Goal: Task Accomplishment & Management: Complete application form

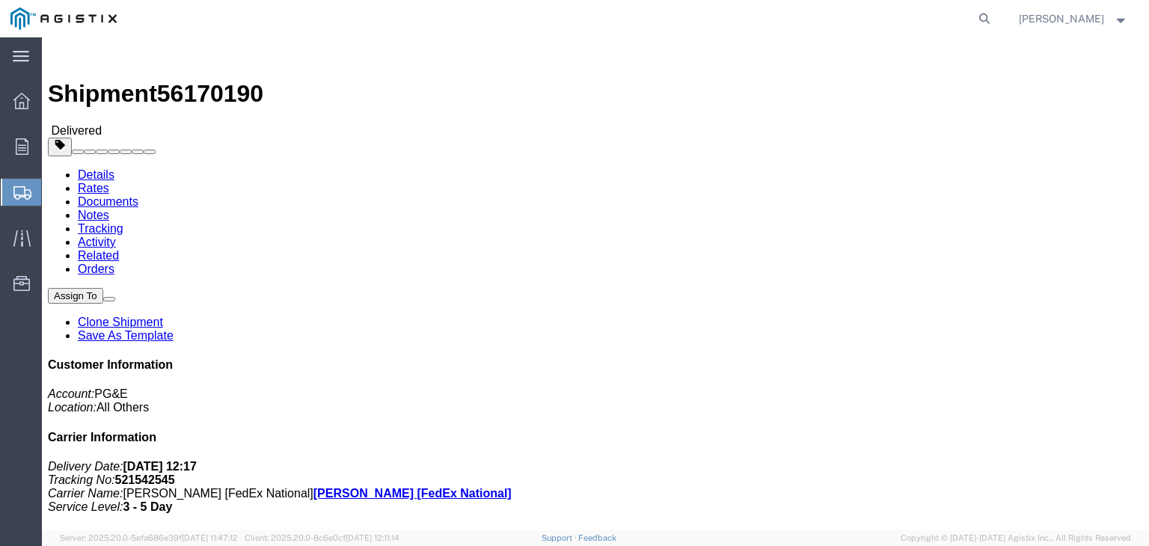
click at [0, 0] on span "Create Shipment" at bounding box center [0, 0] width 0 height 0
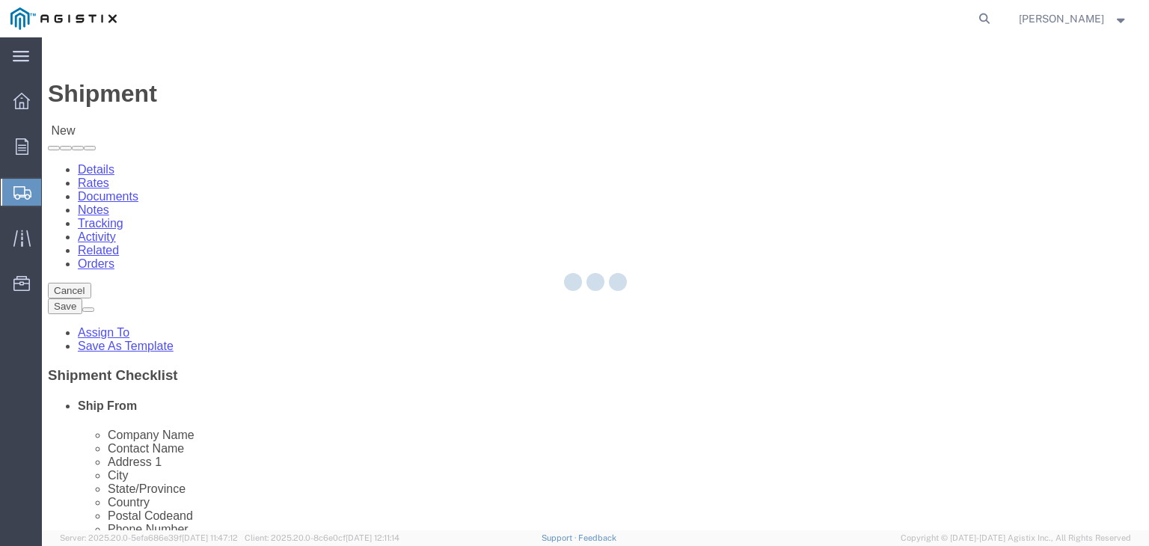
select select
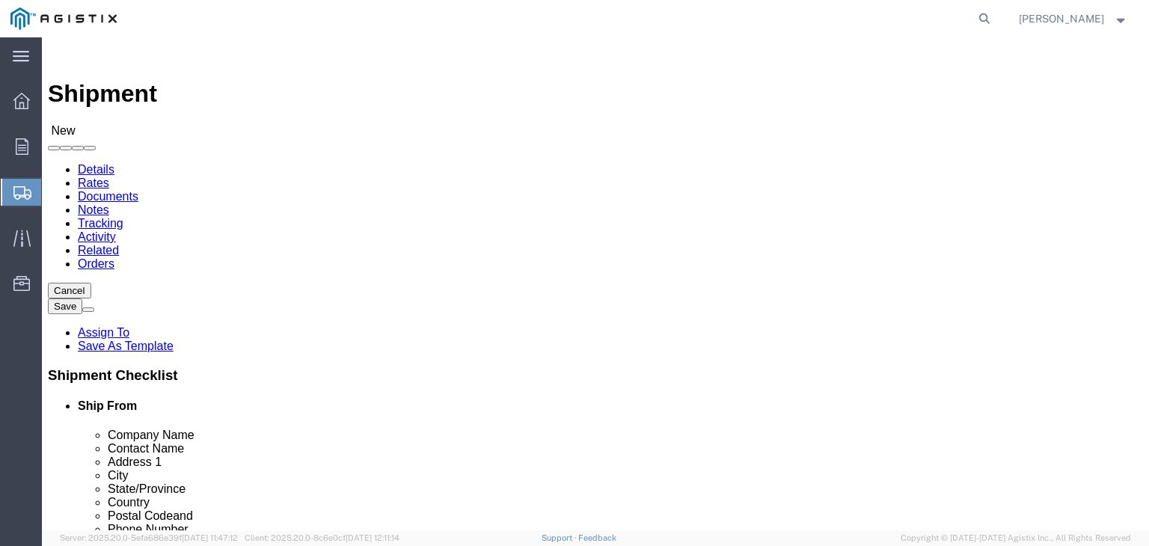
click select "Select Allied Group PG&E"
select select "102354"
click select "Select Allied Group PG&E"
select select
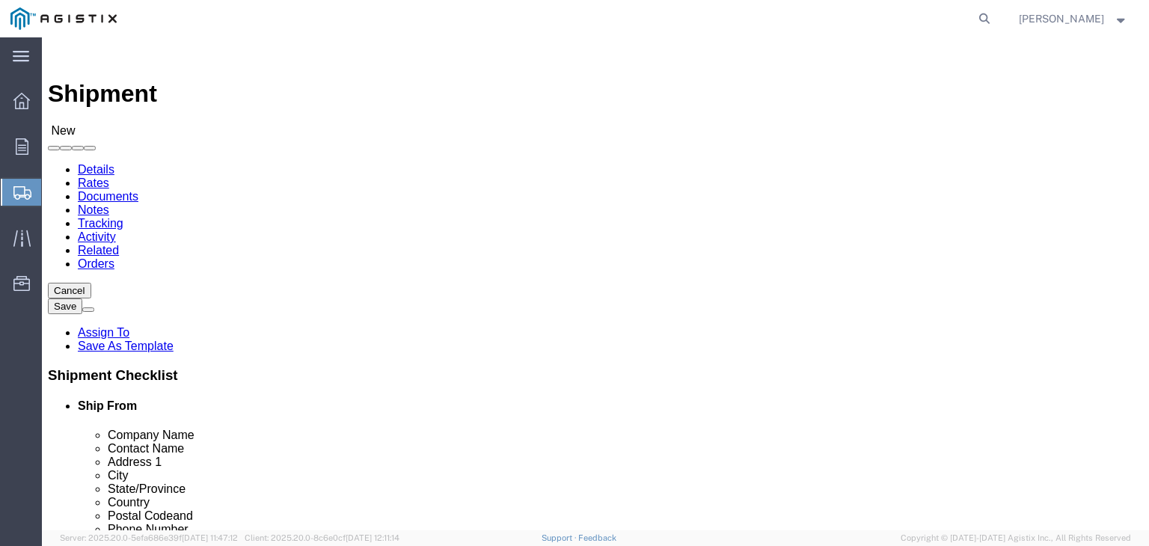
click select "Select Houston Master Location"
select select "55291"
click select "Select Houston Master Location"
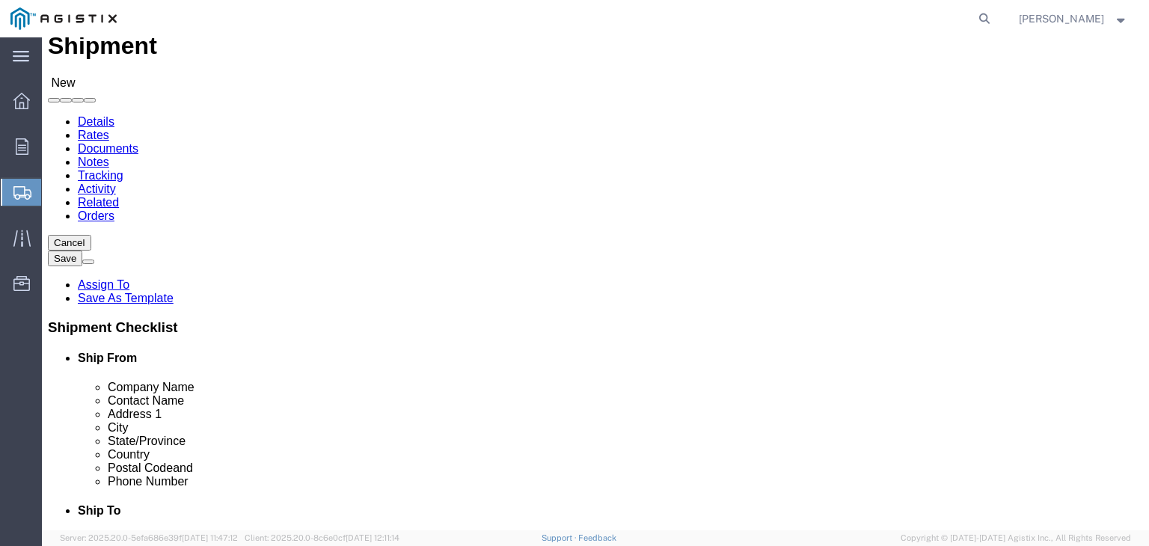
scroll to position [75, 0]
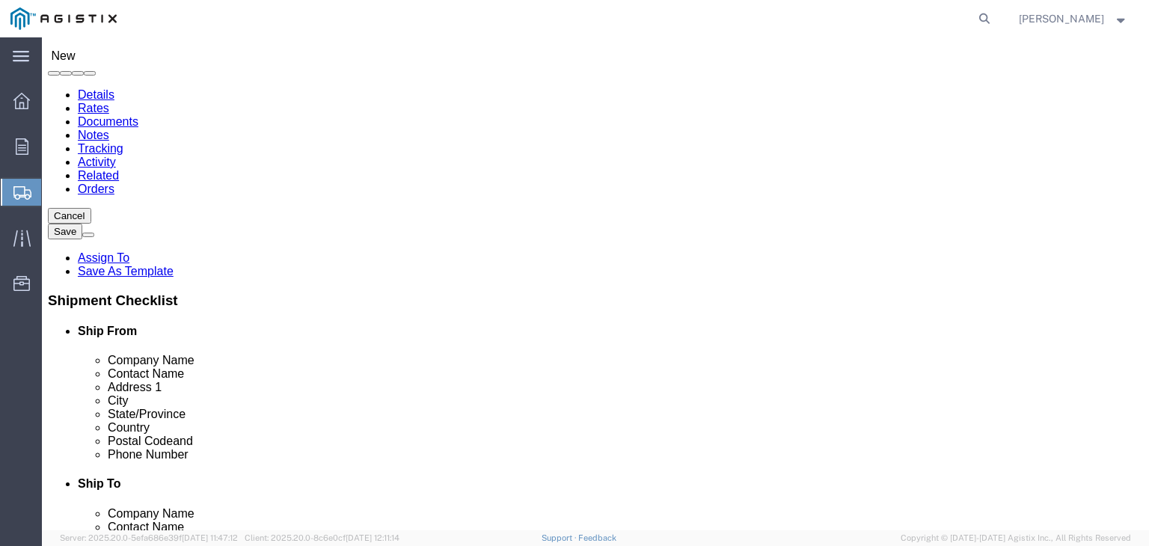
click input "text"
select select "MYPROFILE"
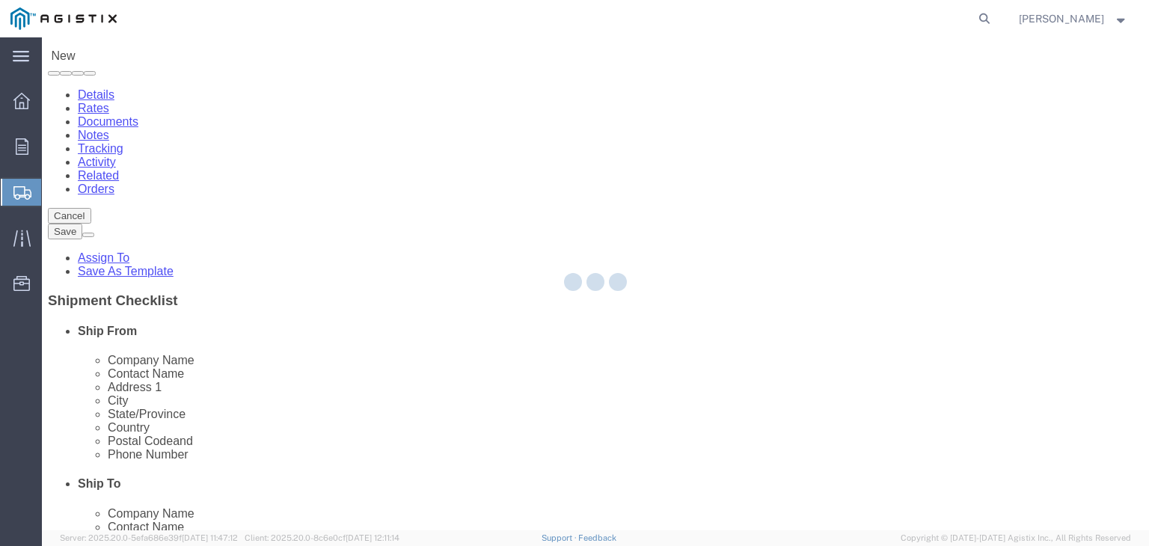
select select "[GEOGRAPHIC_DATA]"
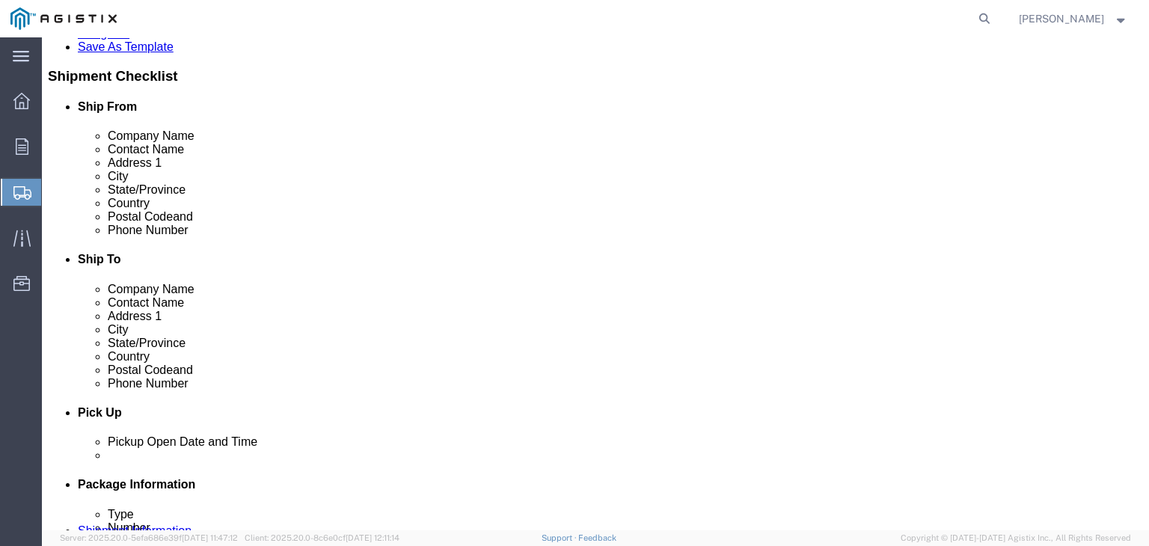
scroll to position [150, 0]
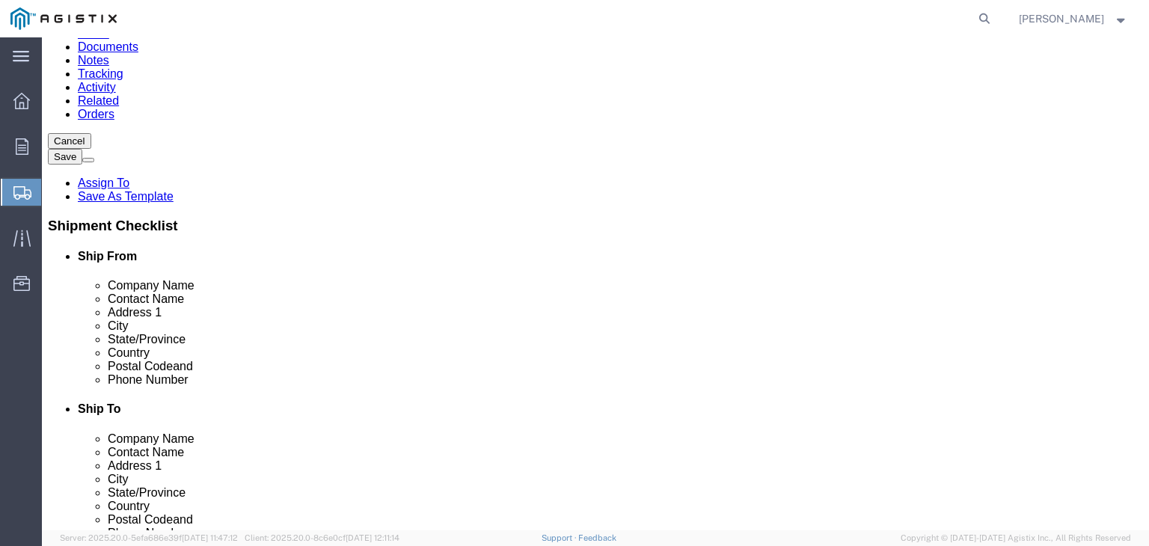
click input "text"
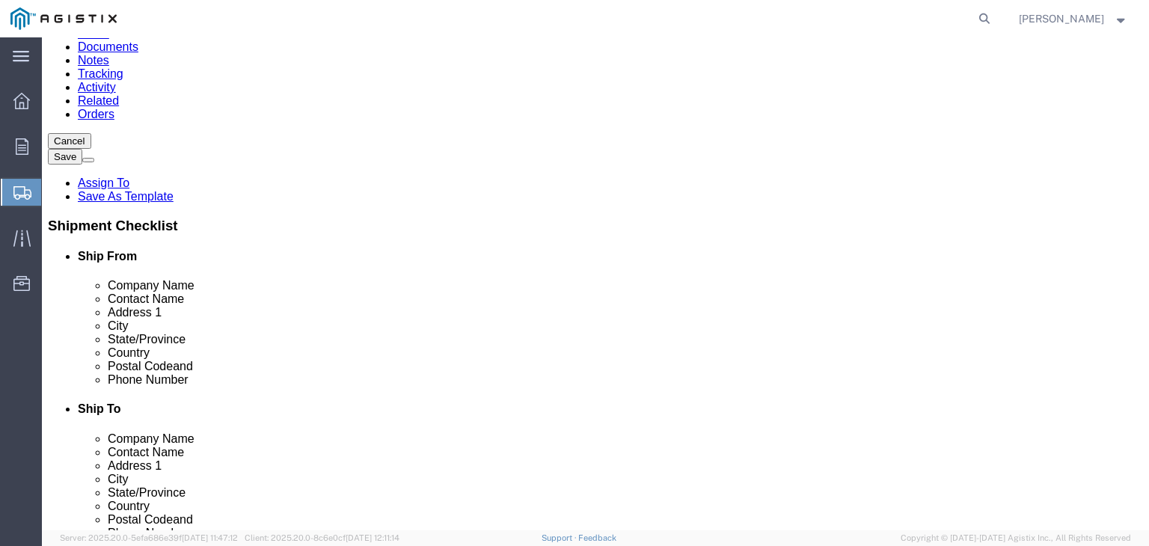
click input "text"
paste input "MROIS C/O PACIFIC GAS AND ELECTRIC"
type input "MROIS C/O PACIFIC GAS AND ELECTRIC"
click input "text"
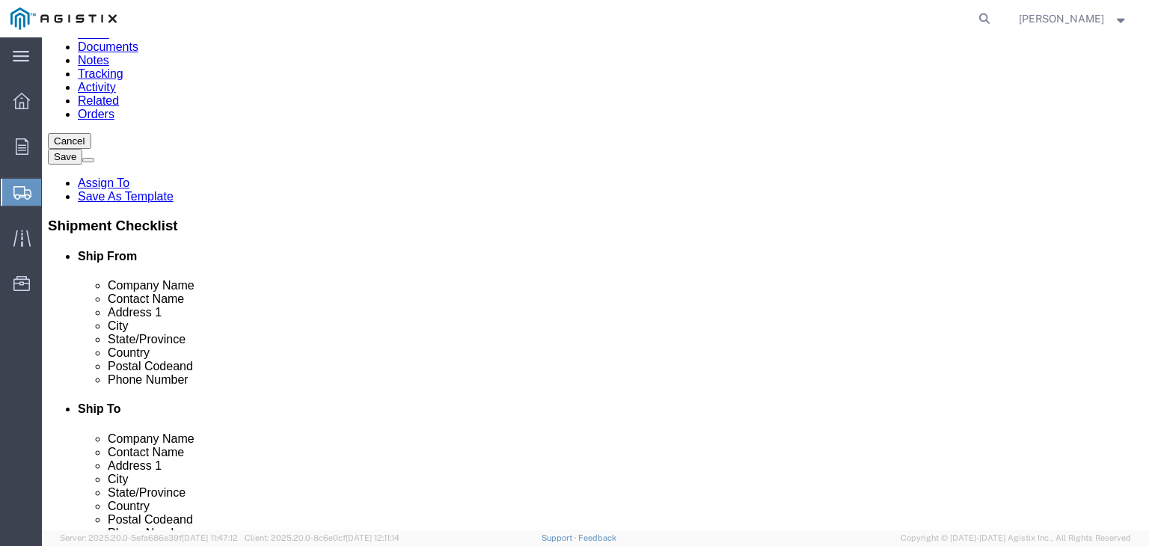
type input "[PERSON_NAME]"
type input "[STREET_ADDRESS][PERSON_NAME]"
click input "text"
type input "Stockton"
type input "ca"
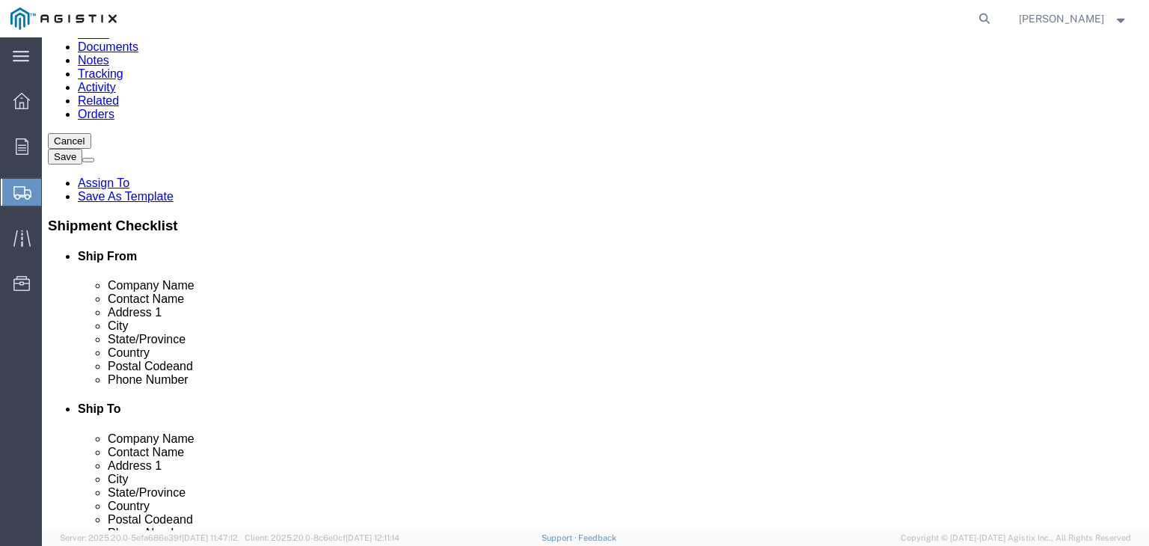
scroll to position [224, 0]
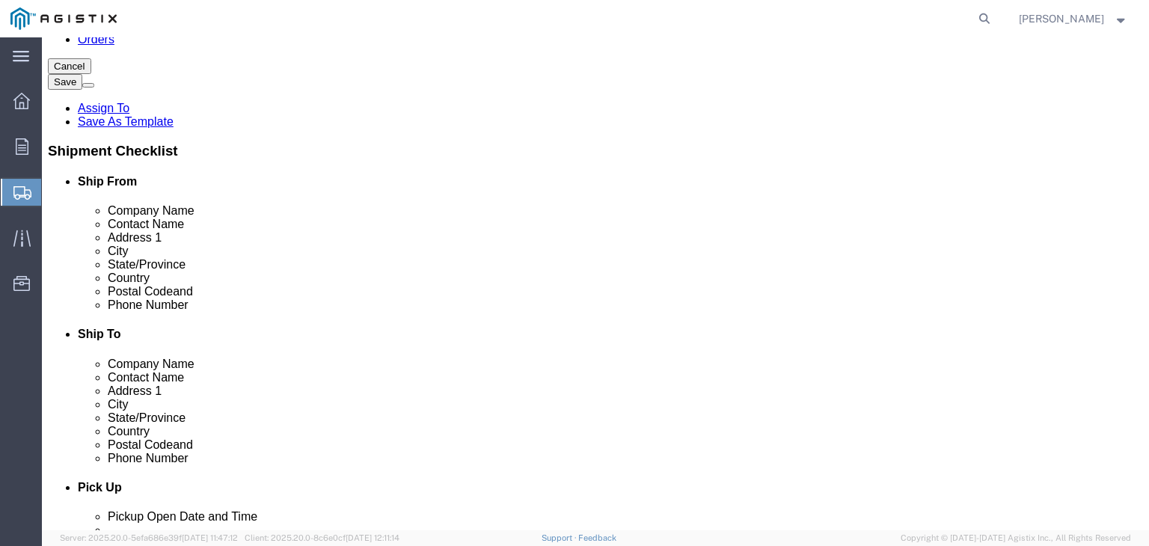
type input "995203"
click input "text"
type input "5104687964"
click div "5104687964"
click input "text"
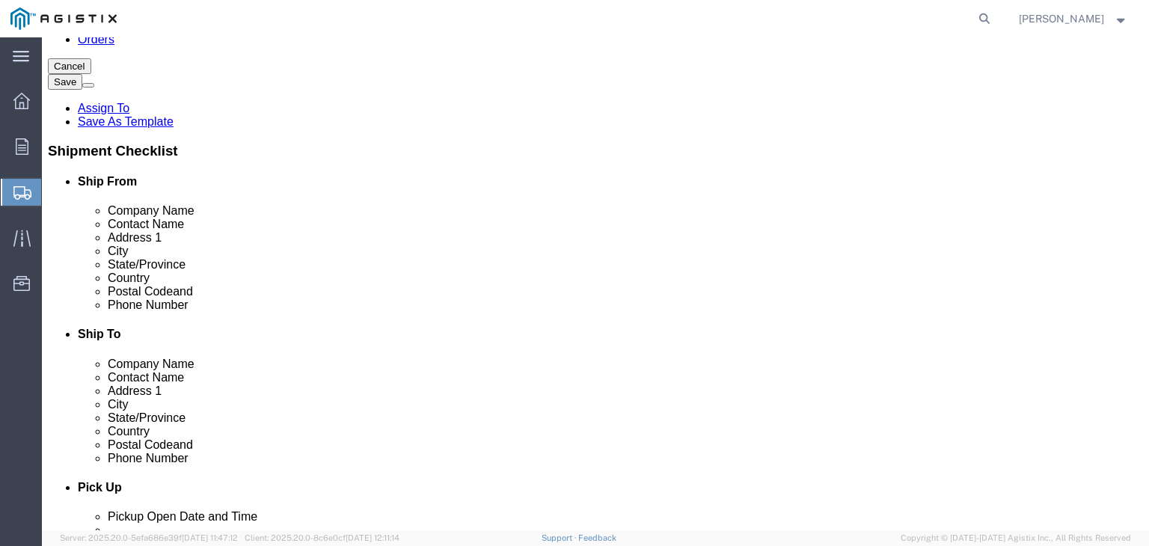
click label
click input "checkbox"
checkbox input "true"
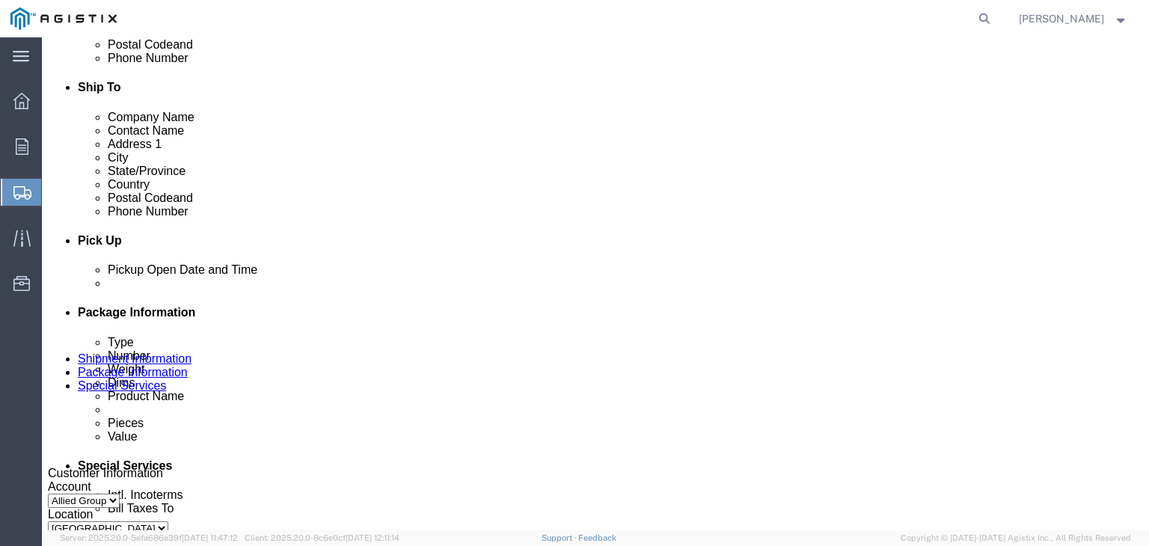
scroll to position [599, 0]
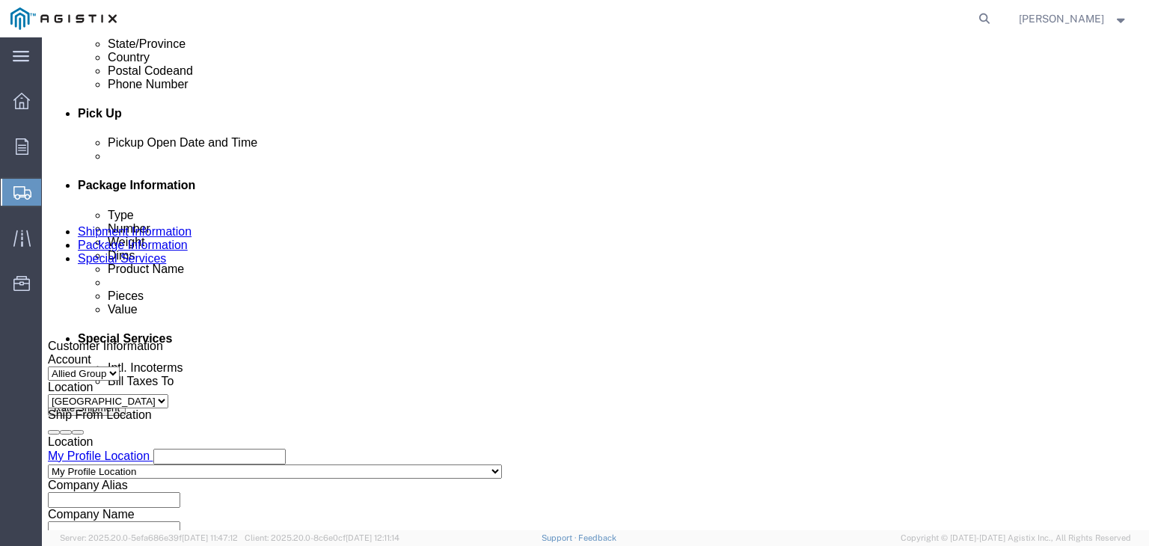
click div "[DATE] 3:00 PM"
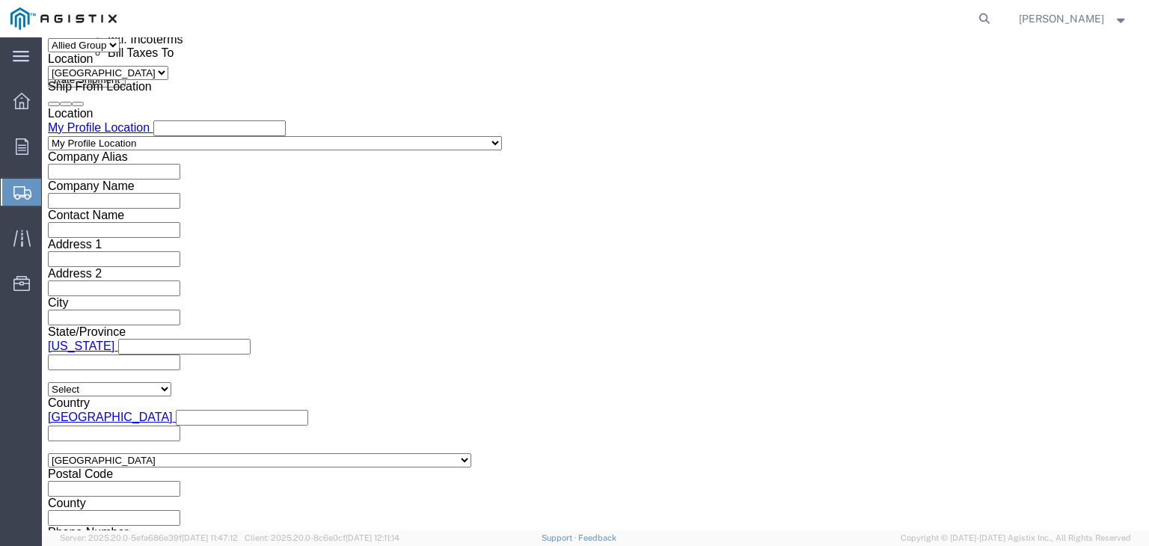
type input "4:00 PM"
click button "Apply"
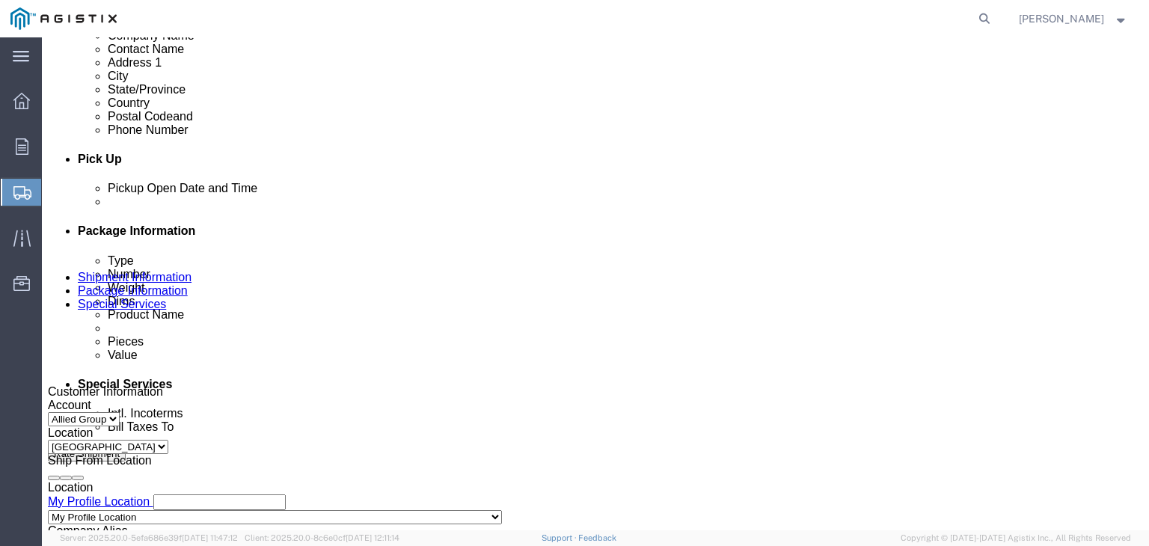
scroll to position [628, 0]
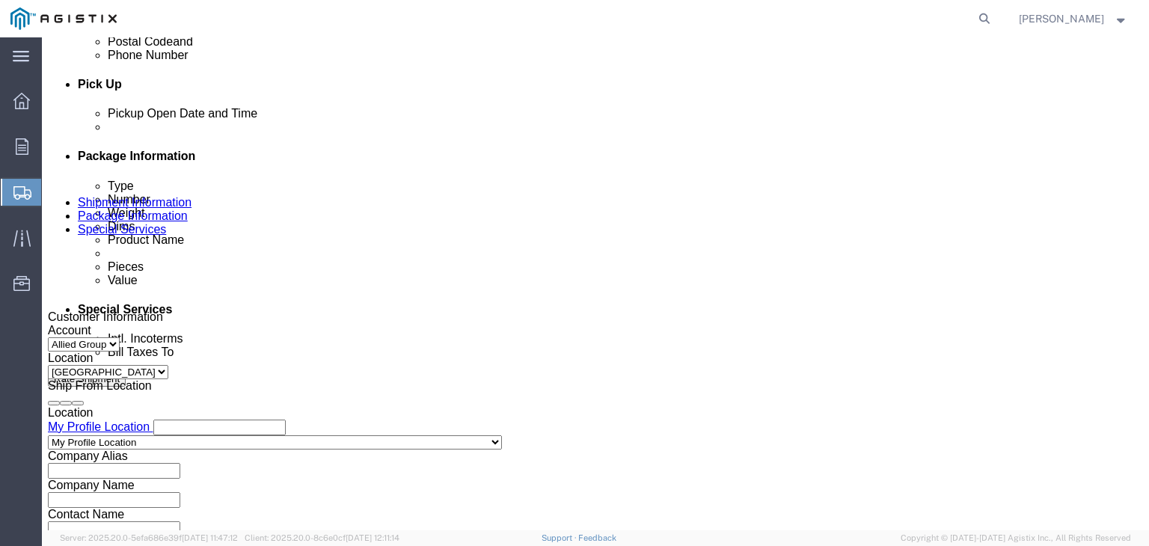
click div "[DATE] 5:00 PM"
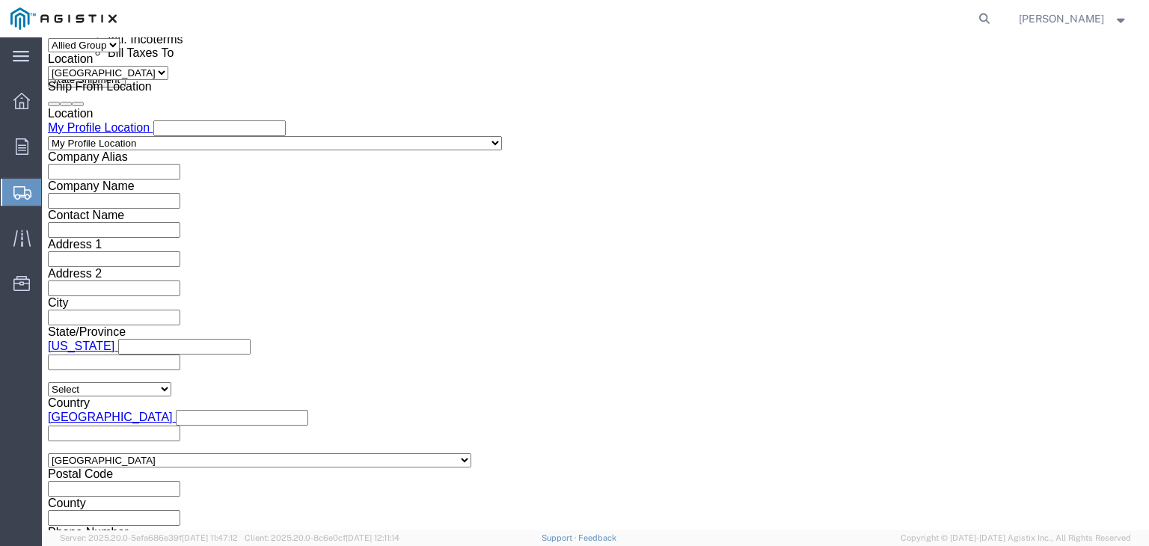
type input "6:00 PM"
click button "Apply"
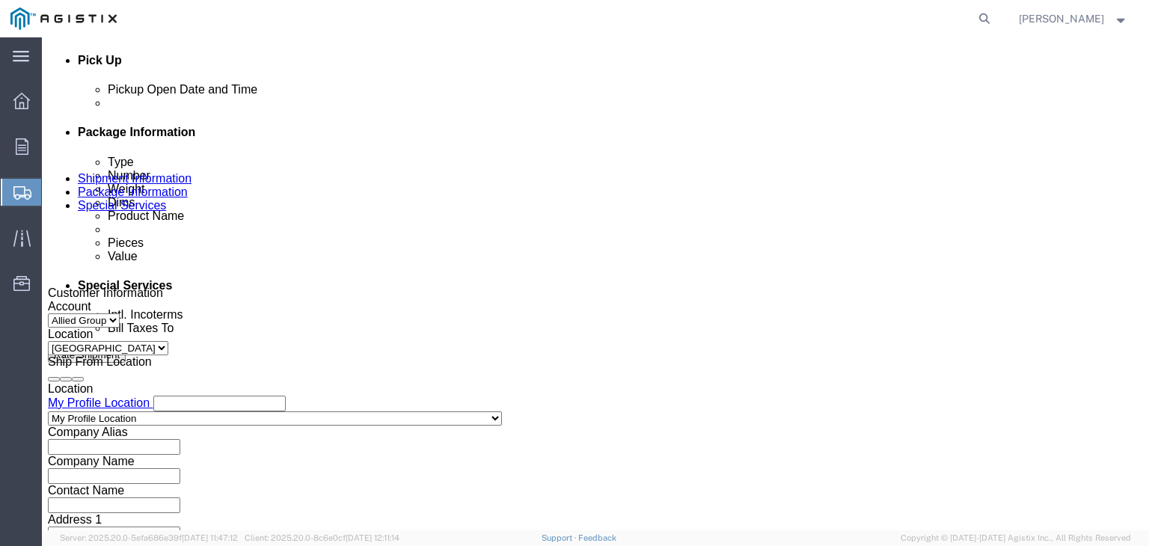
scroll to position [628, 0]
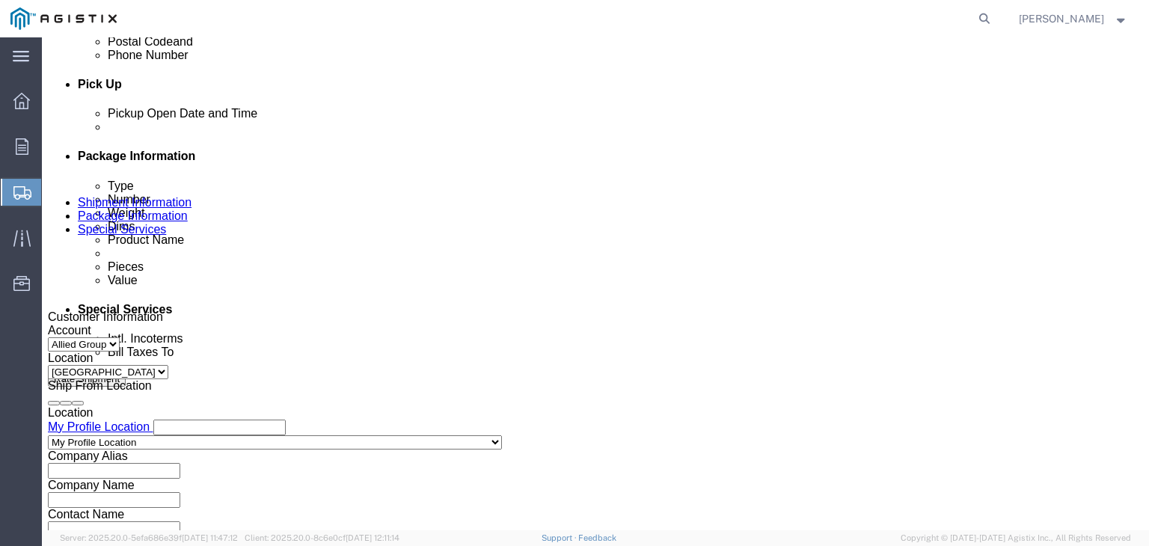
click div
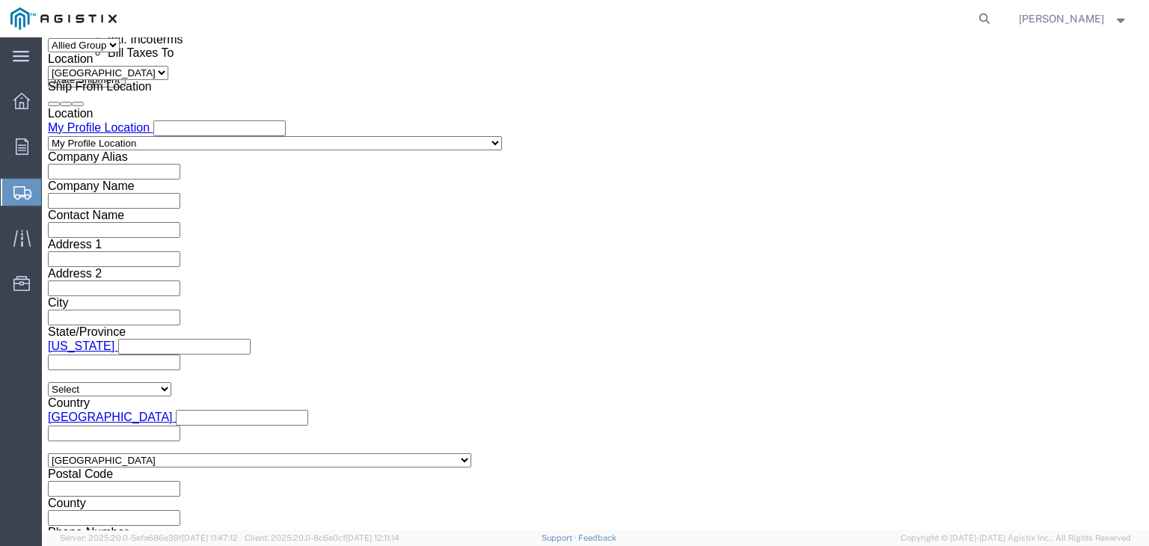
click input "7:00 PM"
click input "8:00 PM"
type input "8:00 AM"
click button "Apply"
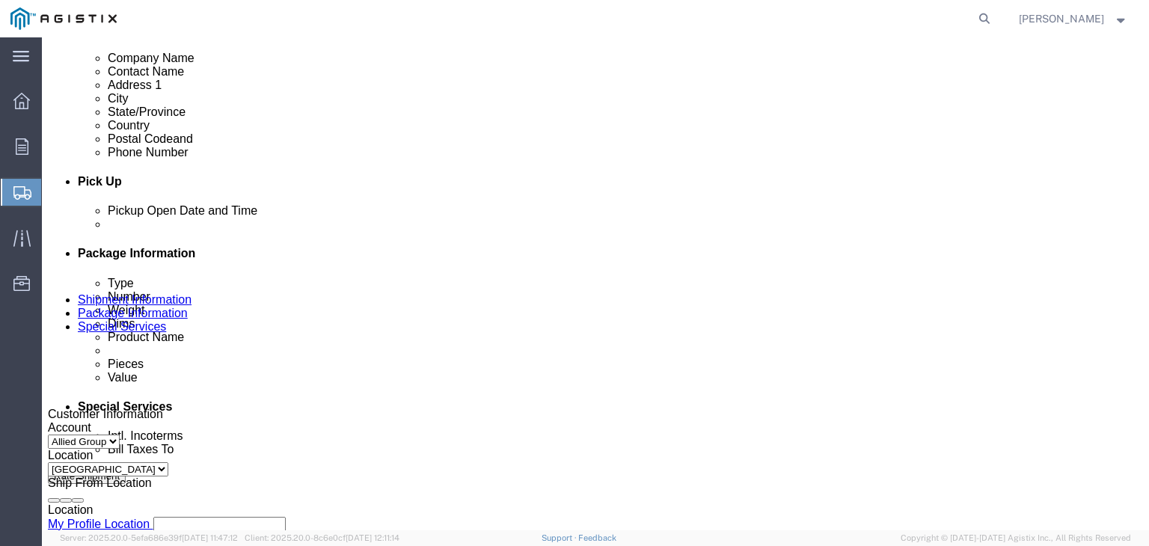
scroll to position [553, 0]
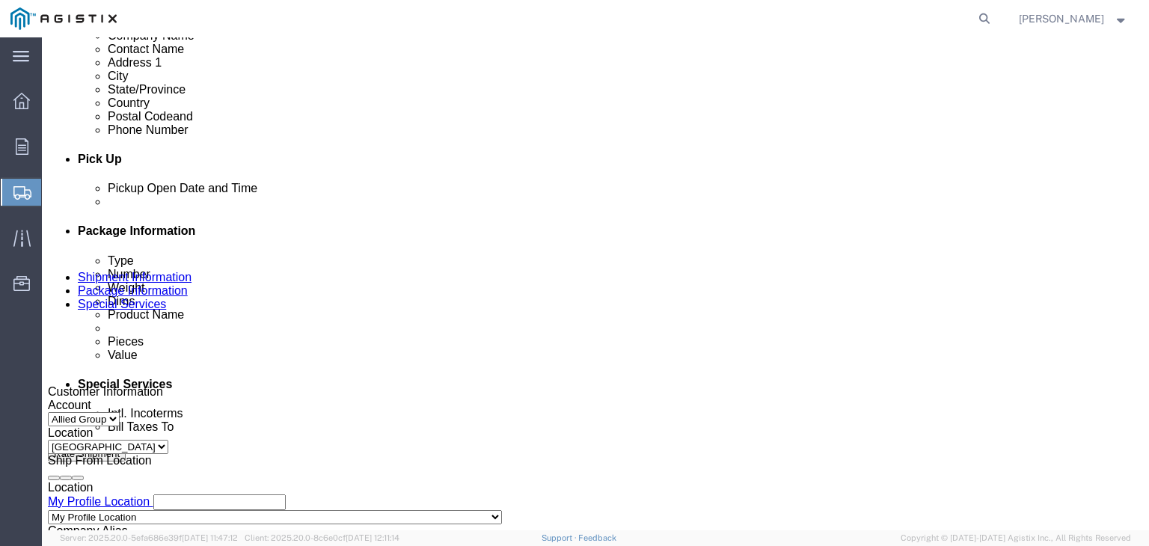
click div
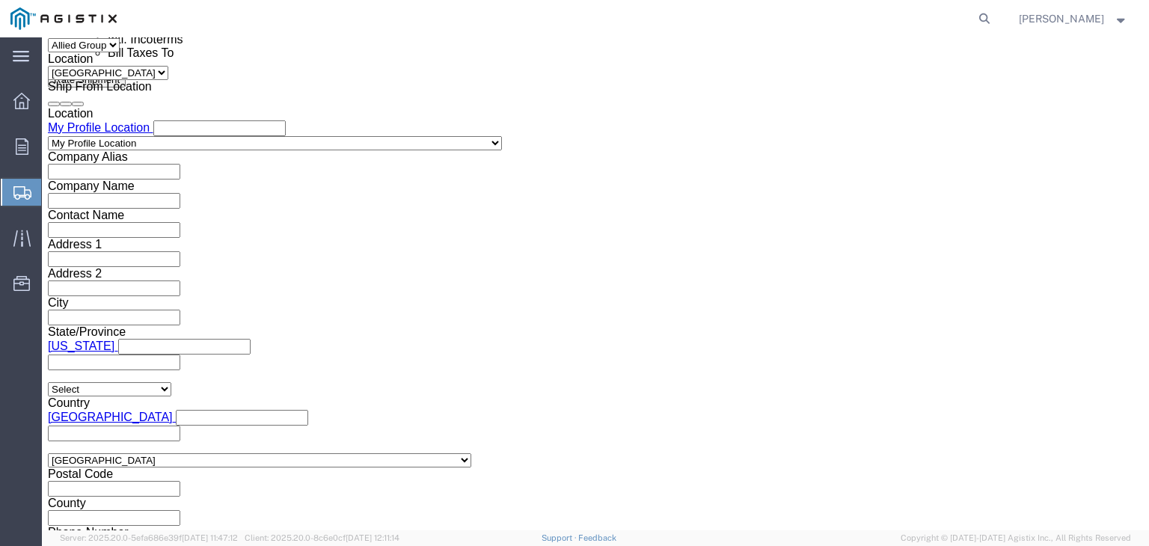
click input "9:00 AM"
type input "3:00 PM"
click button "Apply"
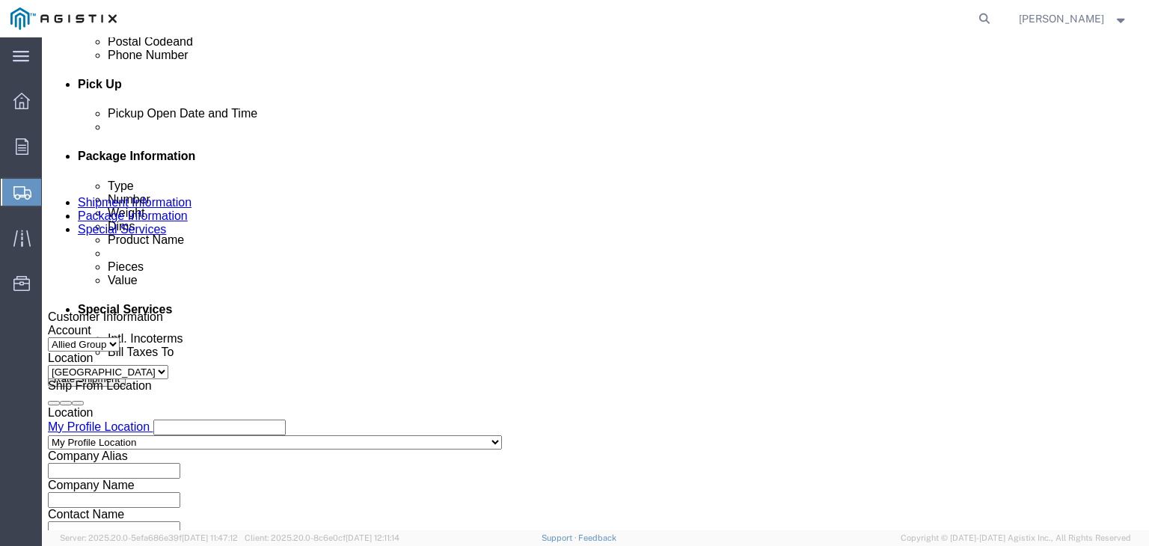
scroll to position [703, 0]
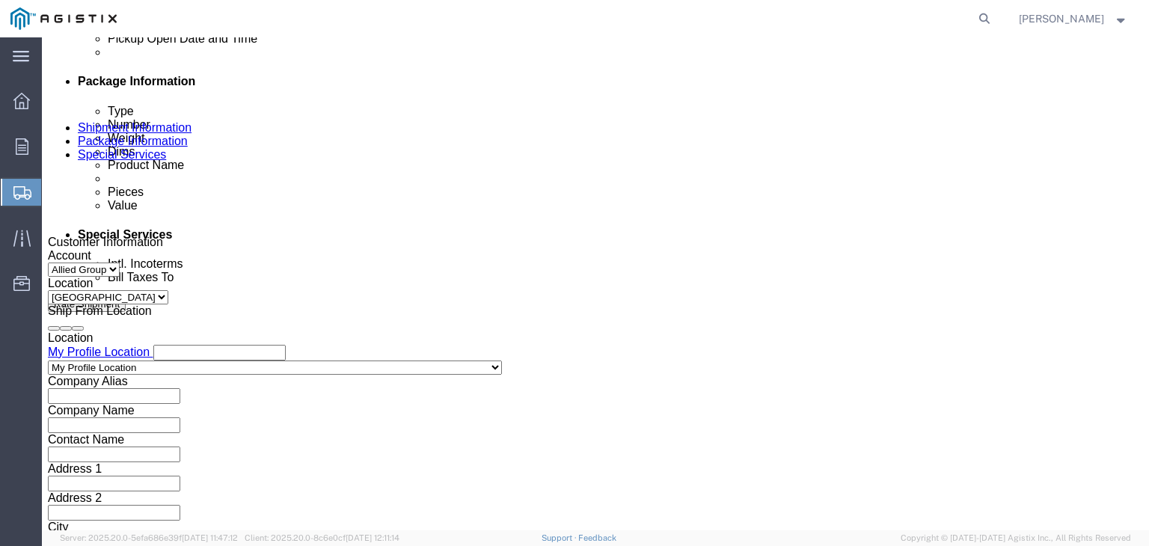
click input "text"
click select "Select Account Type Activity ID Airline Appointment Number ASN Batch Request # …"
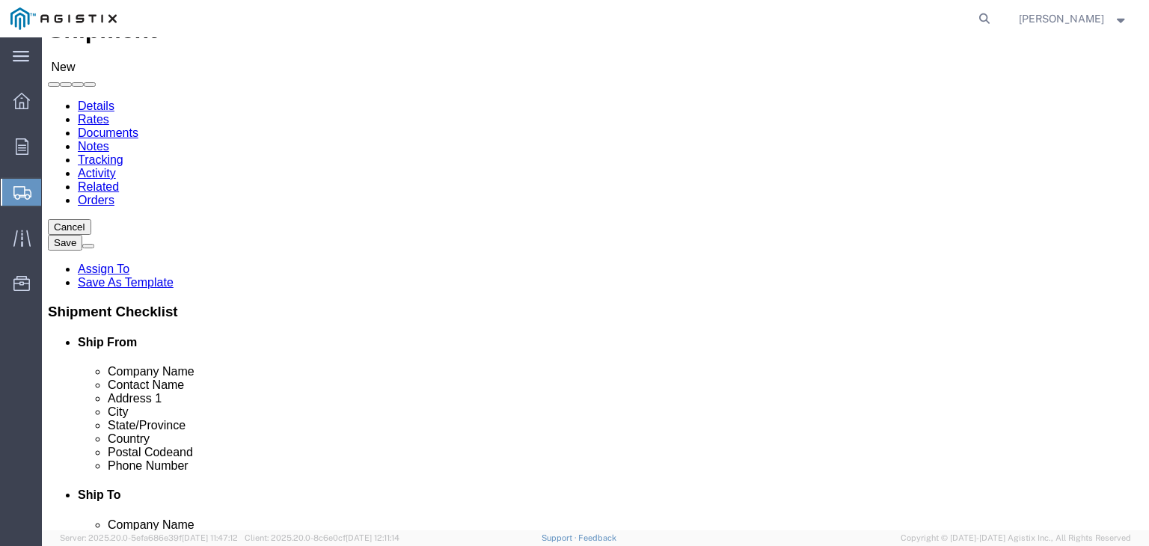
scroll to position [0, 0]
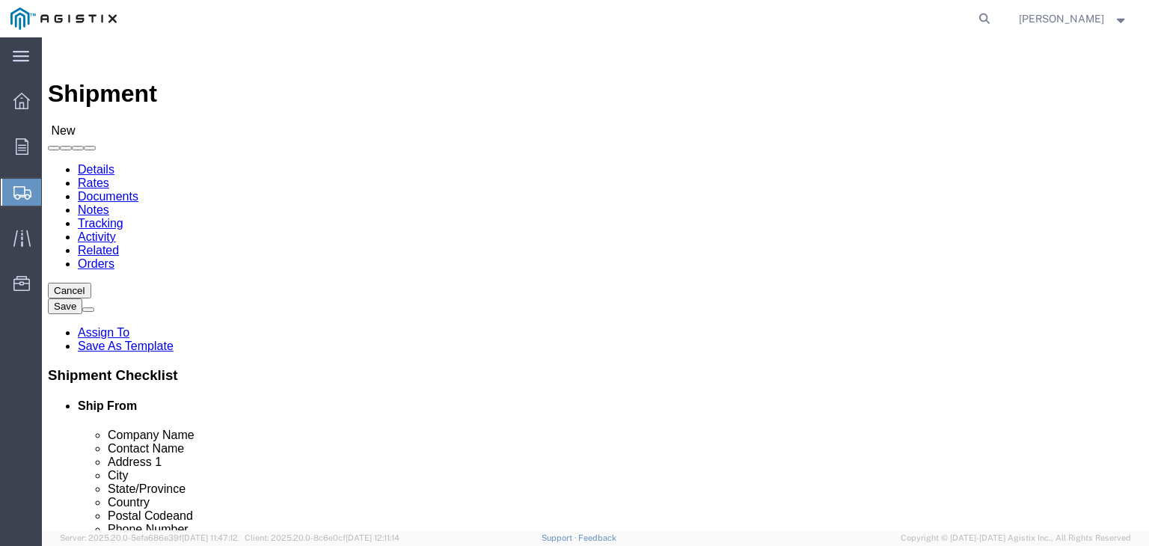
click select "Select Allied Group PG&E"
select select "9596"
click select "Select Allied Group PG&E"
select select
click select "Select All Others [GEOGRAPHIC_DATA] [GEOGRAPHIC_DATA] [GEOGRAPHIC_DATA] [GEOGRA…"
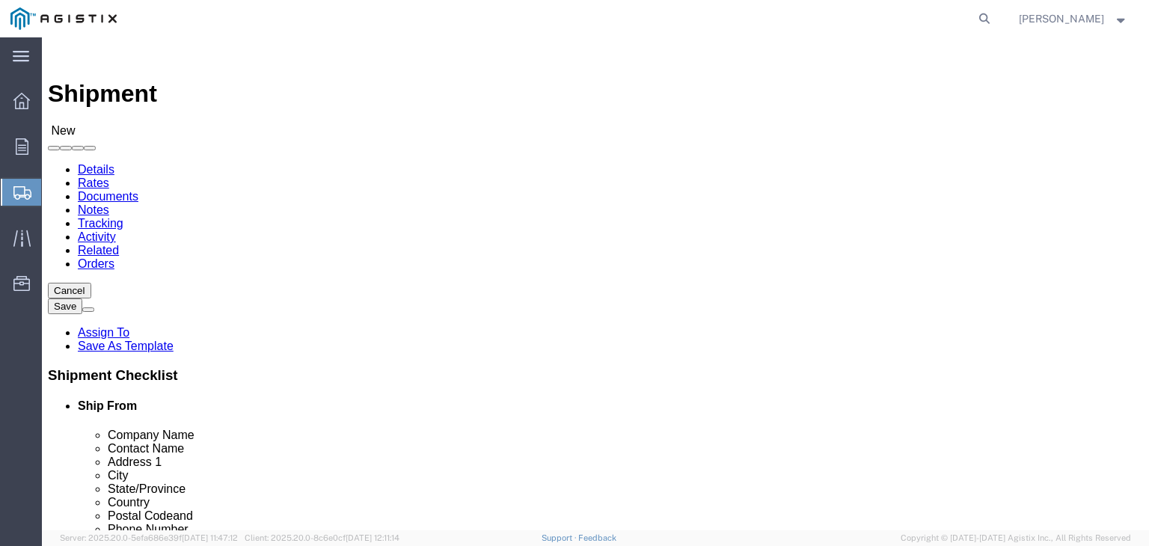
select select "23082"
click select "Select All Others [GEOGRAPHIC_DATA] [GEOGRAPHIC_DATA] [GEOGRAPHIC_DATA] [GEOGRA…"
click div "Customer Information Account Select Allied Group PG&E Location Select All Other…"
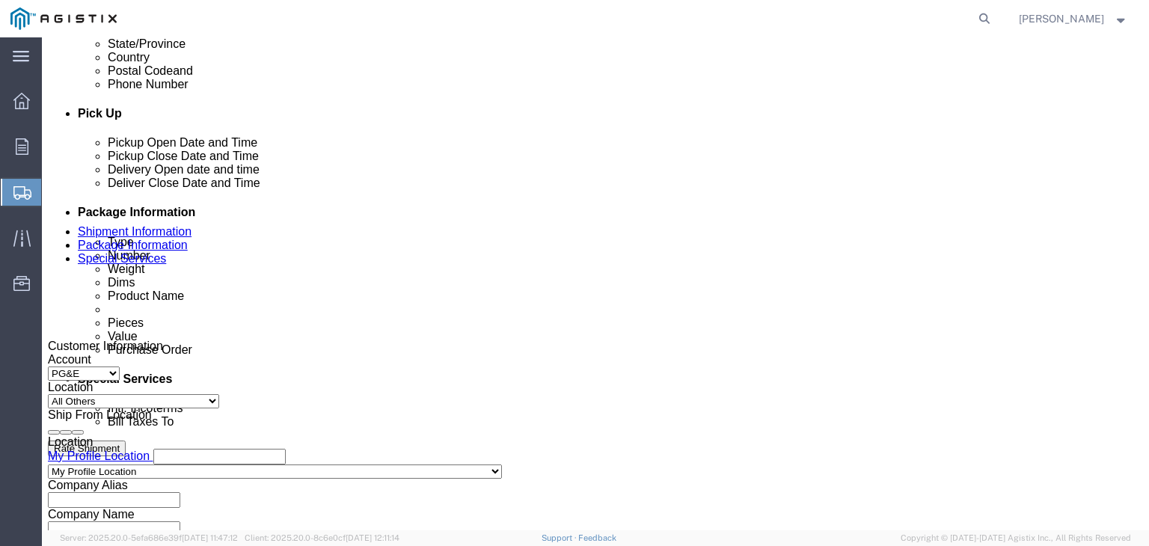
scroll to position [673, 0]
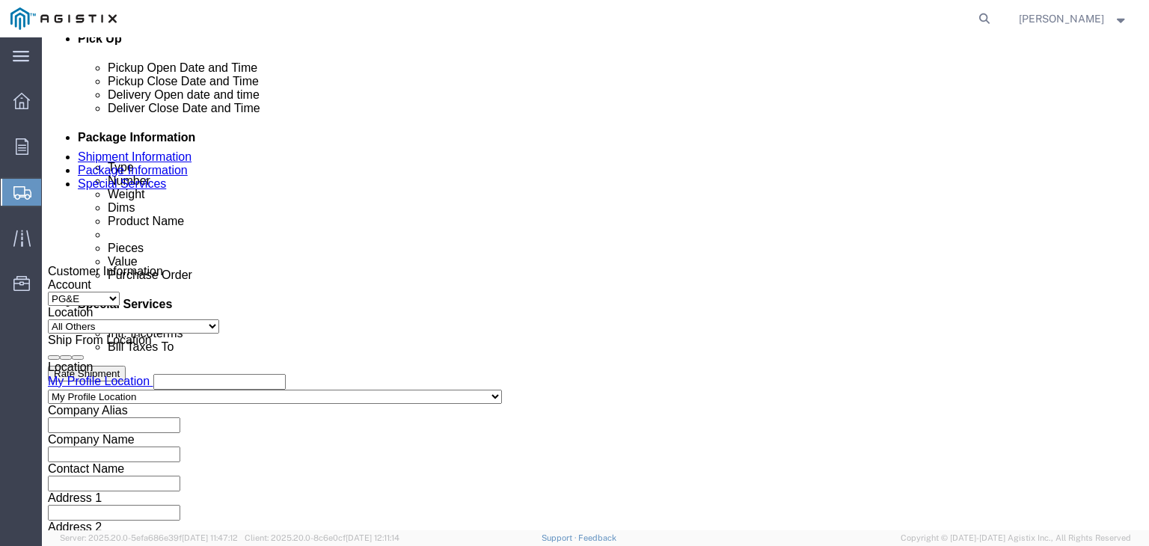
click input "text"
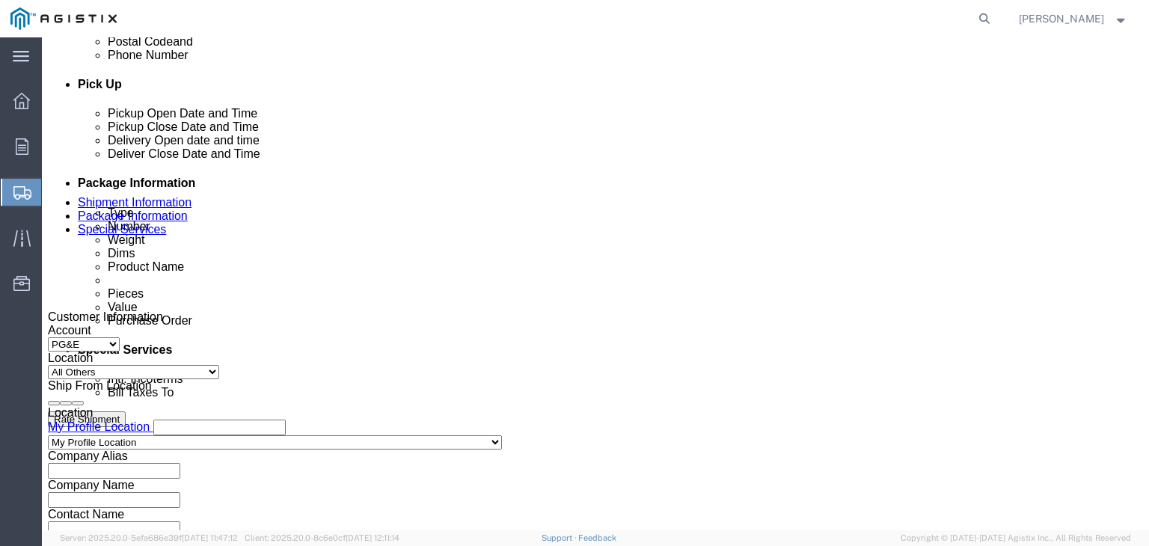
scroll to position [927, 0]
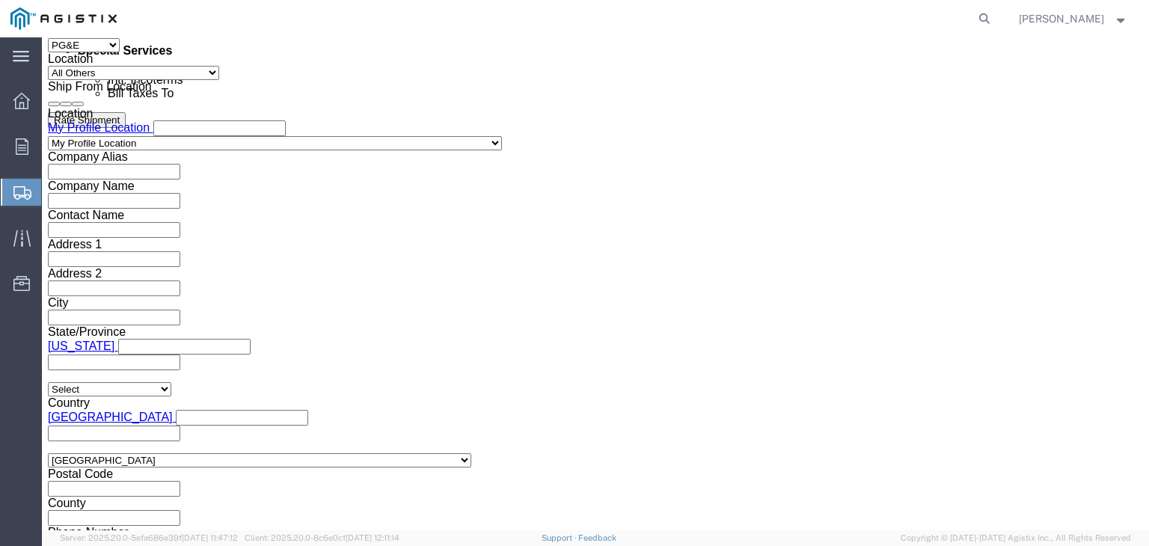
click button "Continue"
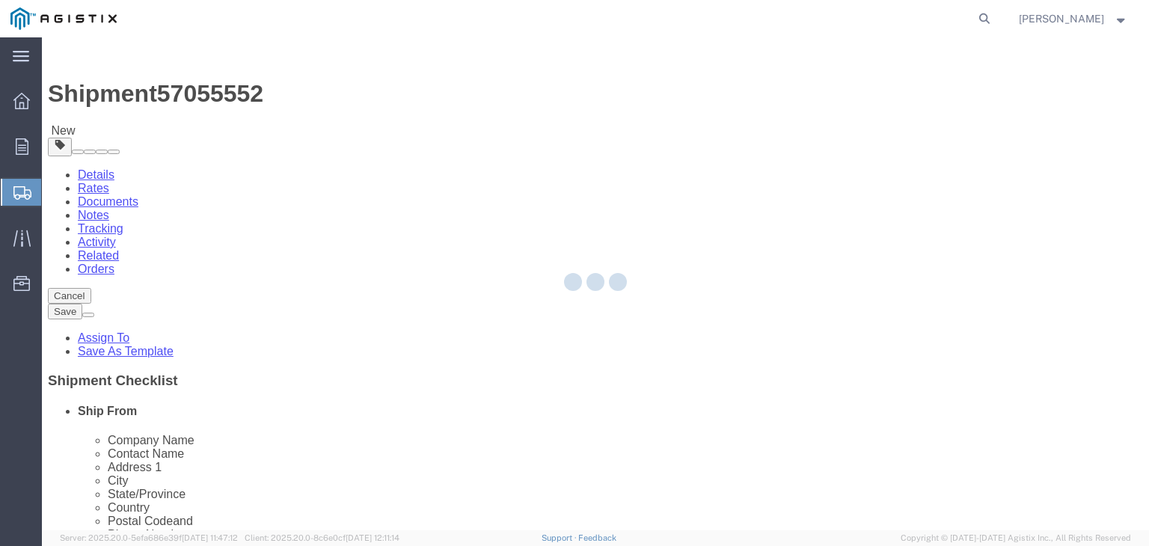
select select "CBOX"
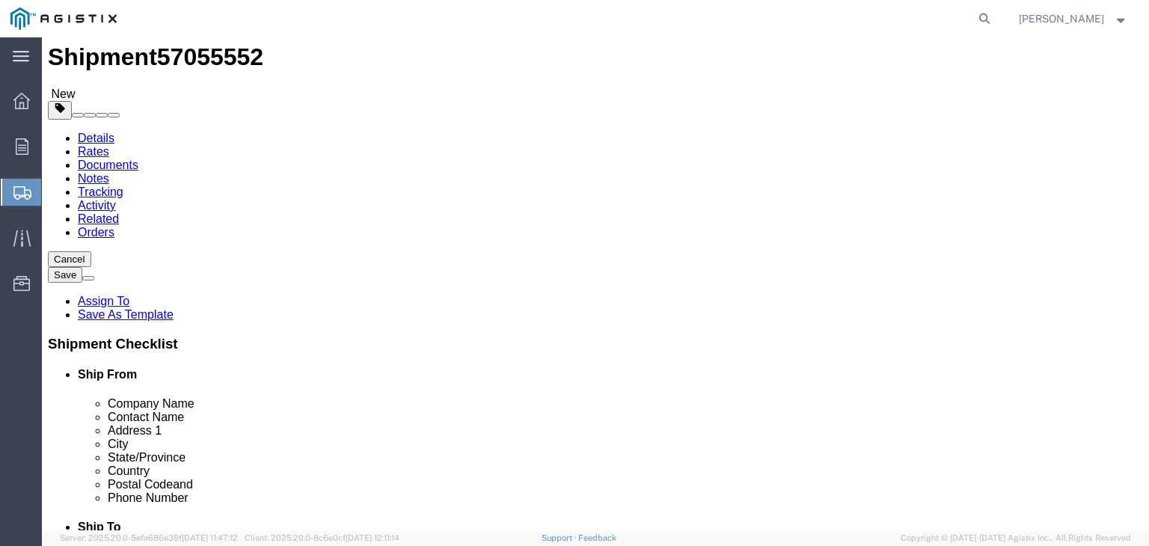
scroll to position [57, 0]
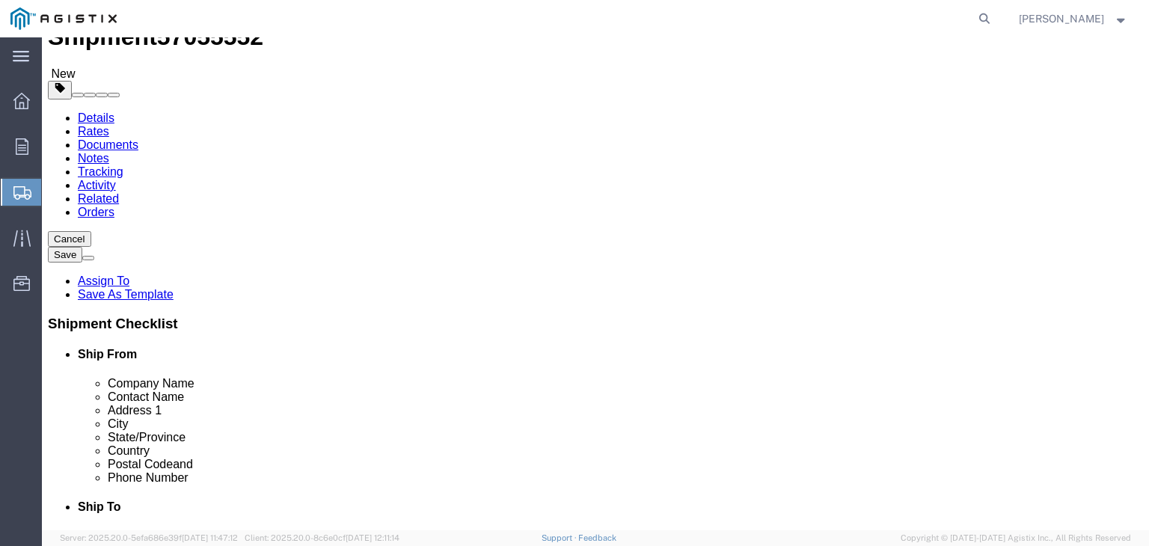
click link "Add Content"
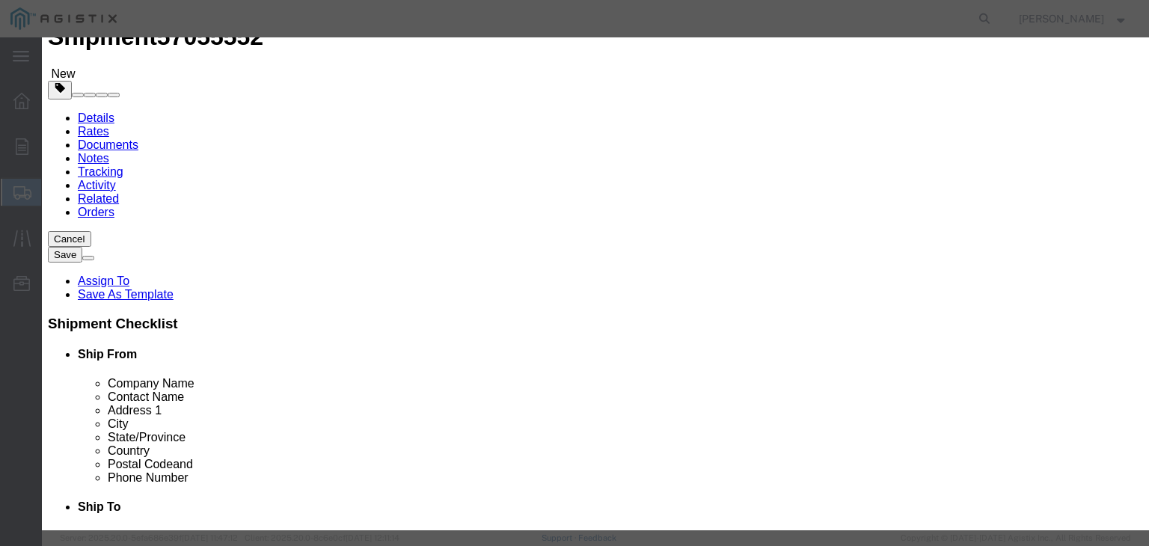
click button "Close"
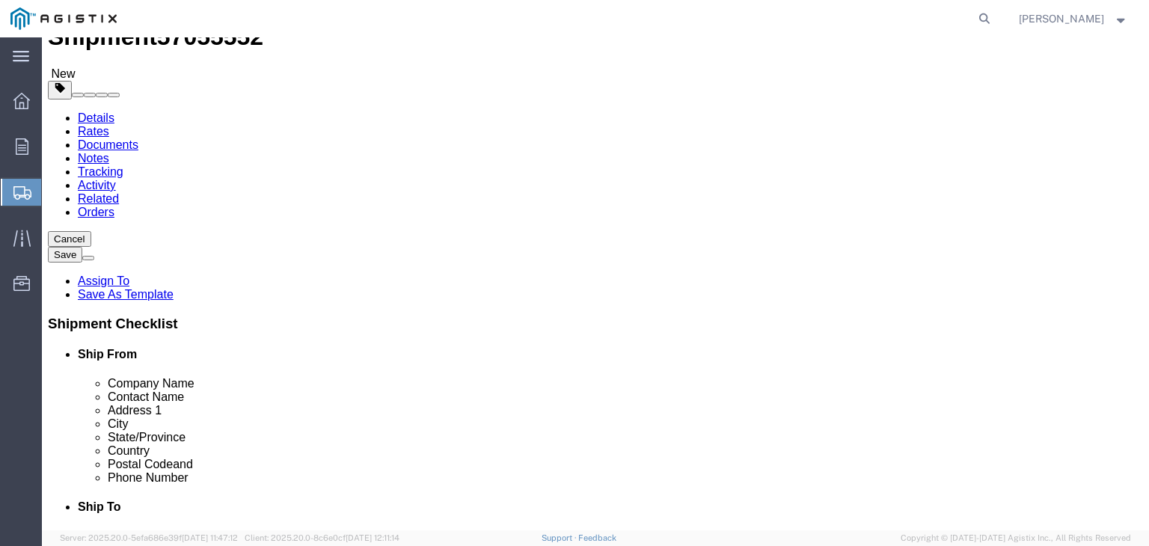
click button "Continue"
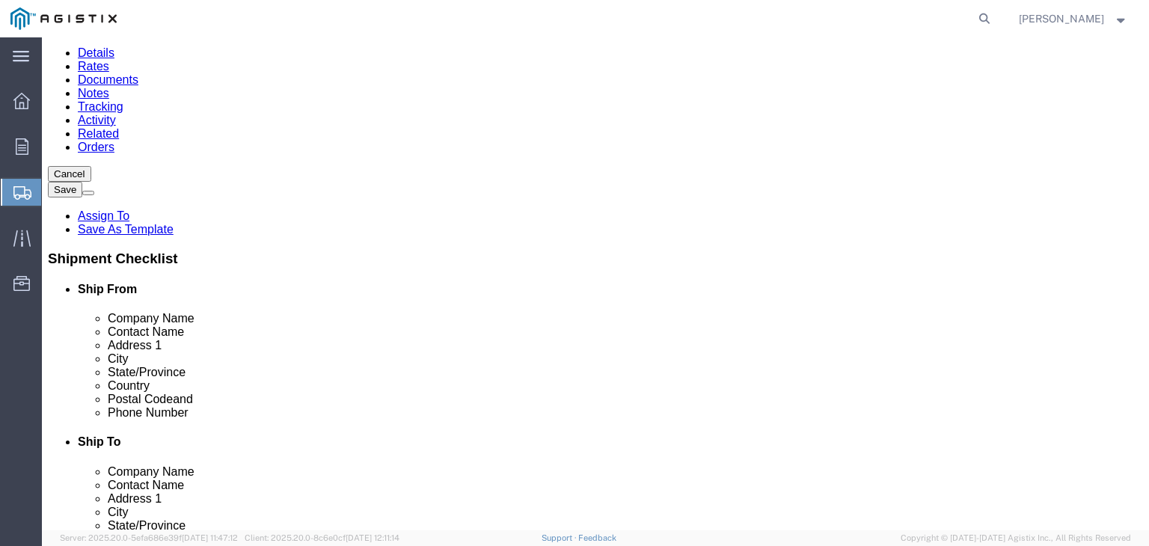
click button "Previous"
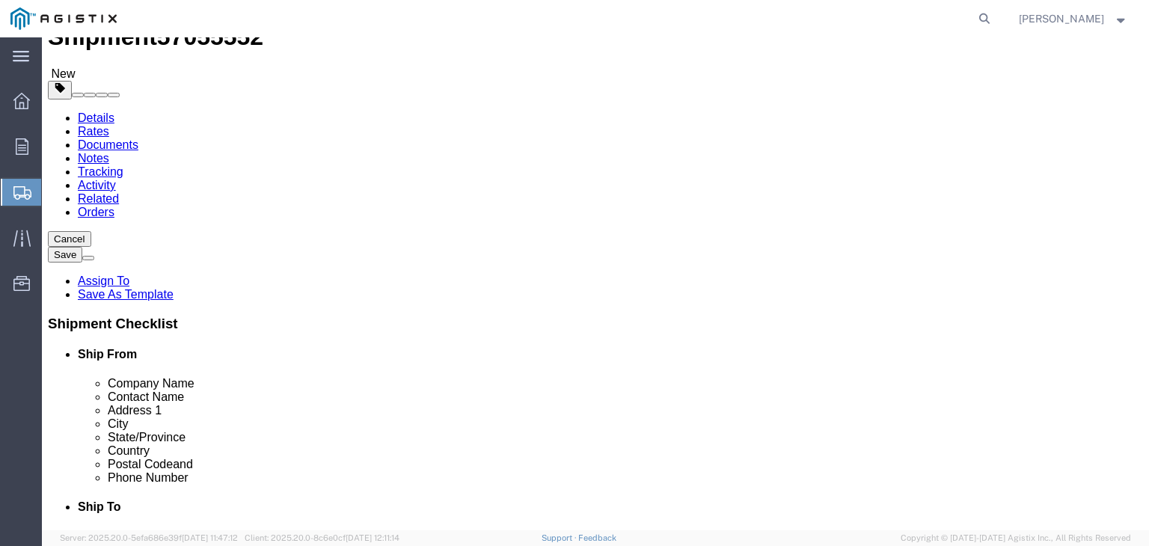
click button "Previous"
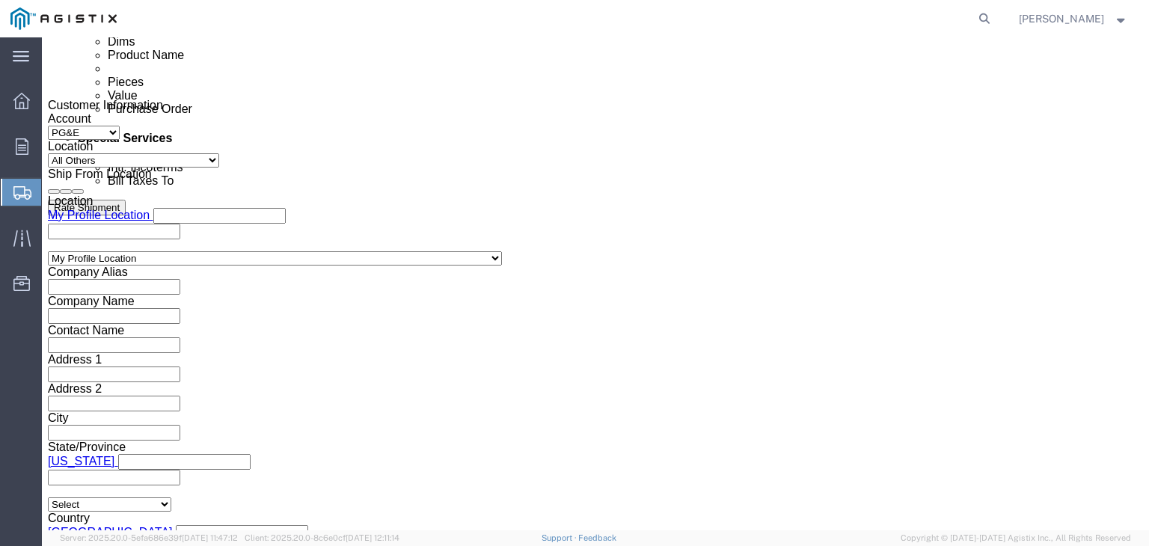
scroll to position [703, 0]
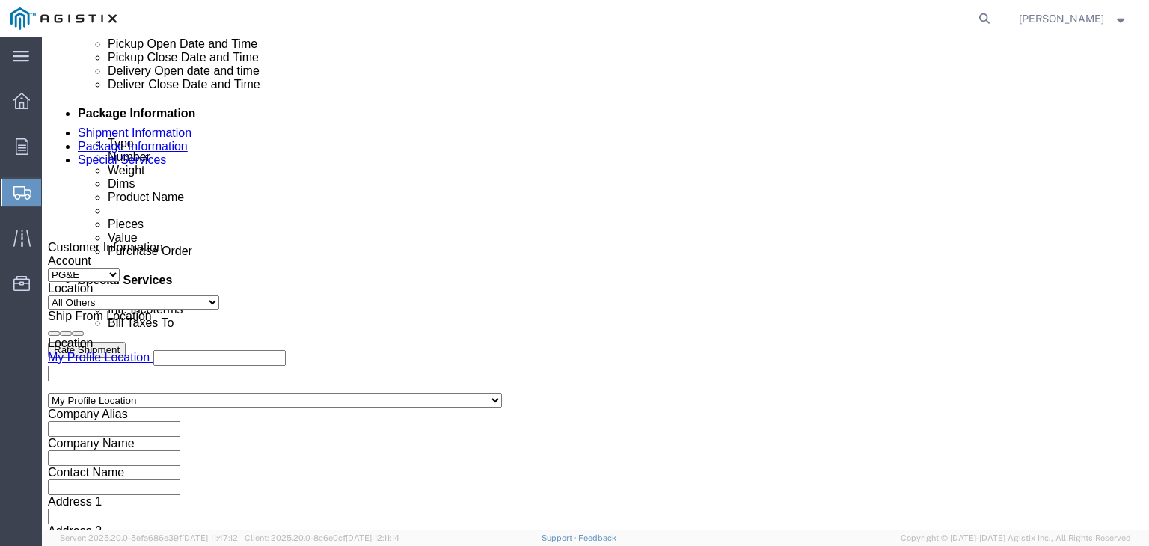
click input "text"
paste input "3501419959"
type input "3501419959"
click select "Select Account Type Activity ID Airline Appointment Number ASN Batch Request # …"
click div "References Add reference"
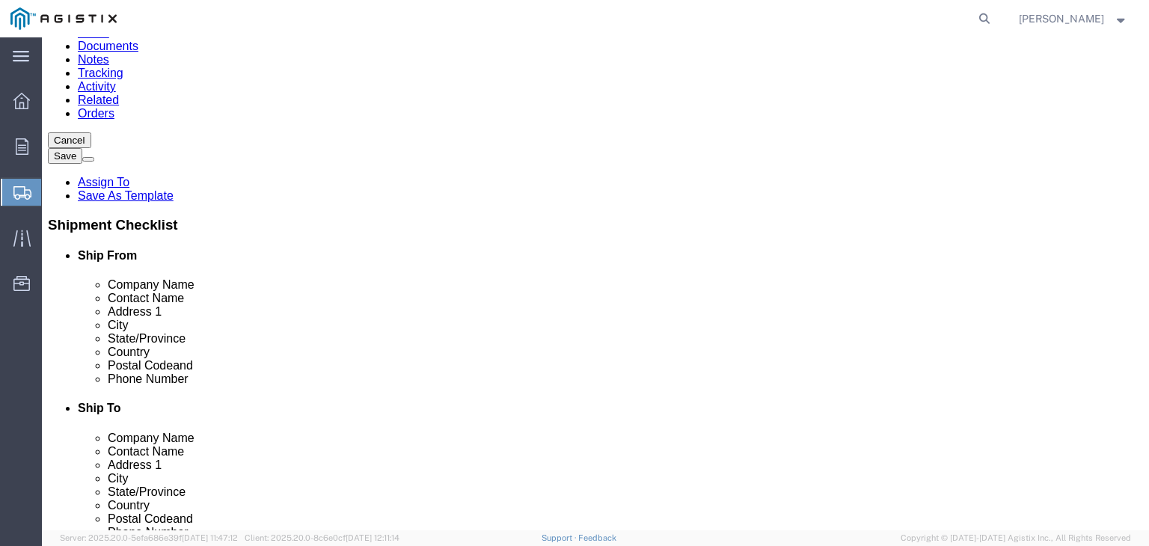
scroll to position [179, 0]
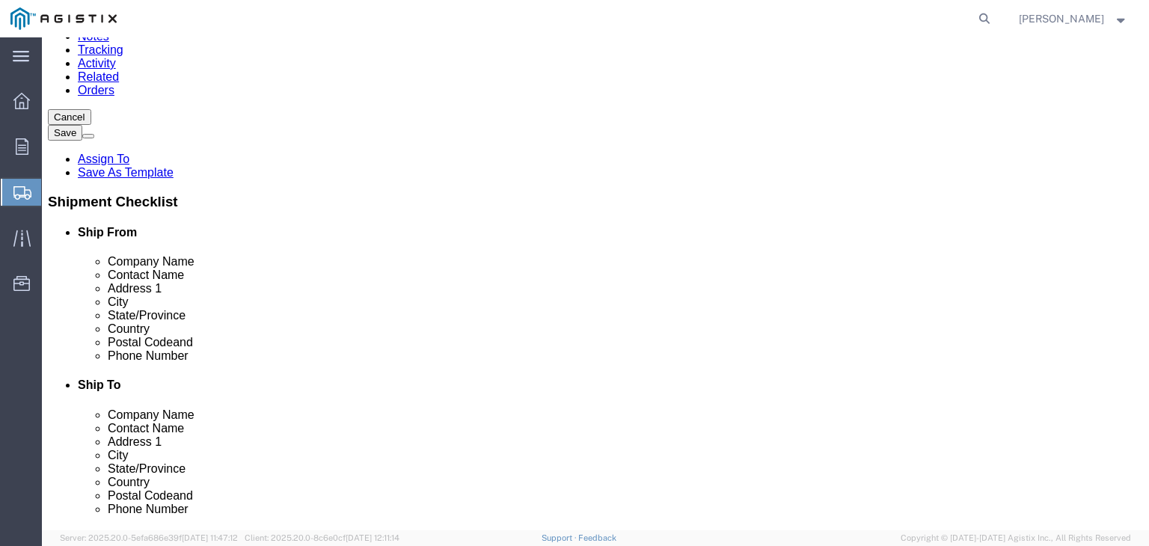
click input "MROIS C/O PACIFIC GAS AND ELECTRIC"
click input "PACIFIC GAS AND ELECTRIC"
paste input "#4591301"
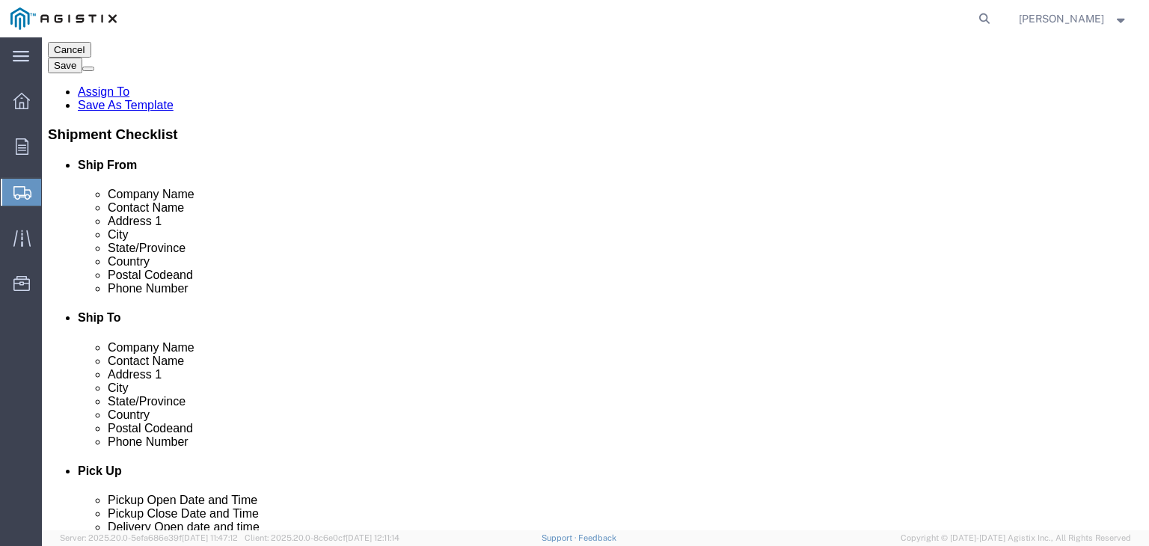
scroll to position [403, 0]
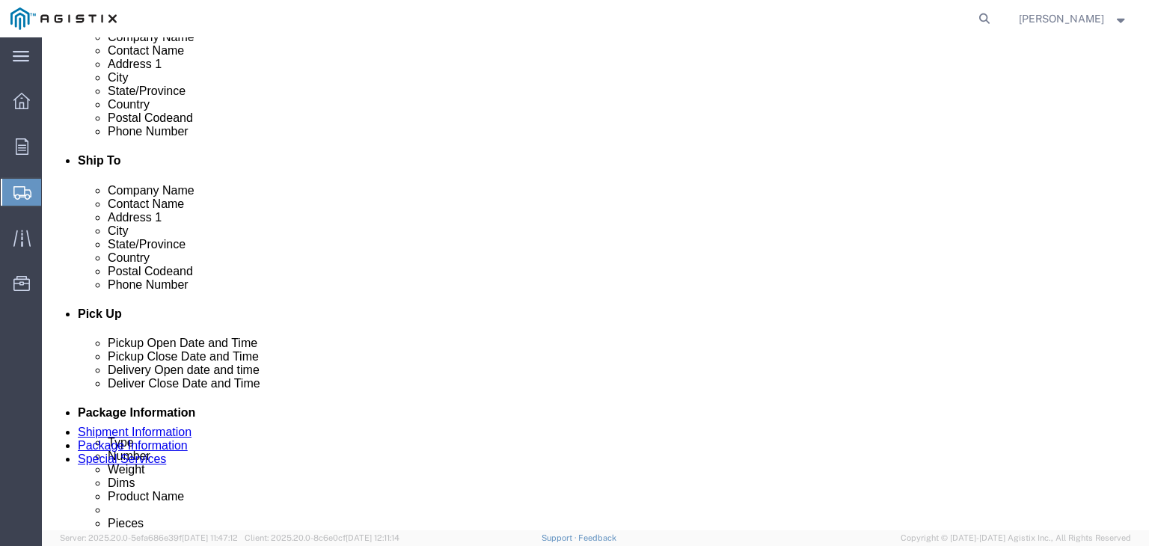
type input "PACIFIC GAS AND ELECTRIC #4591301"
drag, startPoint x: 649, startPoint y: 227, endPoint x: 536, endPoint y: 239, distance: 114.4
click div "Phone Number [PHONE_NUMBER]"
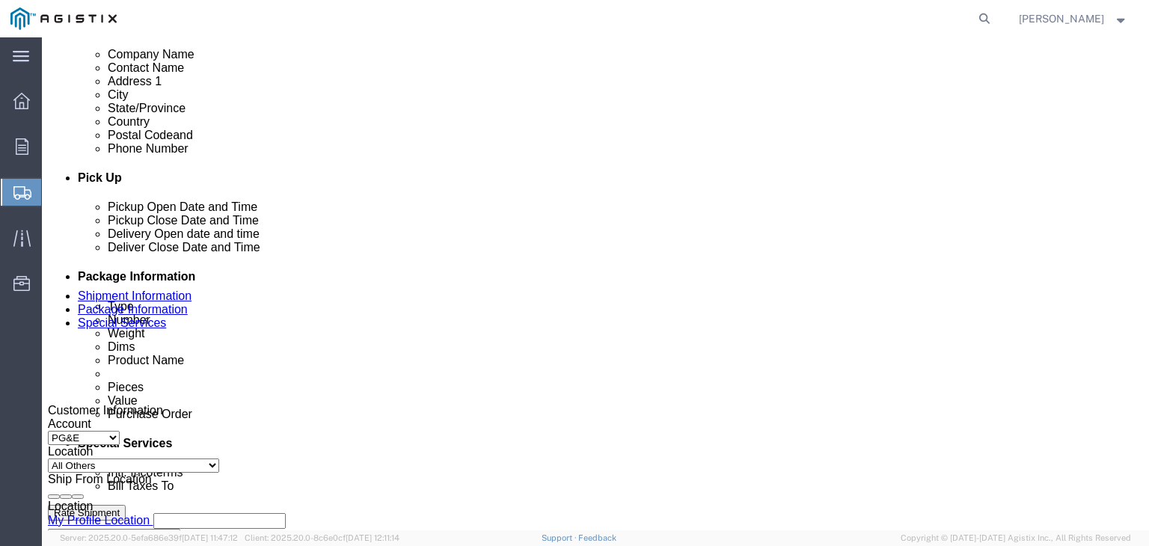
scroll to position [628, 0]
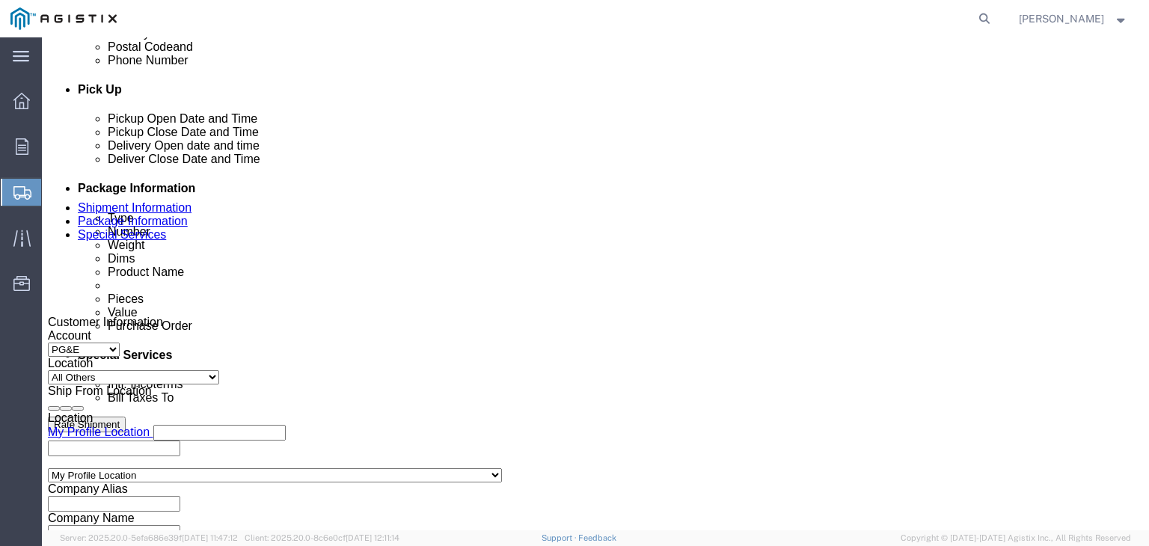
type input "350-141-9959"
click div "[DATE] 4:00 PM"
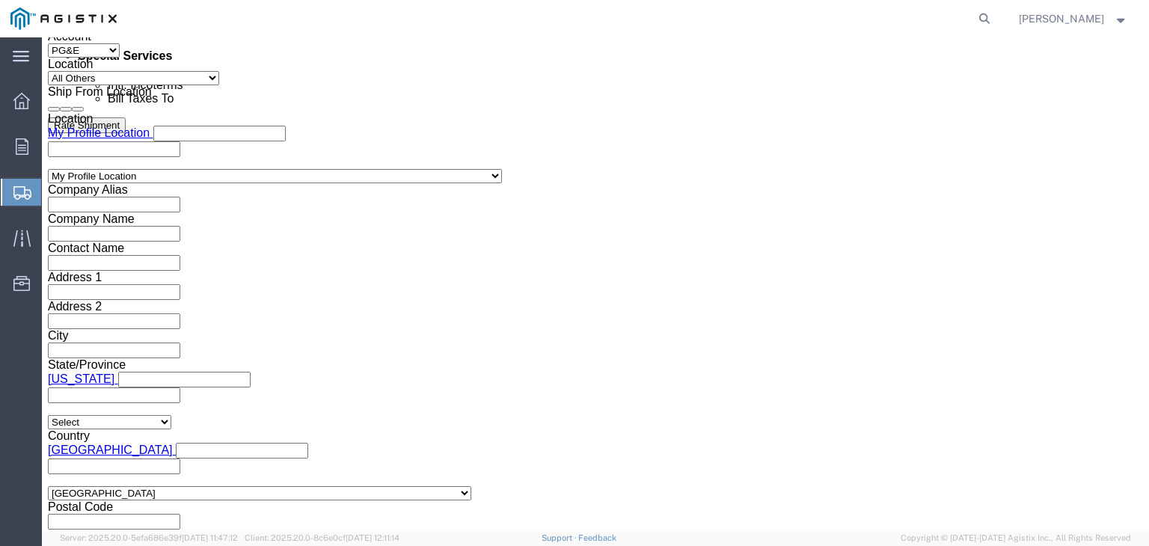
click div "Leg 1 Mode Select Air Less than Truckload Multi-Leg Ocean Freight Rail Small Pa…"
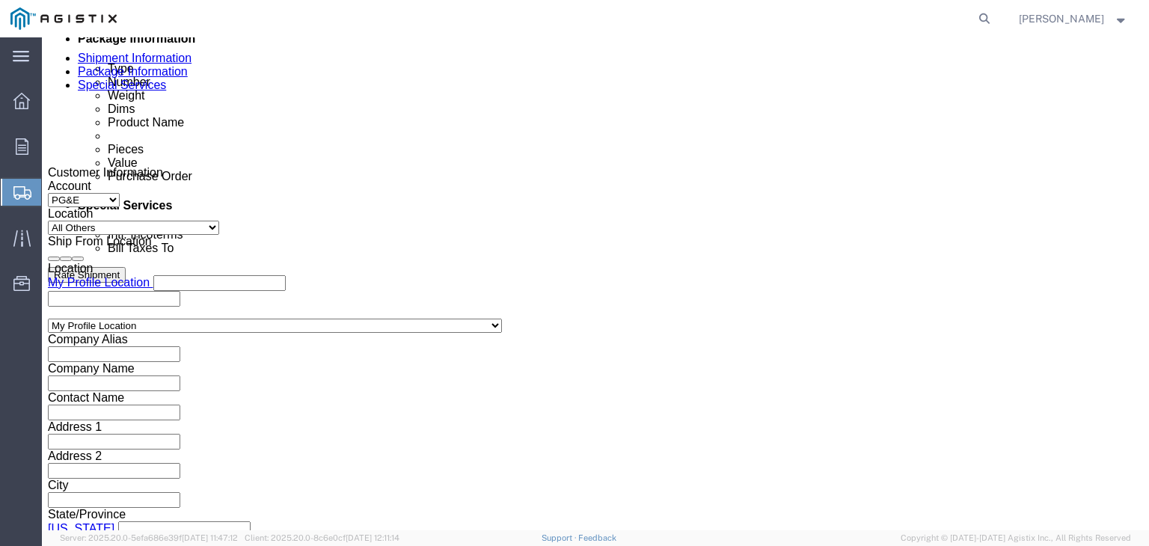
scroll to position [553, 0]
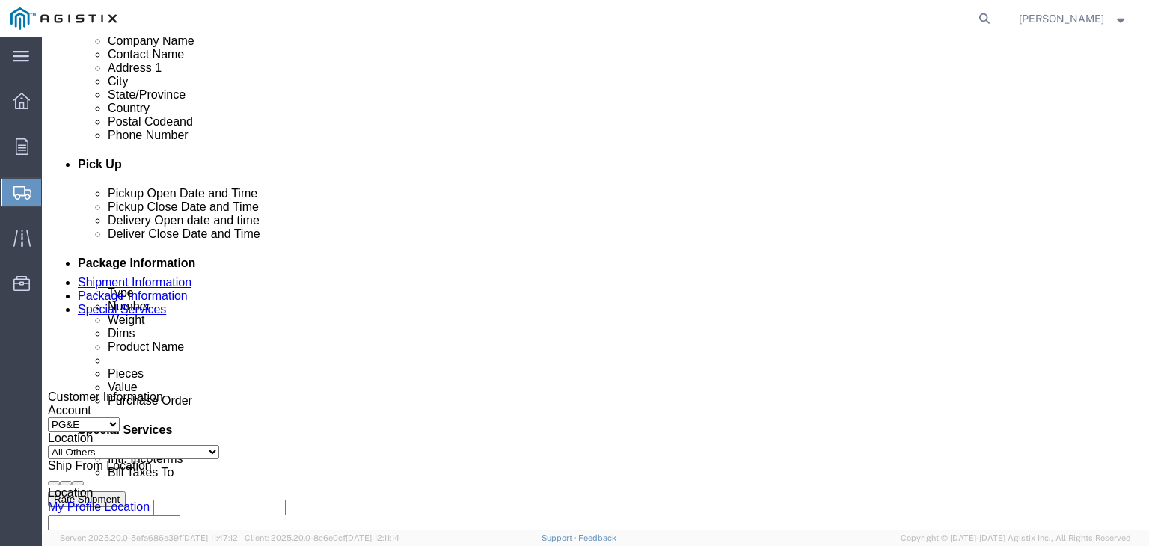
click div "[DATE] 4:00 PM"
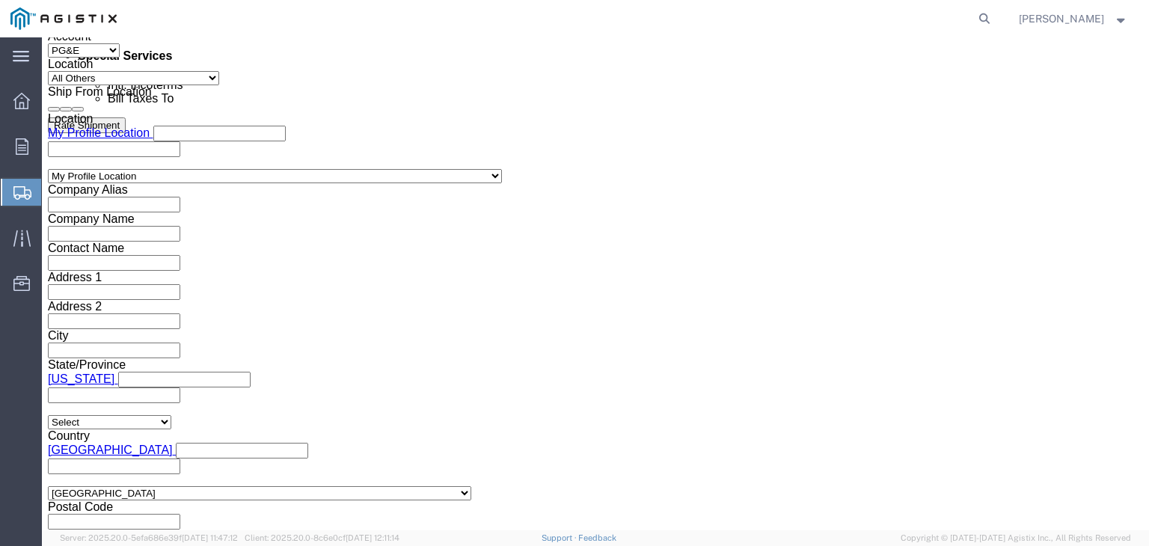
click input "4:00 PM"
type input "8:00 AM"
click button "Apply"
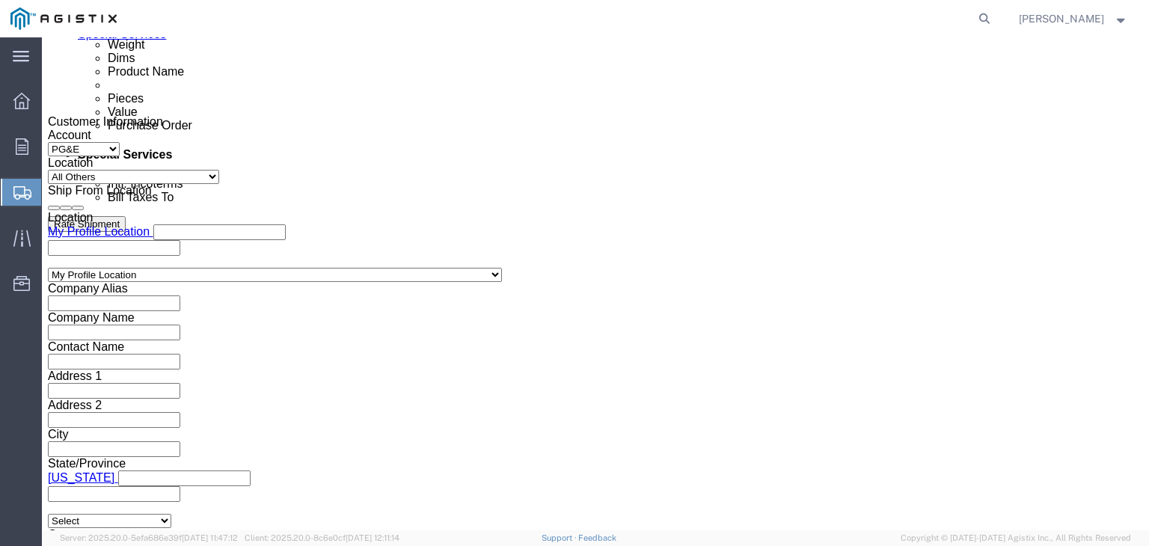
scroll to position [703, 0]
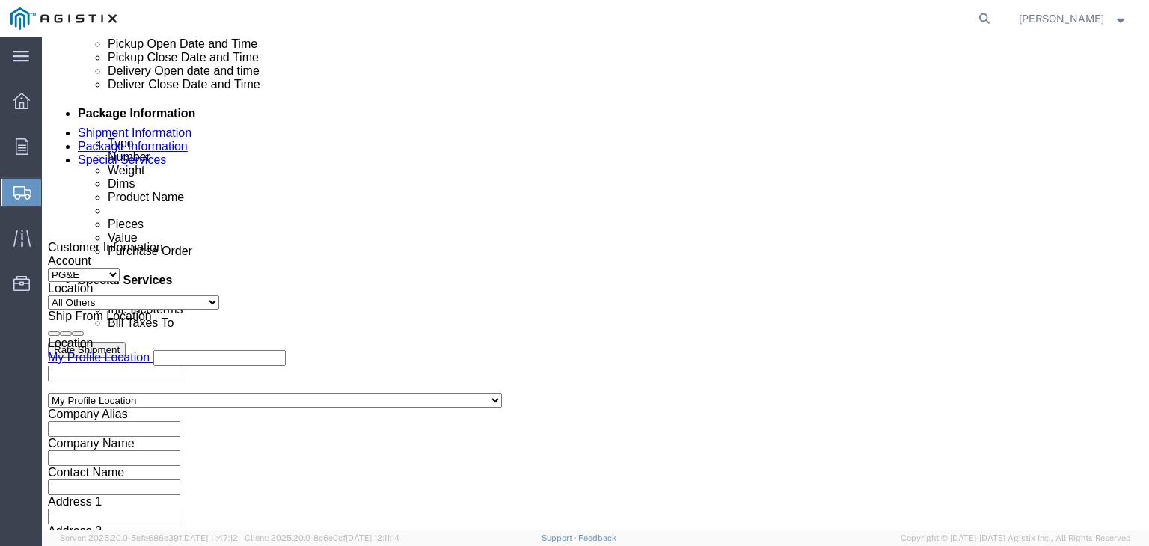
click div "[DATE] 3:00 PM"
type input "5:00 PM"
click button "Apply"
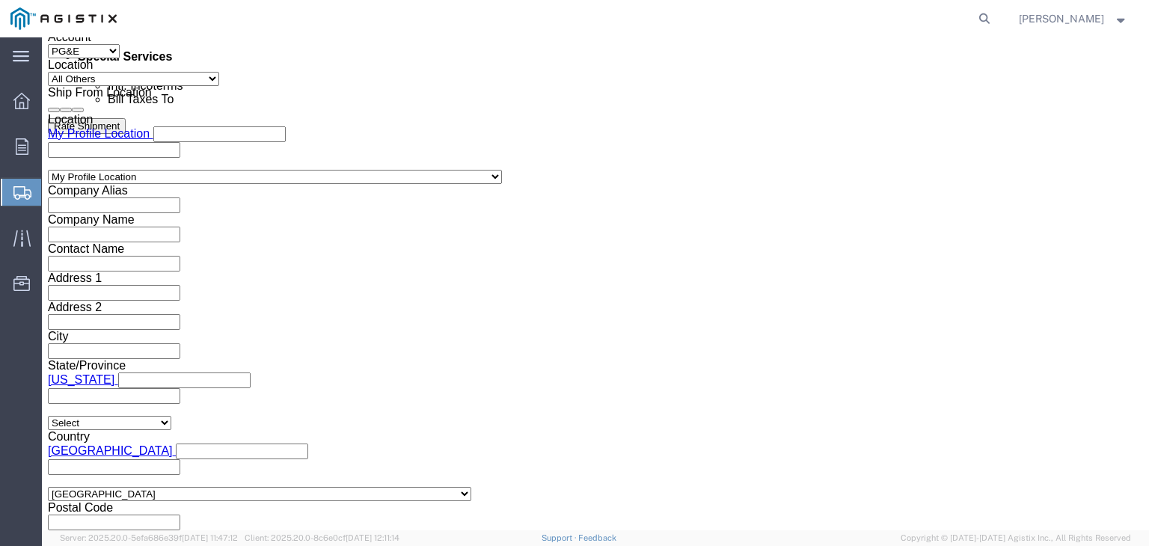
scroll to position [927, 0]
click button "Continue"
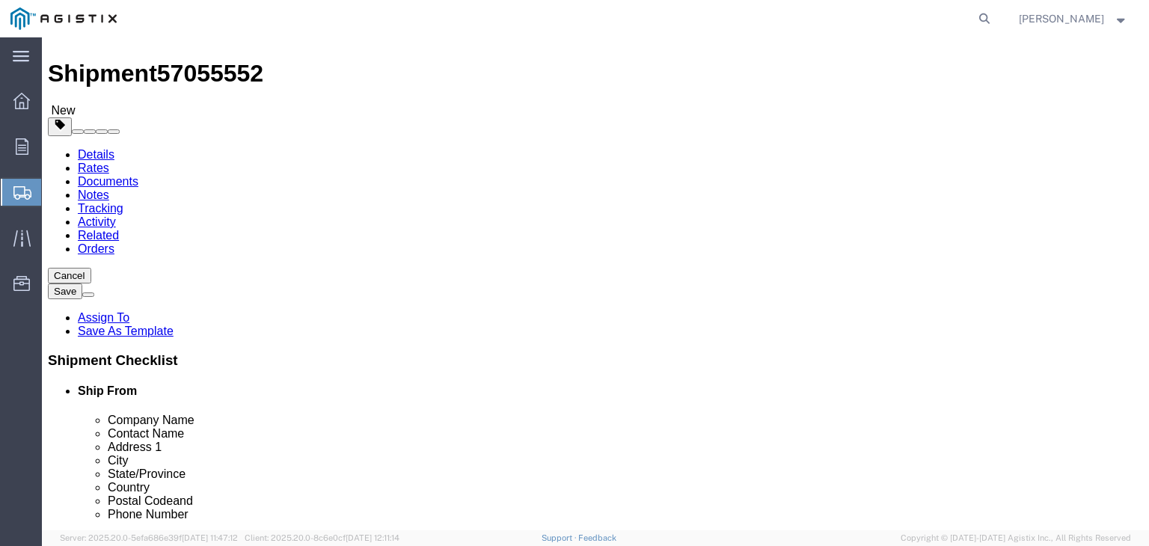
scroll to position [0, 0]
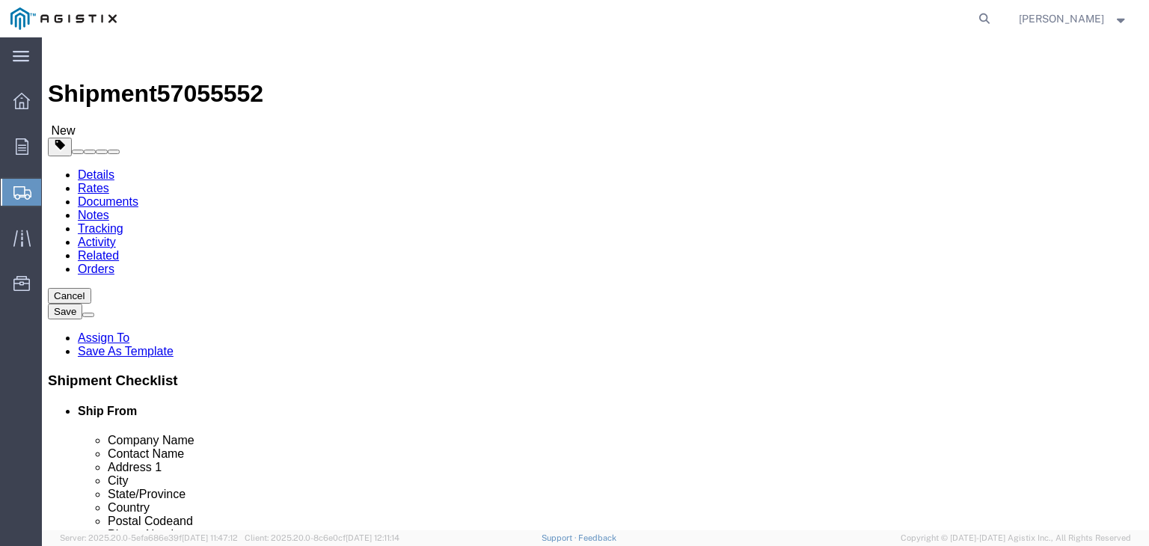
click input "text"
type input "40"
type input "48"
type input "15"
click input "0.00"
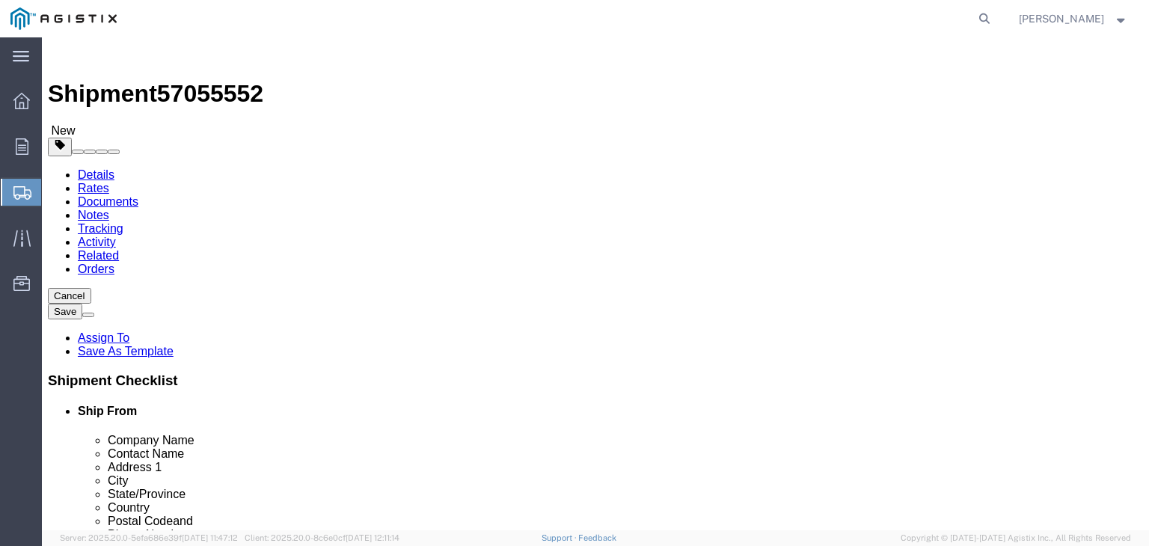
click input "0.00"
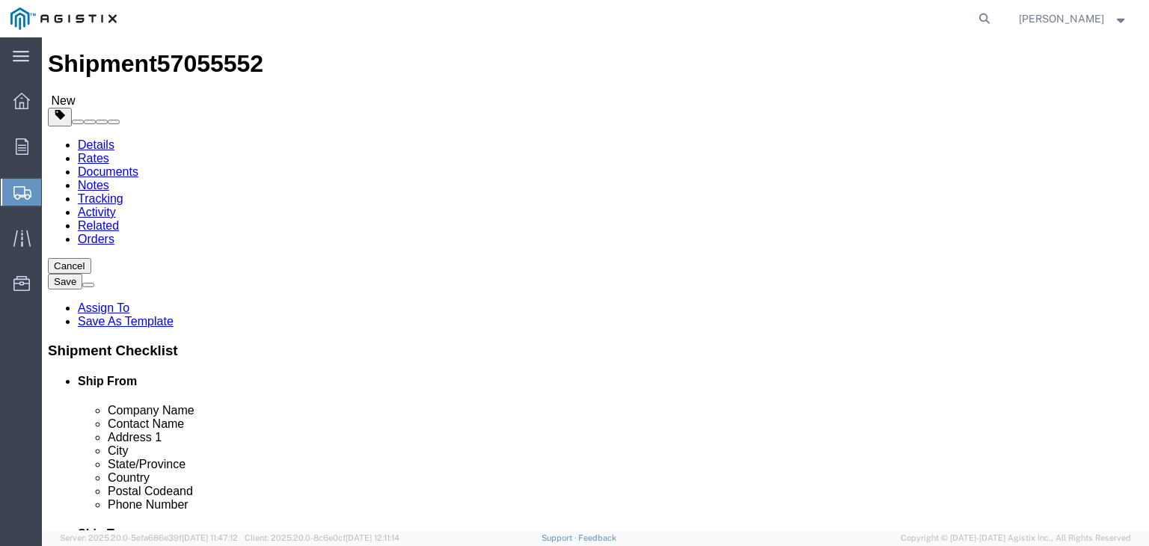
scroll to position [57, 0]
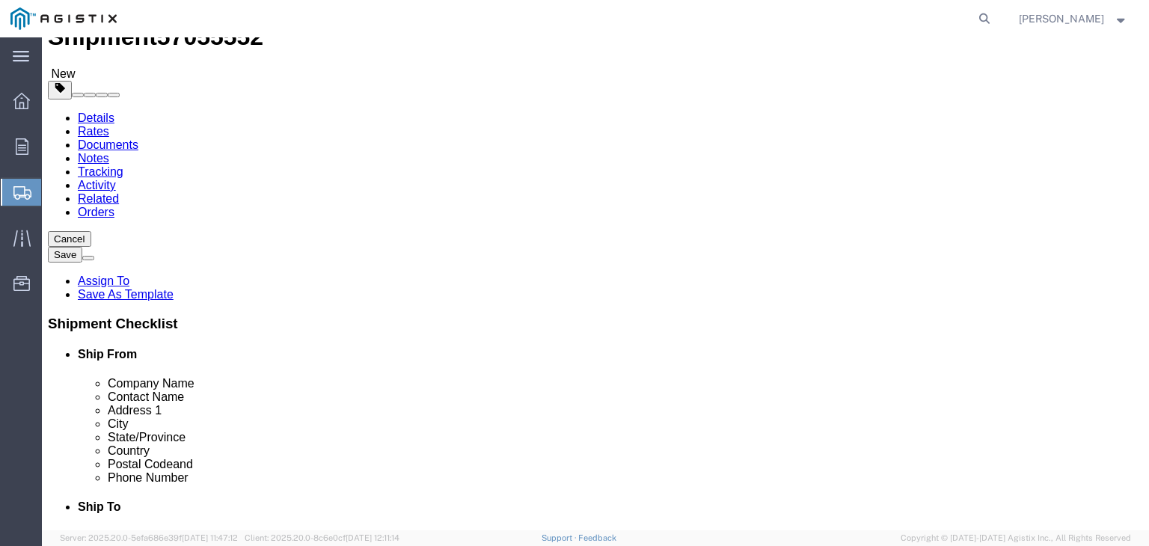
type input "235"
click link "Add Content"
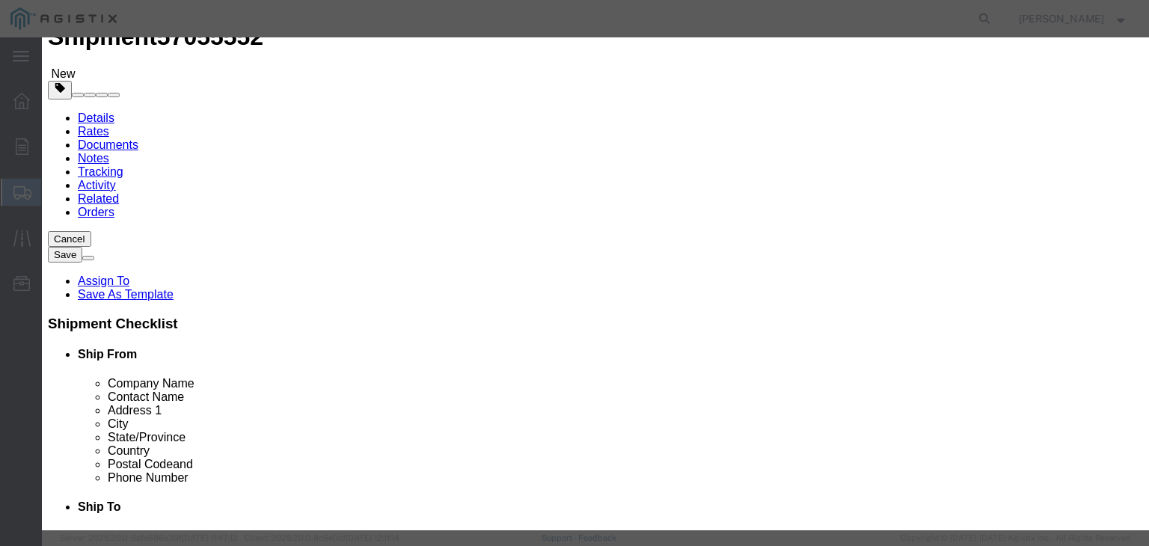
click input "0"
click input "text"
type input "Fittings"
type input "1"
click input "text"
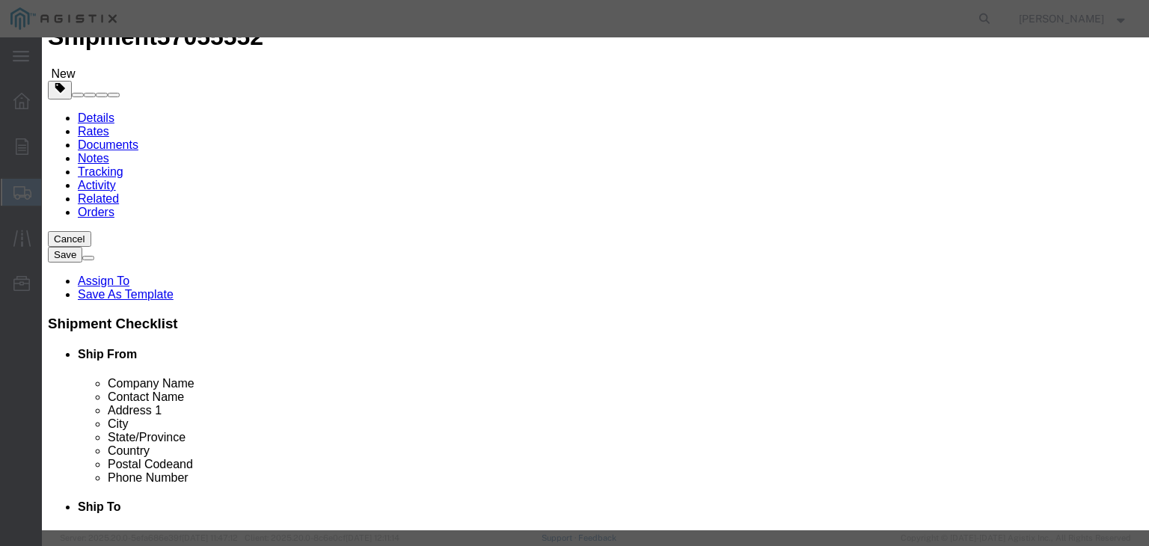
type input "909.26"
click select "Select 50 55 60 65 70 85 92.5 100 125 175 250 300 400"
select select "50"
click select "Select 50 55 60 65 70 85 92.5 100 125 175 250 300 400"
click button "Save & Close"
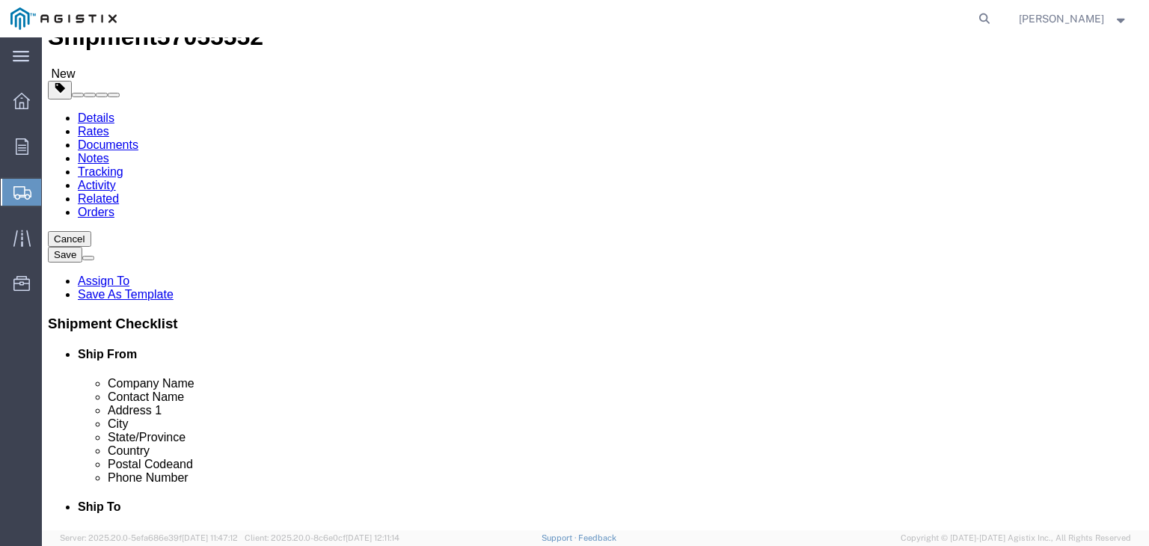
click button "Continue"
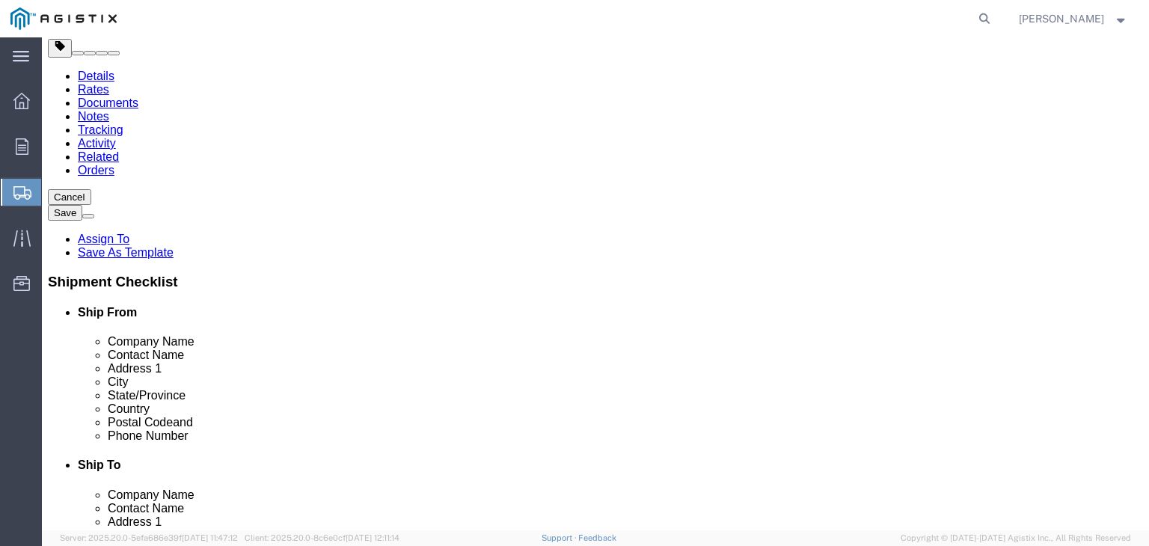
scroll to position [122, 0]
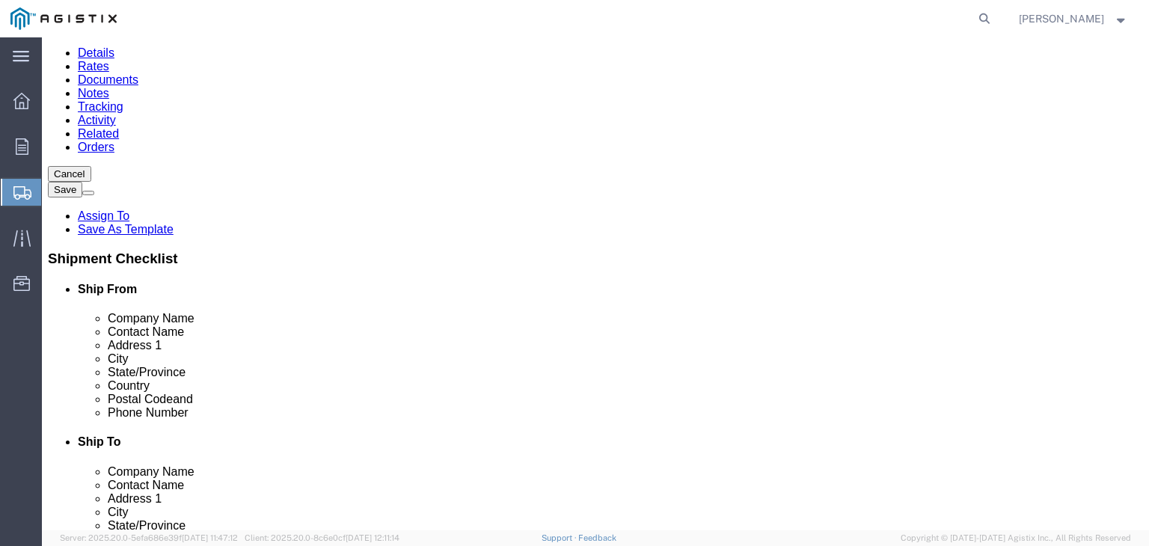
click input "BOL"
checkbox input "true"
click input "text"
type input "[EMAIL_ADDRESS][DOMAIN_NAME]"
type input "Enter Email Address"
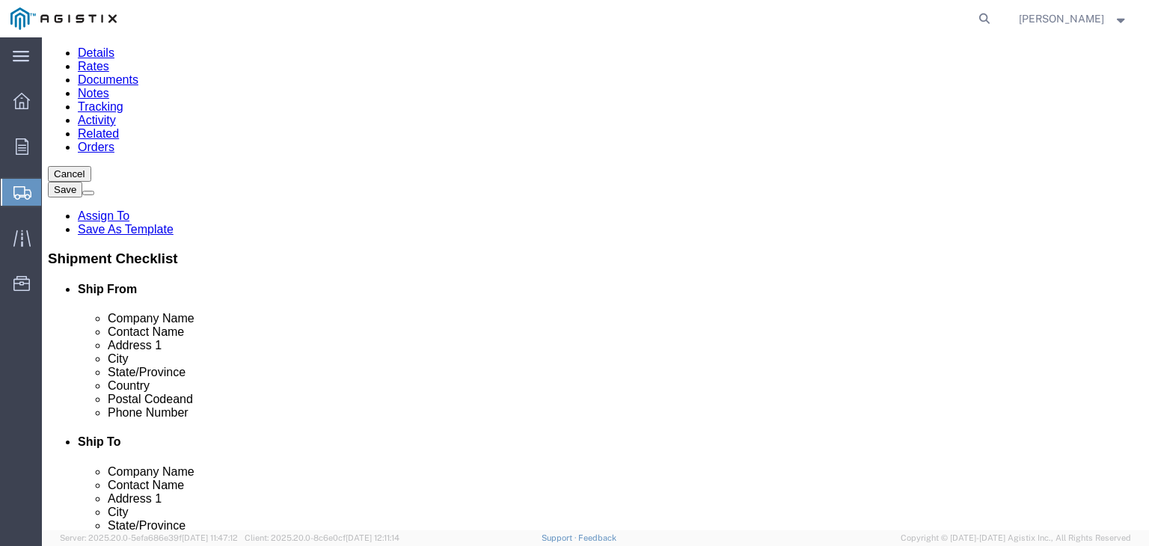
click ul "Enter Email Address"
type input "R"
type input "[EMAIL_ADDRESS][DOMAIN_NAME]"
click button "Rate Shipment"
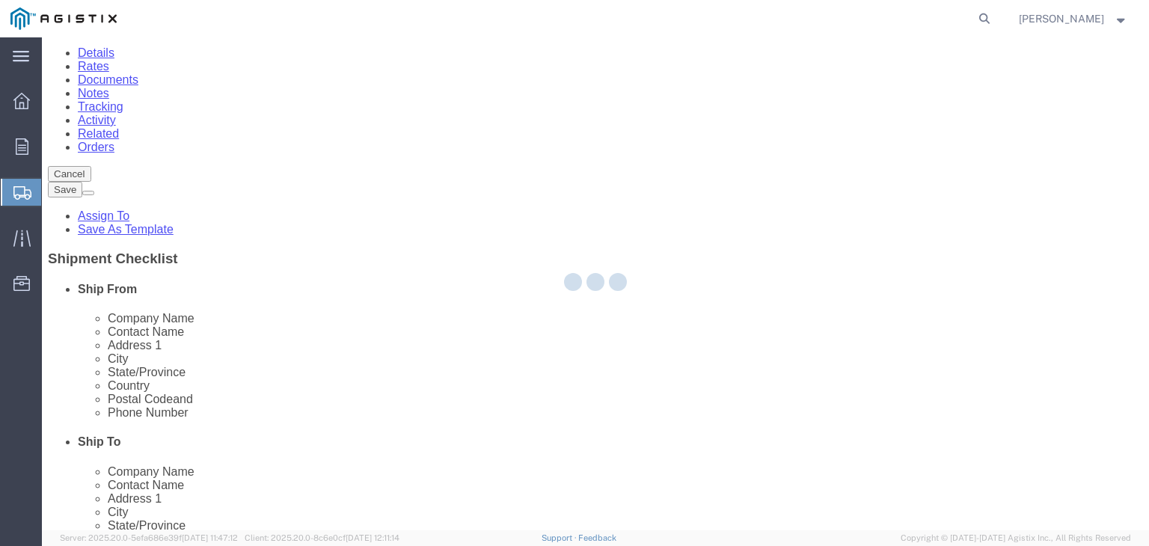
select select "35143"
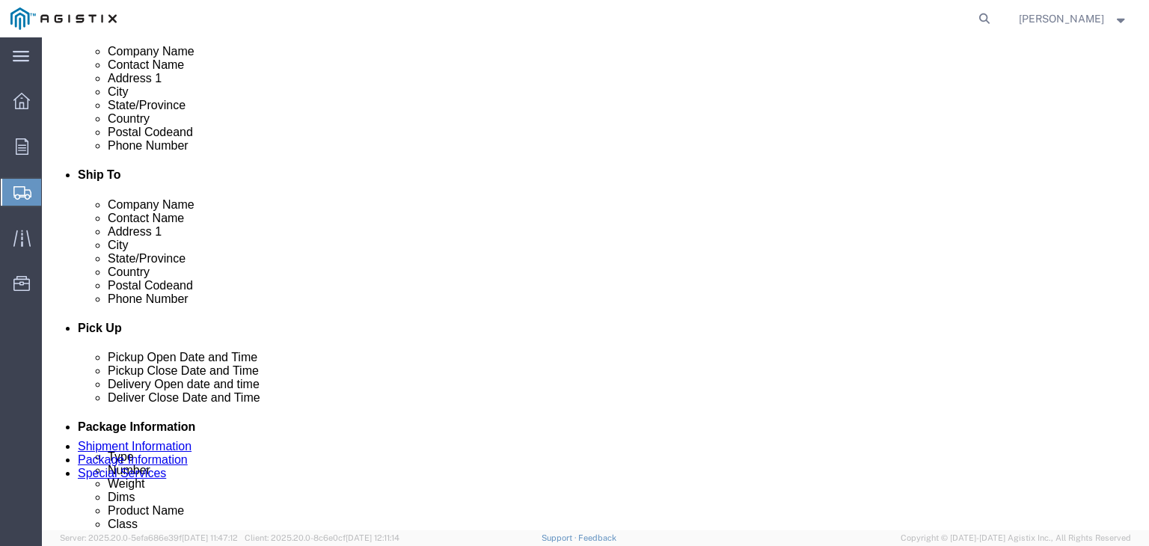
scroll to position [314, 0]
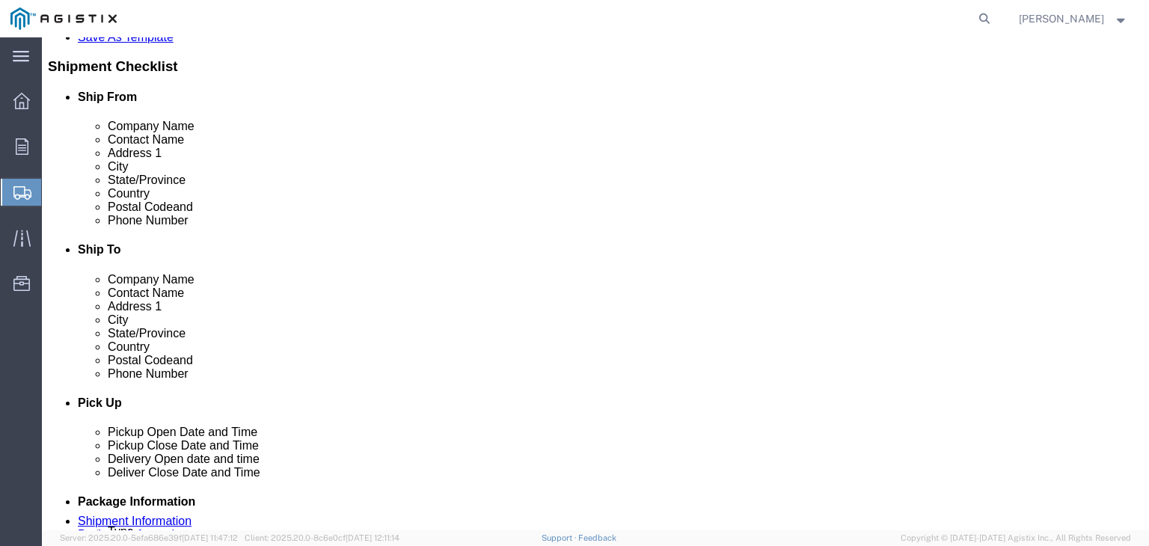
click input "995203"
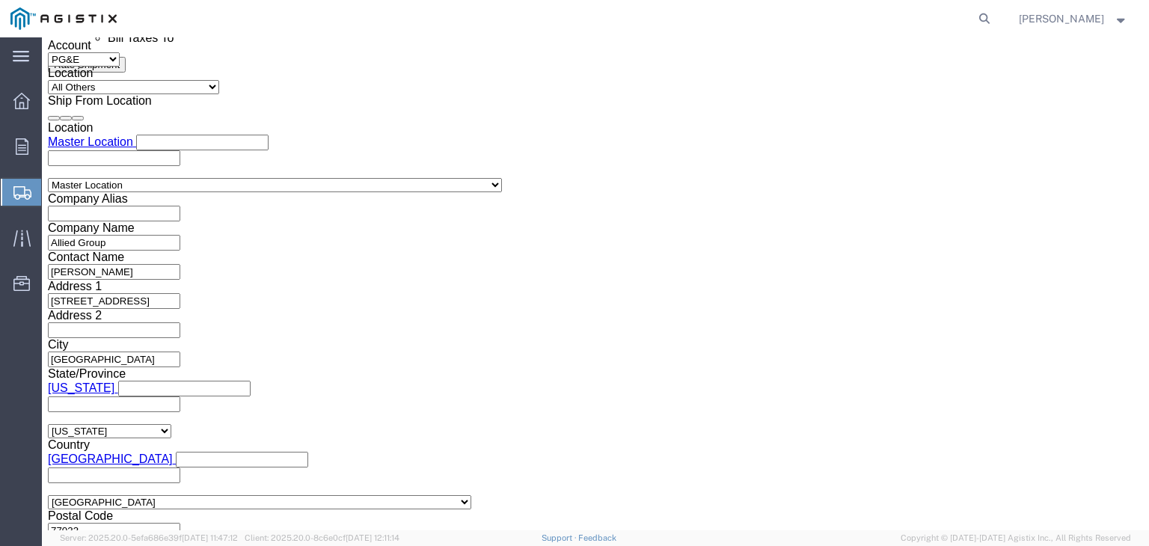
scroll to position [988, 0]
type input "95203"
click span "Deliver Close Date and Time"
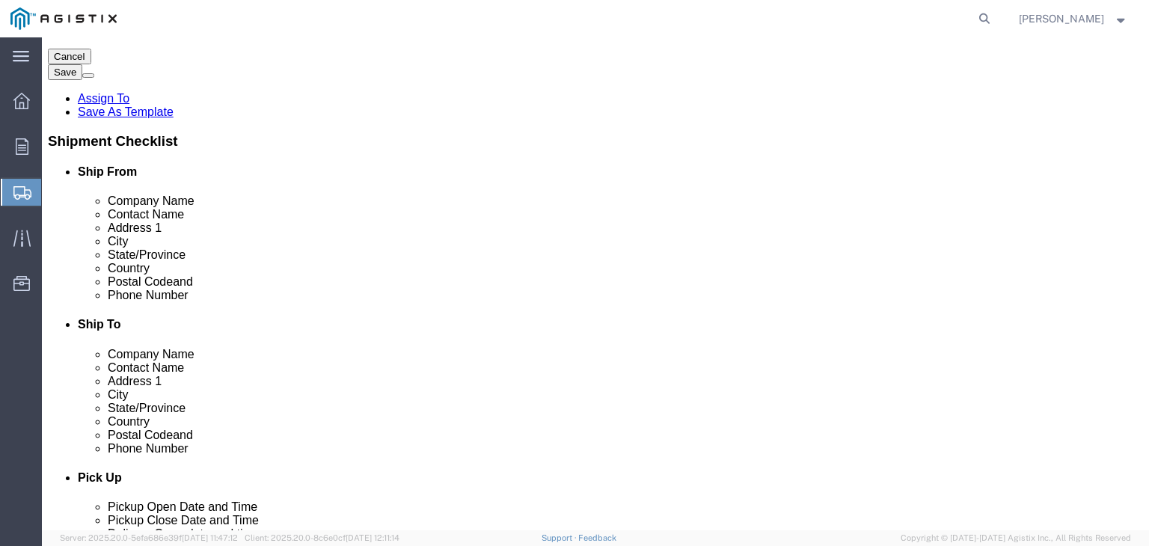
scroll to position [539, 0]
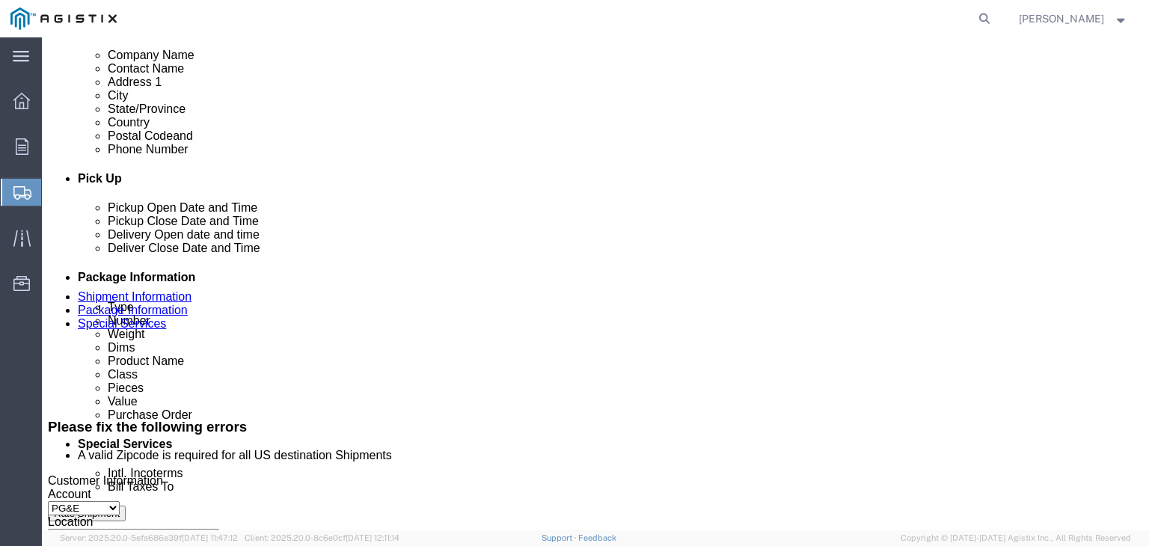
click div "[DATE] 8:00 AM"
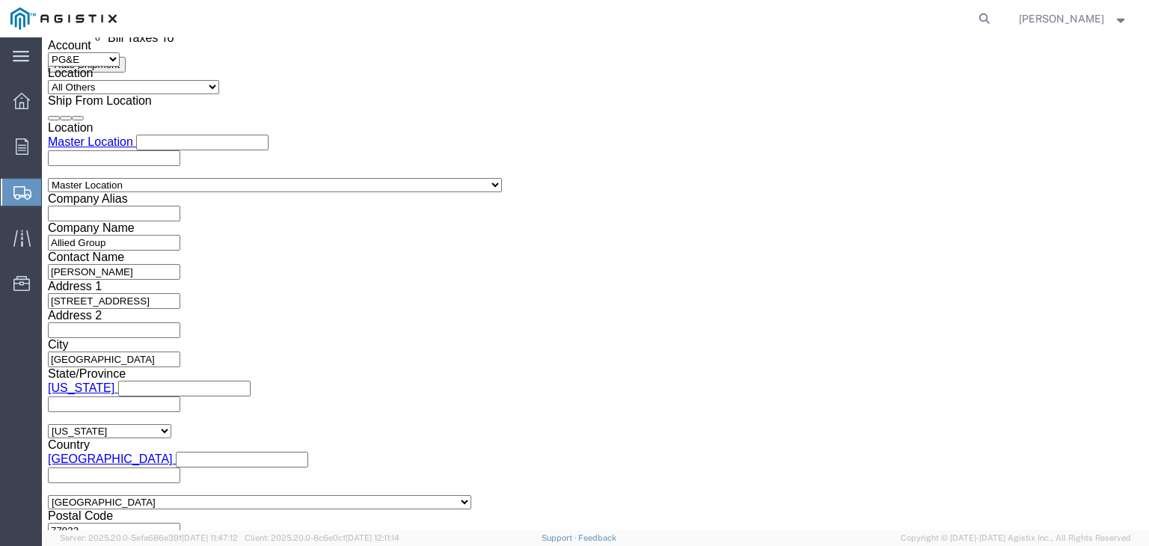
click button "Apply"
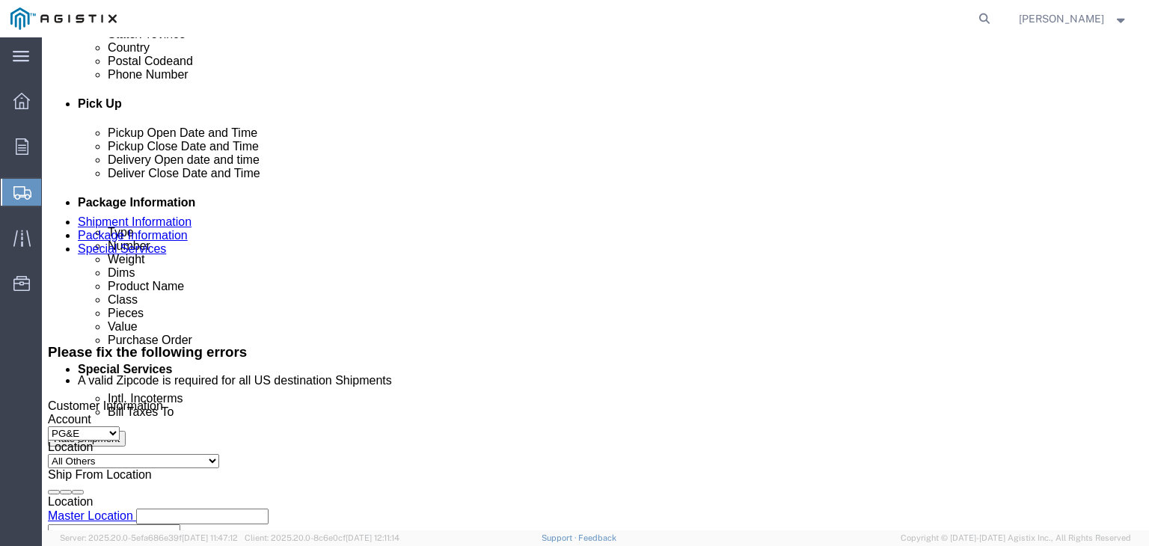
click div "[DATE] 5:00 PM"
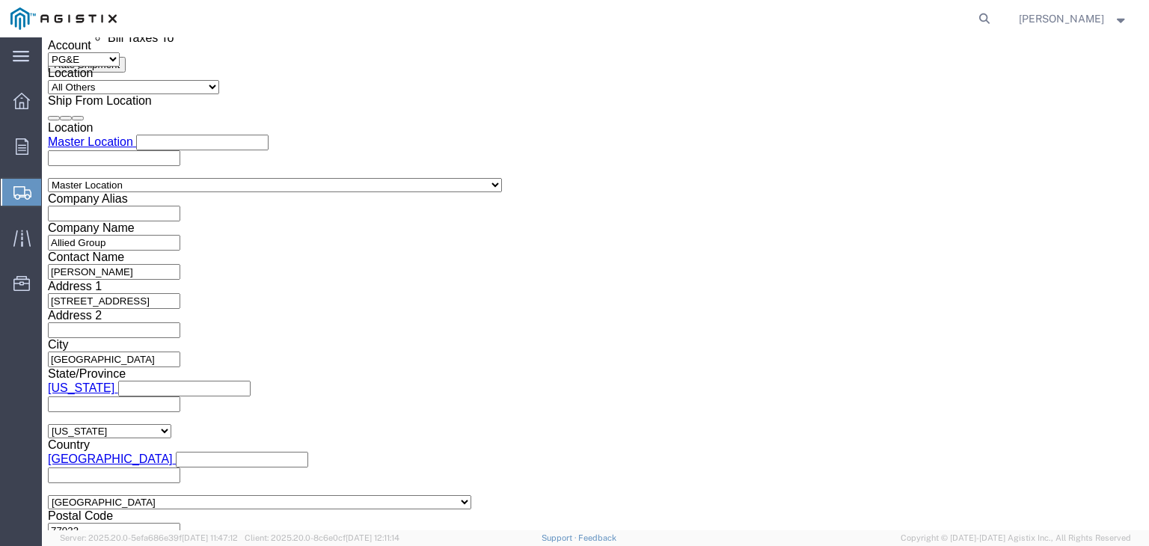
click button "Apply"
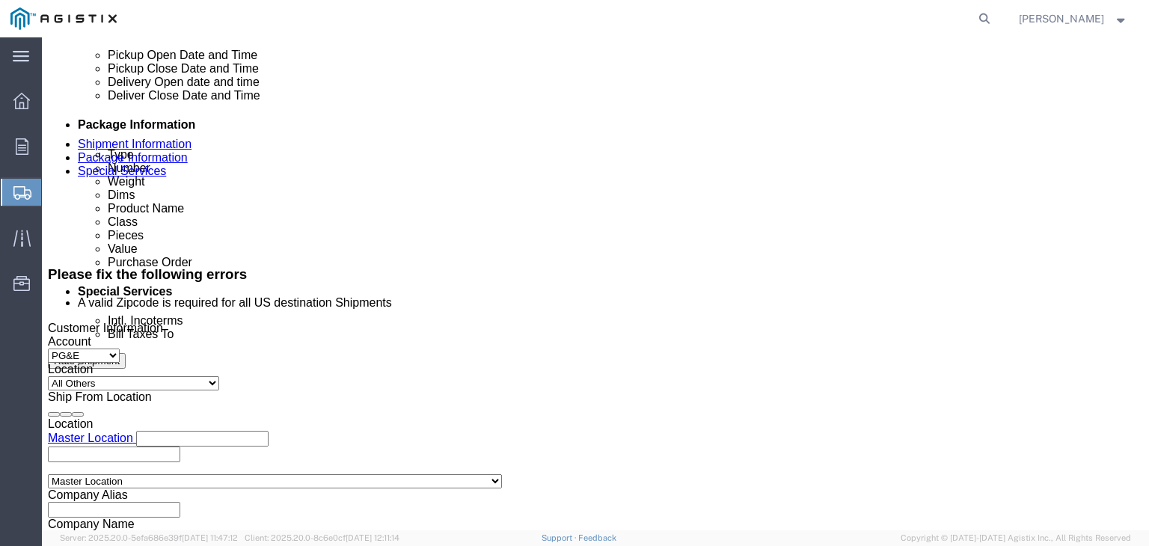
scroll to position [614, 0]
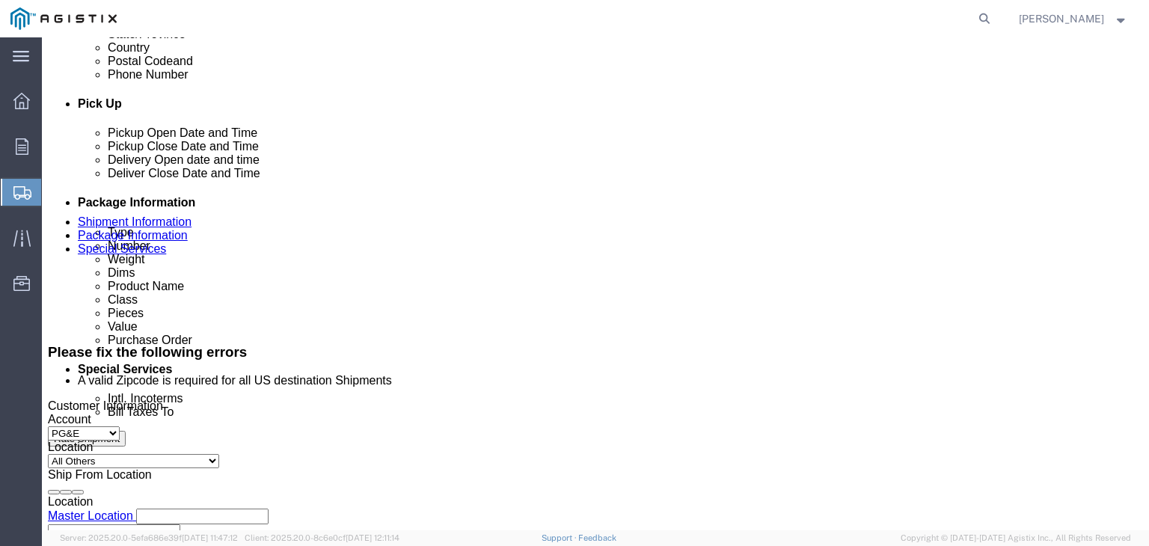
click div "[DATE] 8:00 AM"
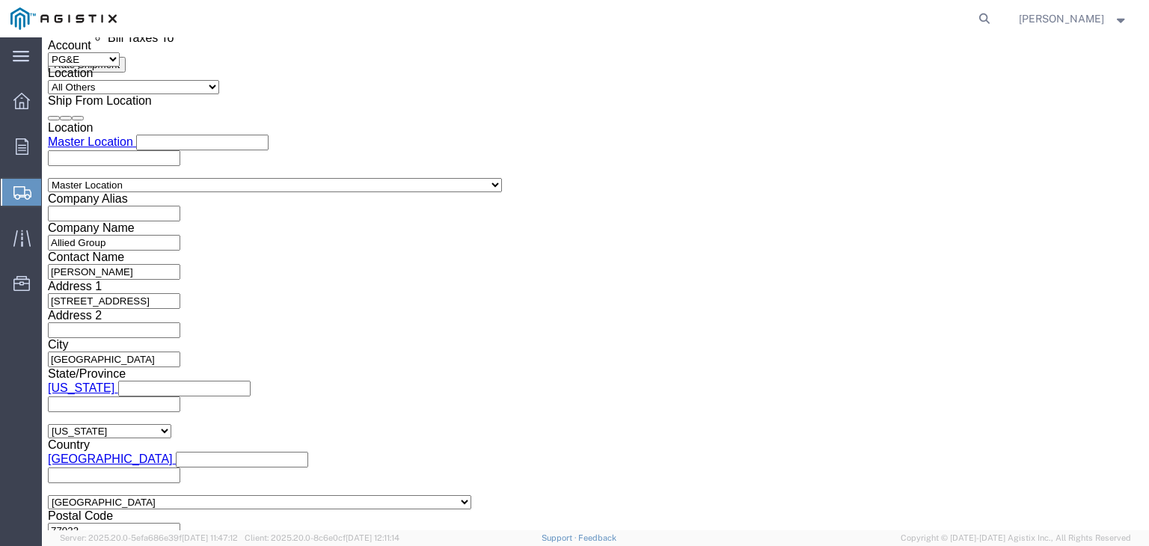
click button "Apply"
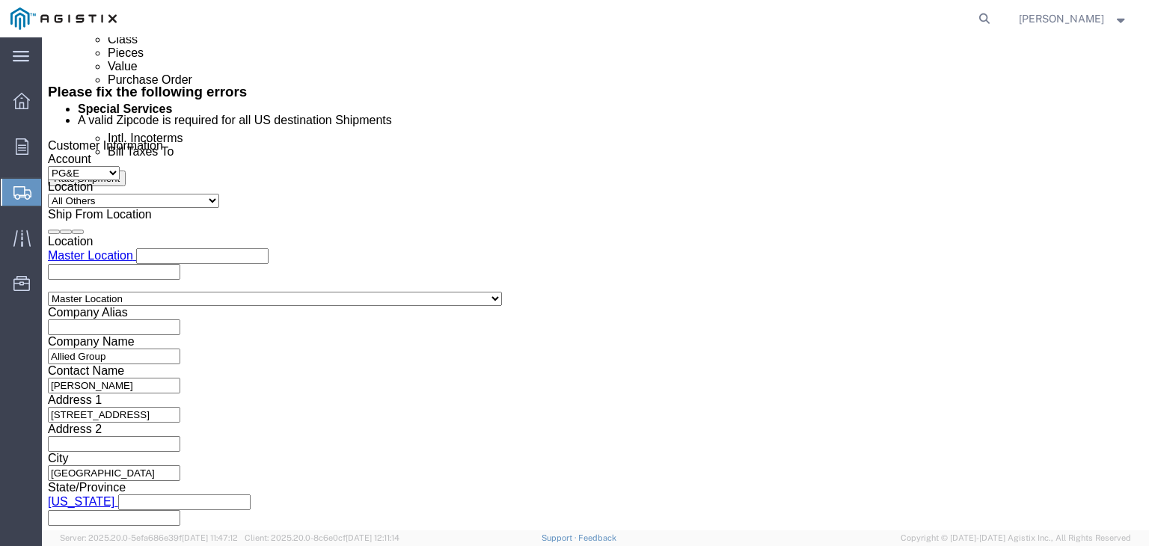
scroll to position [763, 0]
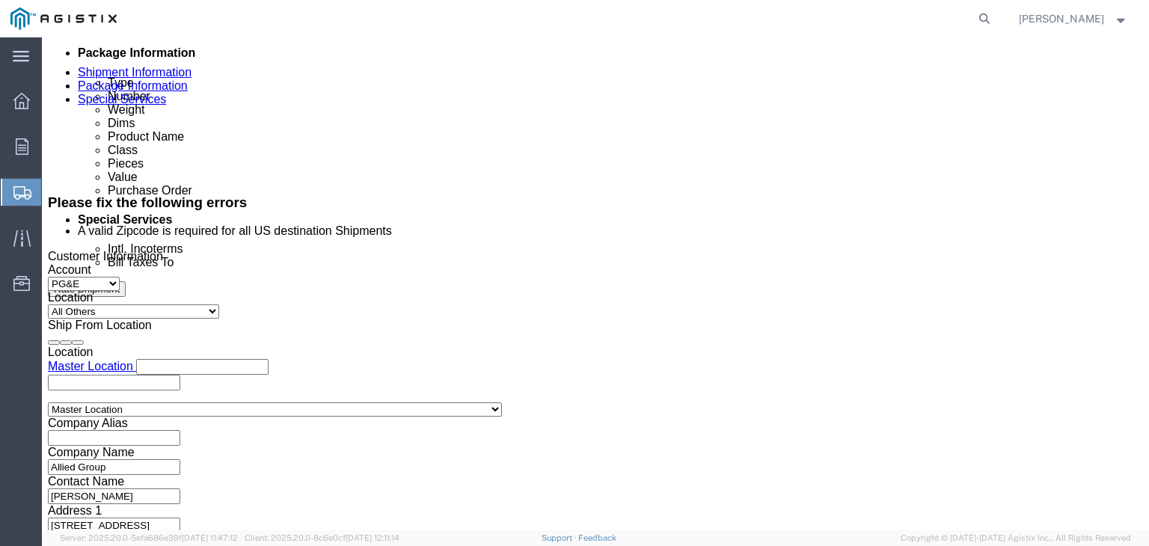
click div "[DATE] 5:00 PM"
click button "Apply"
click h4 "Package Information"
click span "Number"
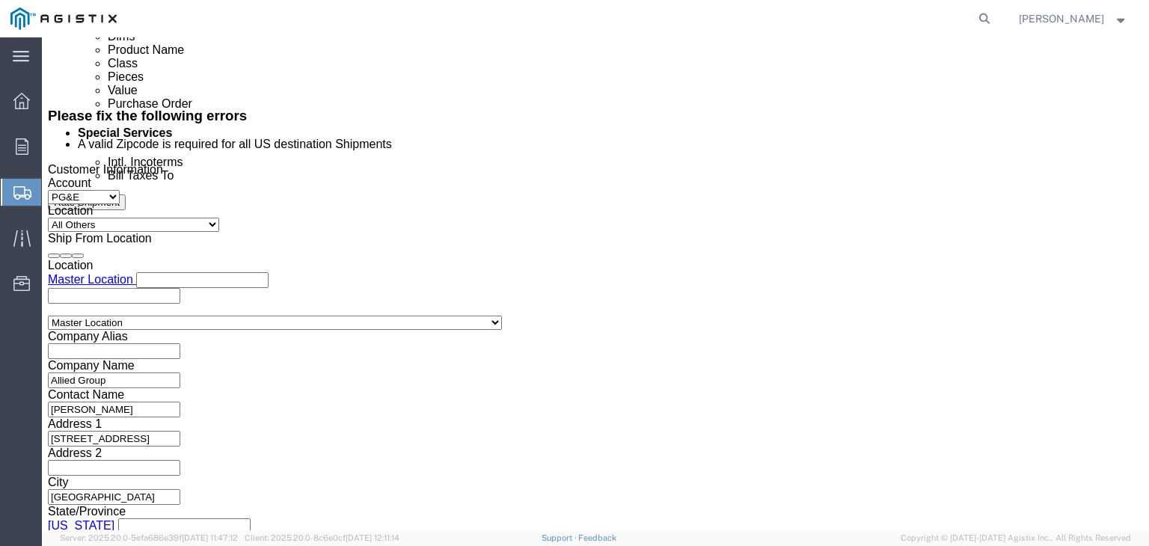
scroll to position [913, 0]
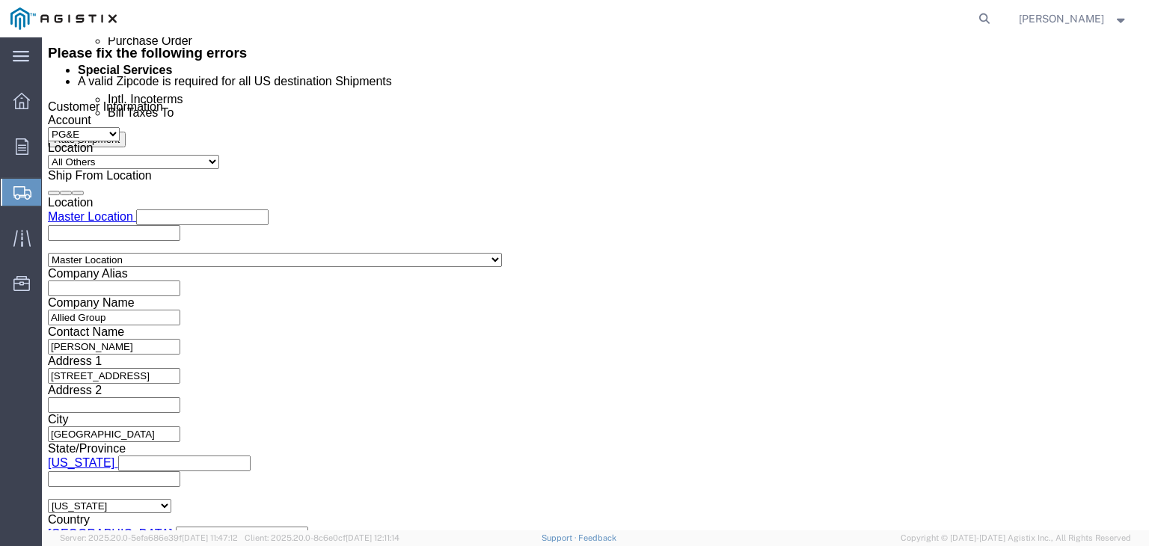
click span "Delivery Open date and time"
click span "Company Name"
click span "Deliver Close Date and Time"
click li "Number"
click span "Product Name"
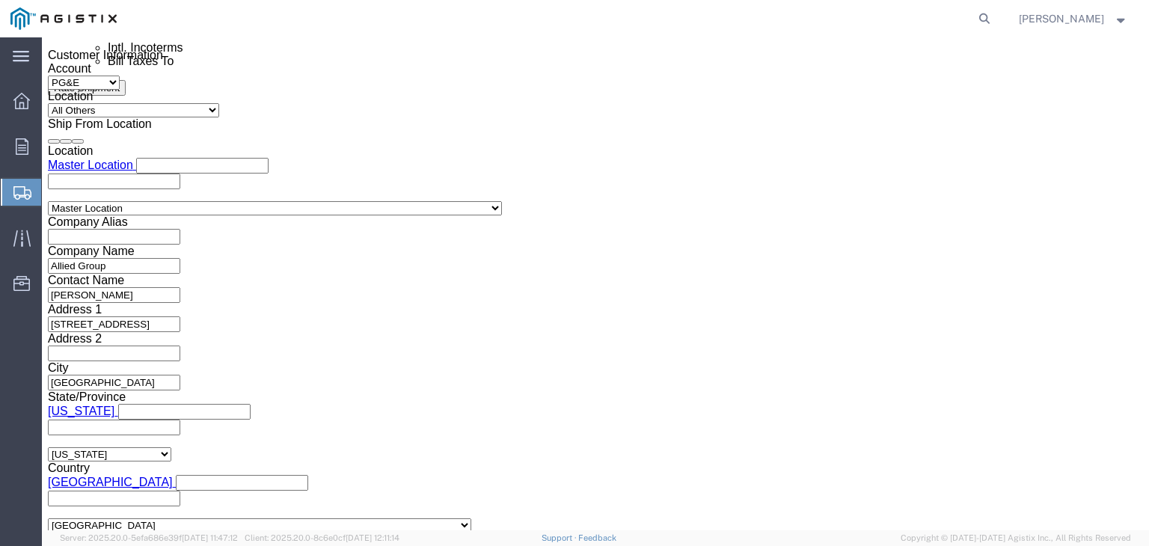
scroll to position [988, 0]
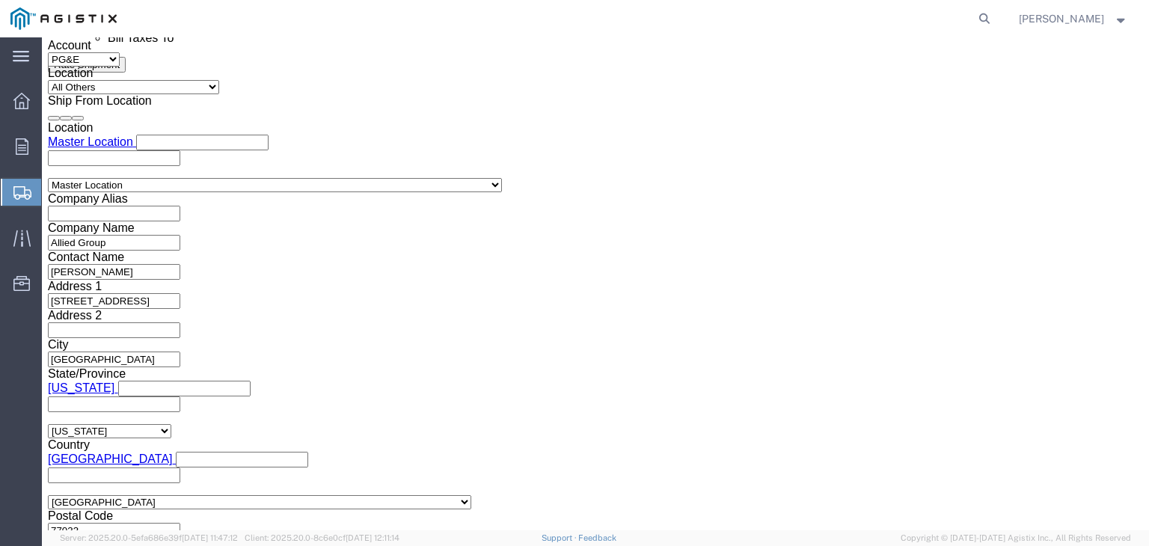
click div "Voyage No. Flight No."
click div "Previous Continue"
click button "Continue"
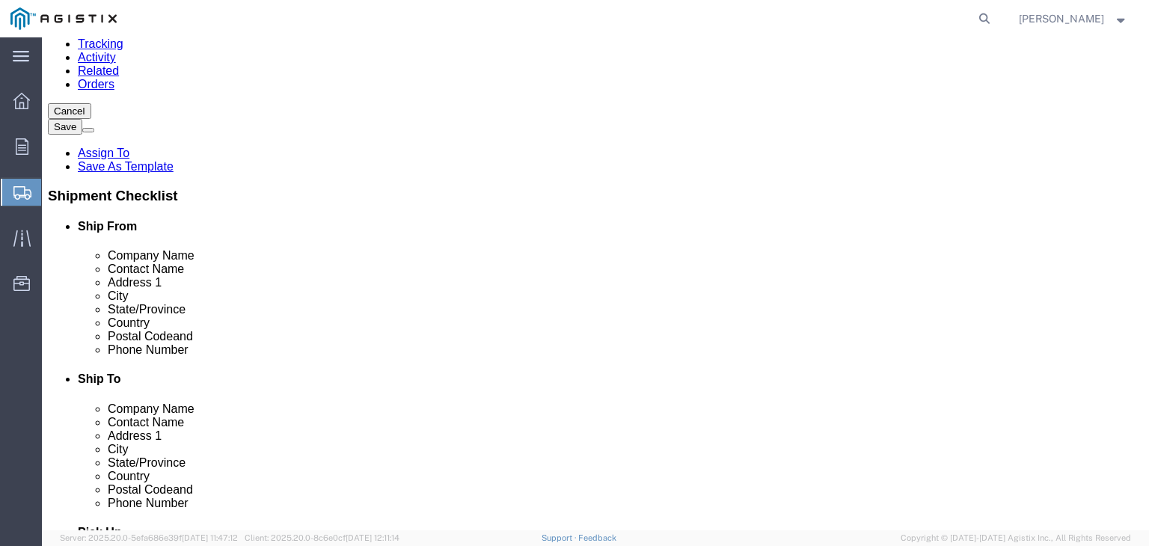
scroll to position [236, 0]
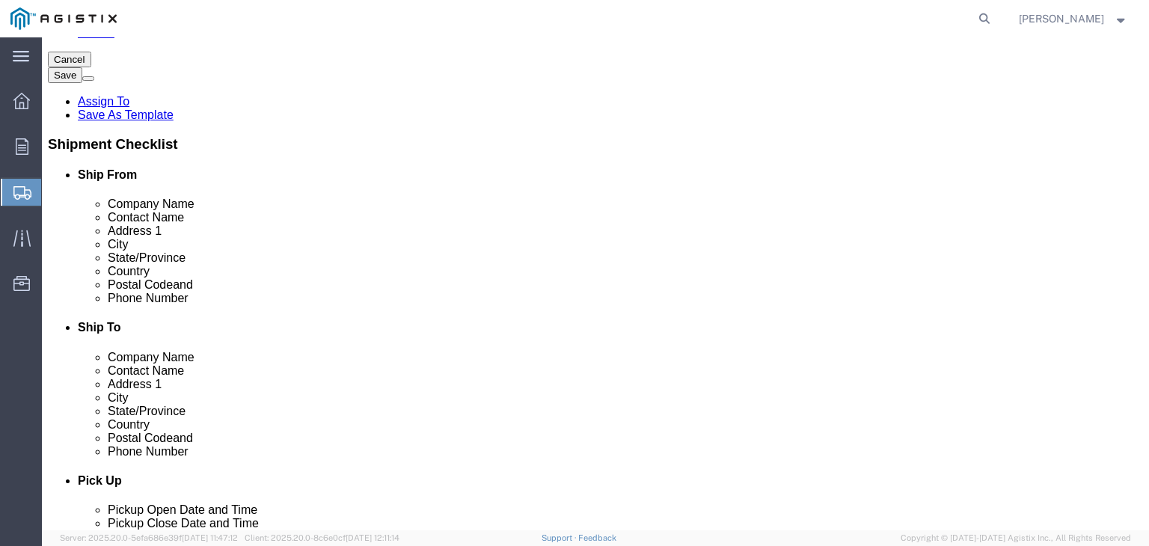
click button "Previous"
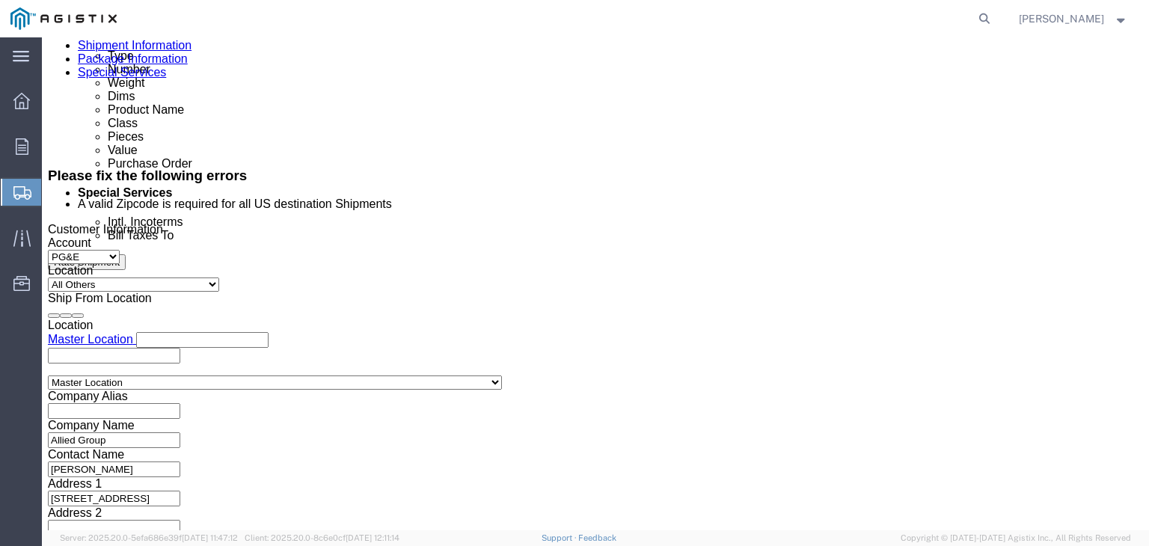
scroll to position [763, 0]
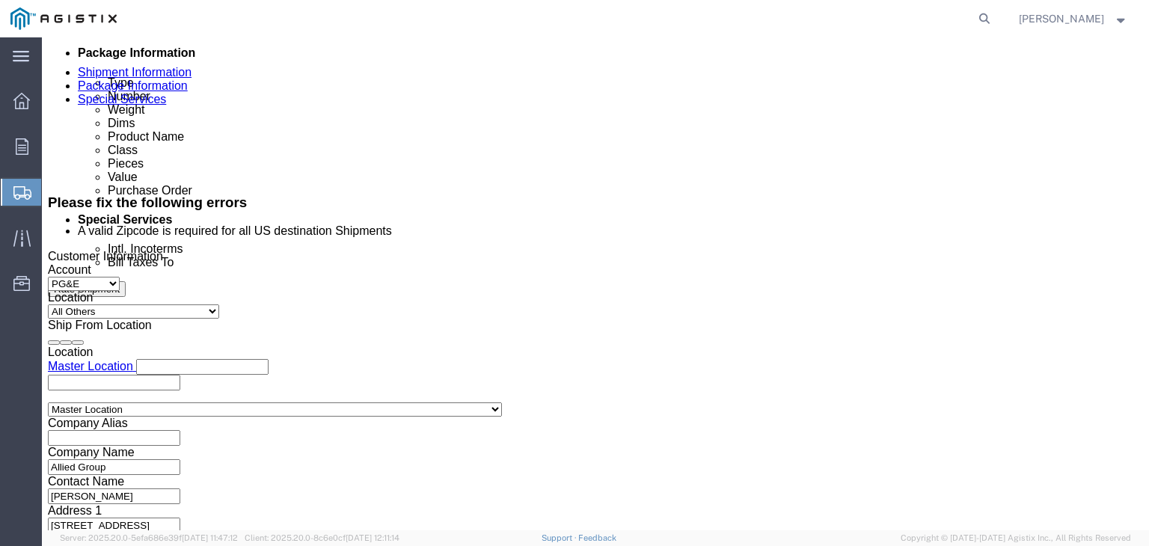
click div "[DATE] 8:00 AM"
click button "Apply"
click div "References Add reference"
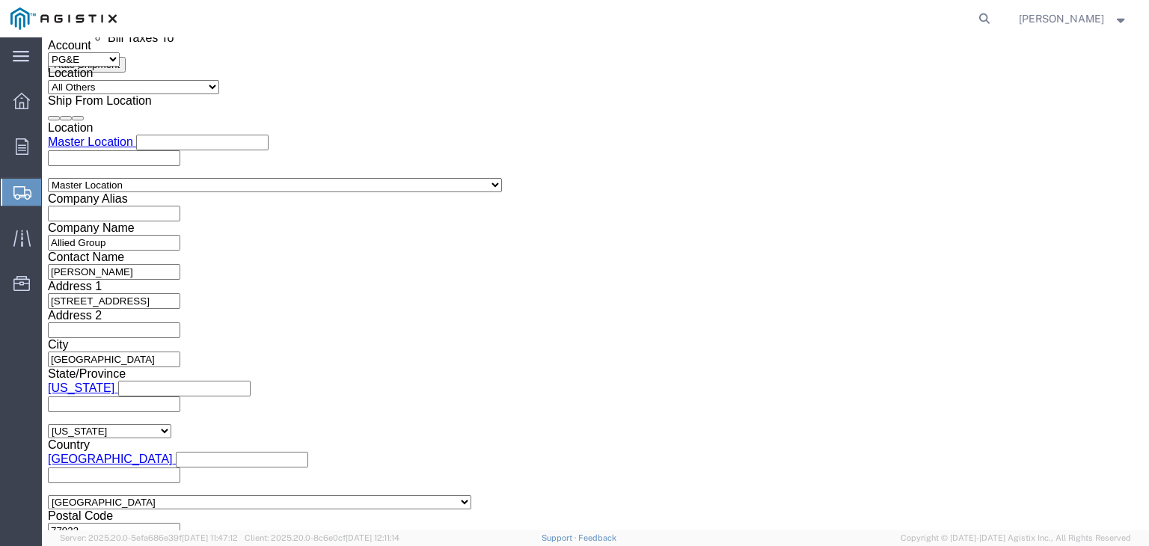
click div "Vehicle Select Size Select Container Number 1 Owner Select Shipper Vessel"
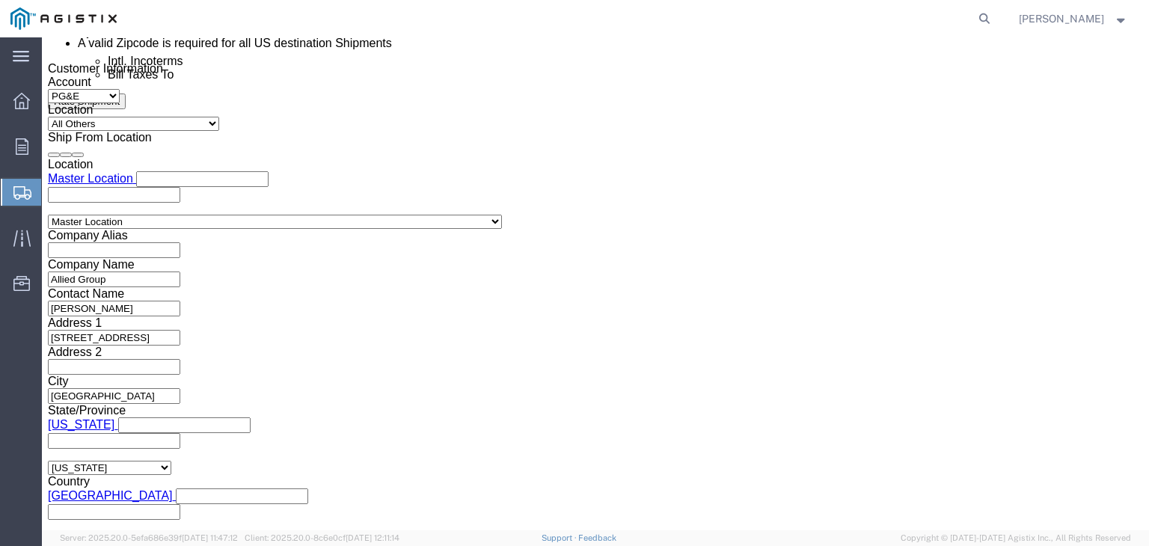
scroll to position [988, 0]
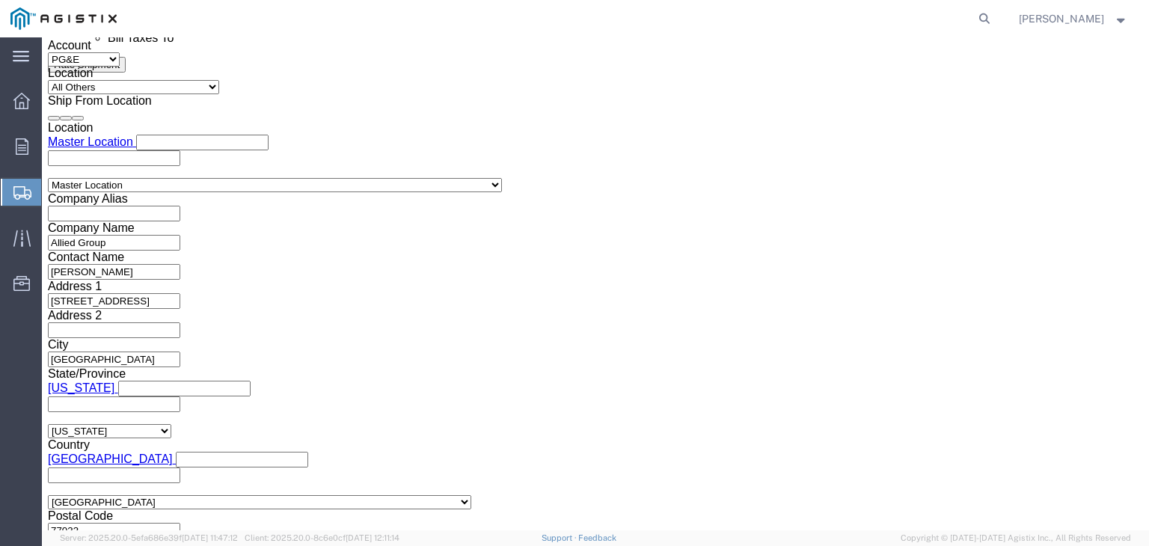
click button "Continue"
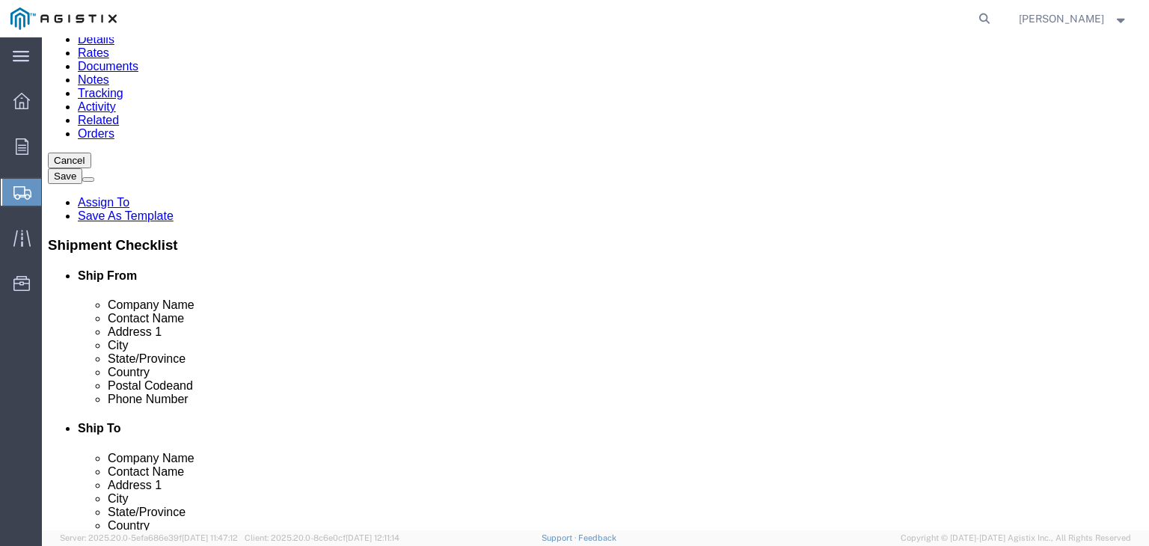
scroll to position [162, 0]
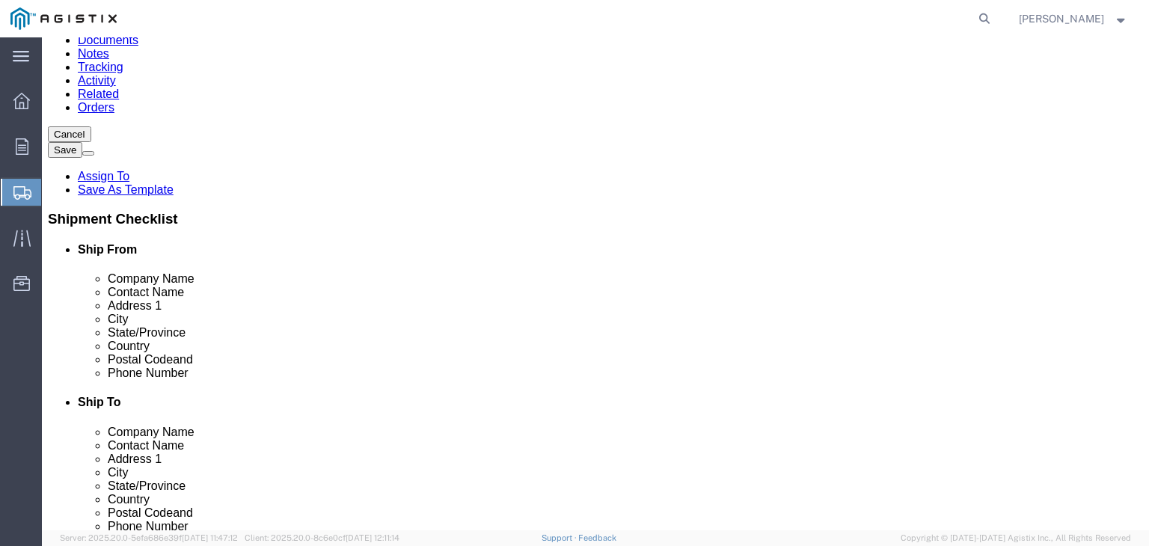
click select "Select Bulk Bundle(s) Cardboard Box(es) Carton(s) Crate(s) Drum(s) (Fiberboard)…"
select select "PSNS"
click select "Select Bulk Bundle(s) Cardboard Box(es) Carton(s) Crate(s) Drum(s) (Fiberboard)…"
click input "text"
type input "1"
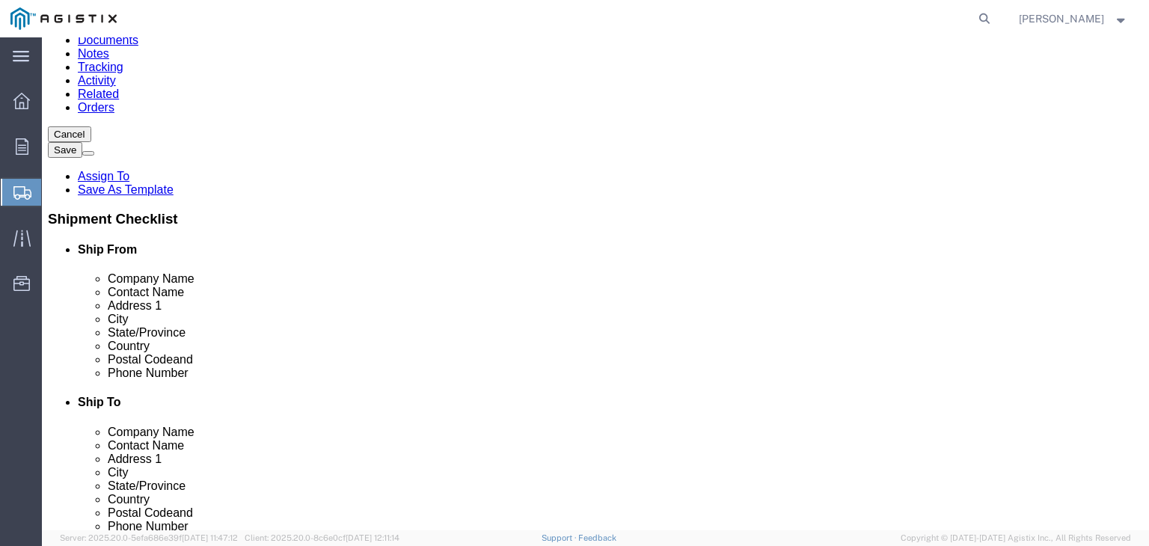
click input "1"
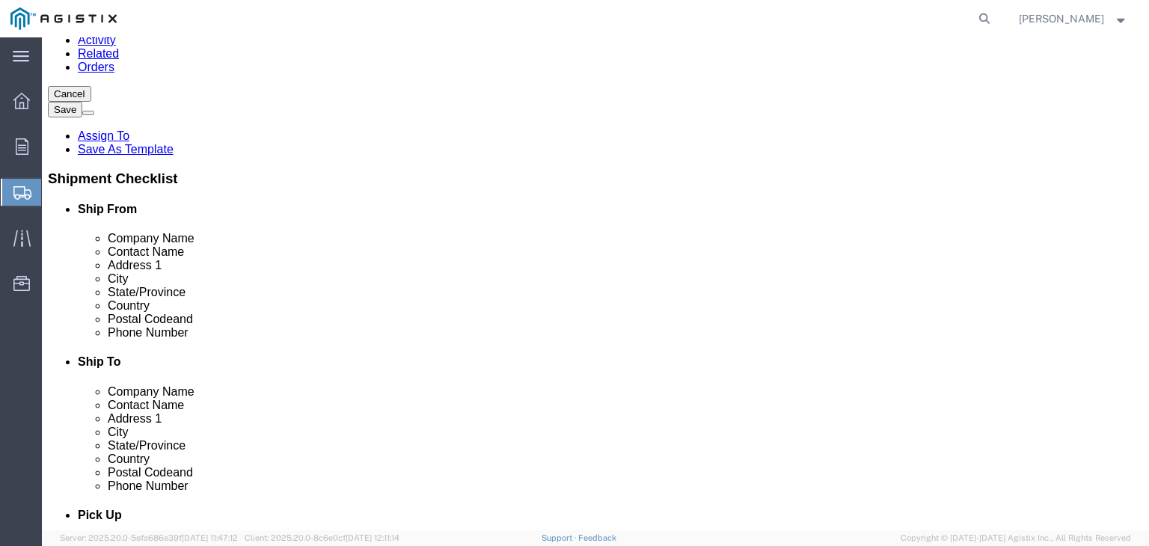
scroll to position [236, 0]
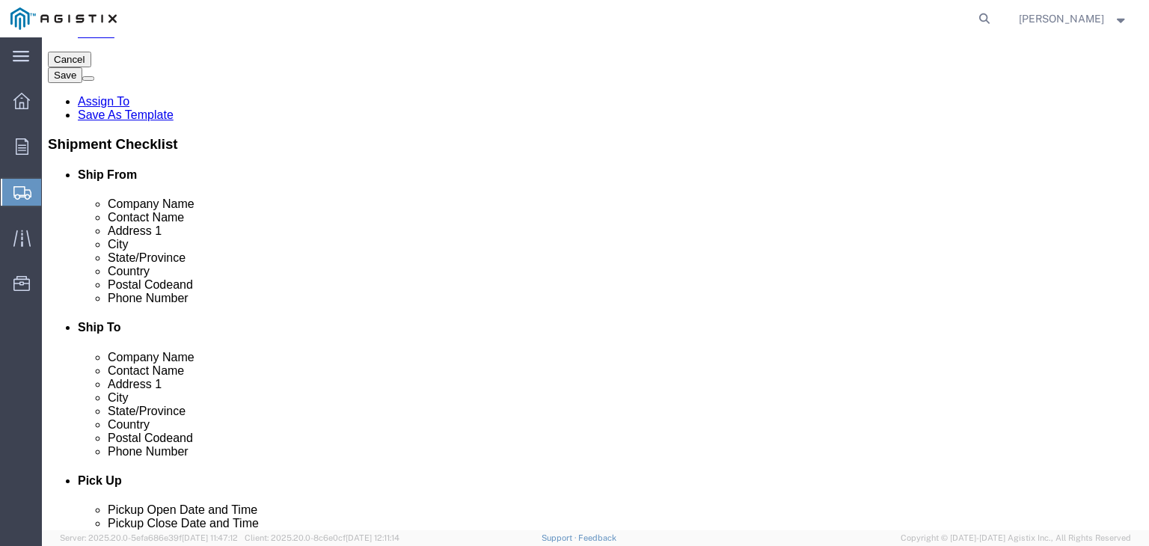
click link "Add Content"
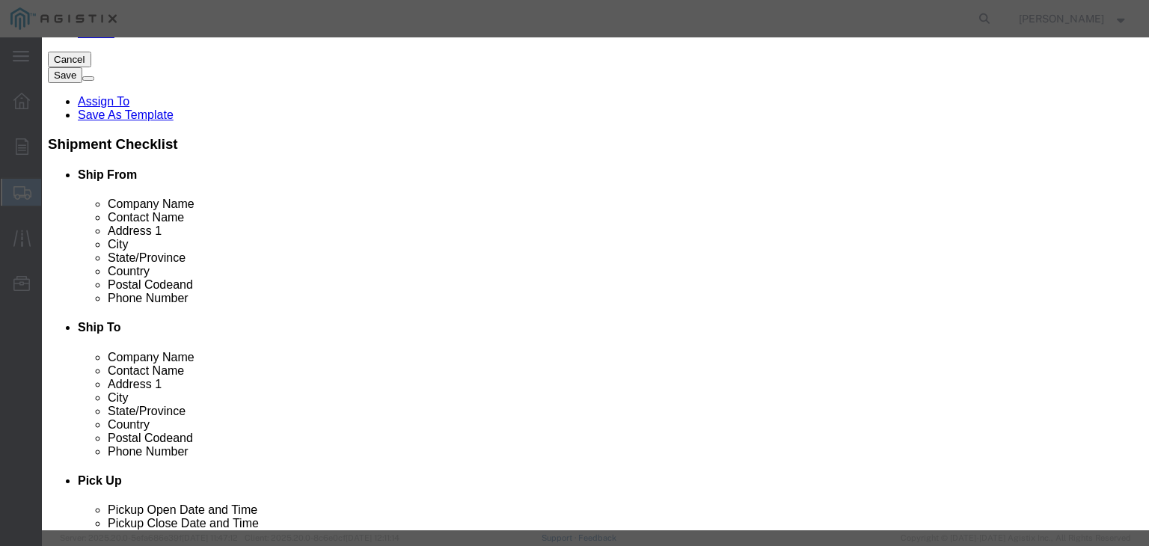
click input "text"
type input "909.26"
click input "text"
click input "fittings"
type input "Fittings"
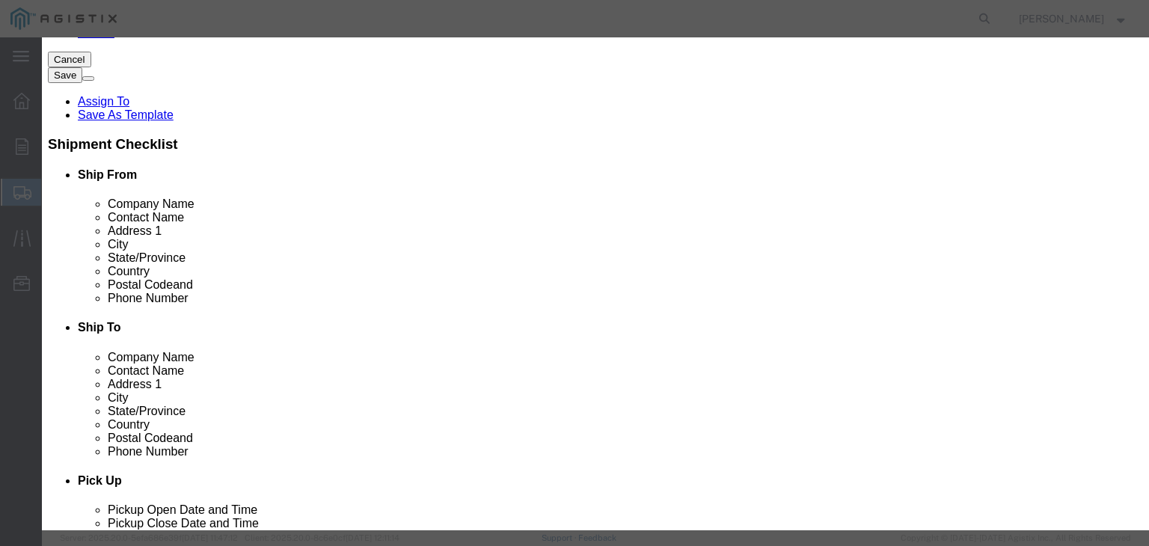
drag, startPoint x: 482, startPoint y: 6, endPoint x: 433, endPoint y: 26, distance: 52.7
click at [42, 37] on agx-top-navbar "[PERSON_NAME]" at bounding box center [42, 291] width 0 height 509
click button "Save & Close"
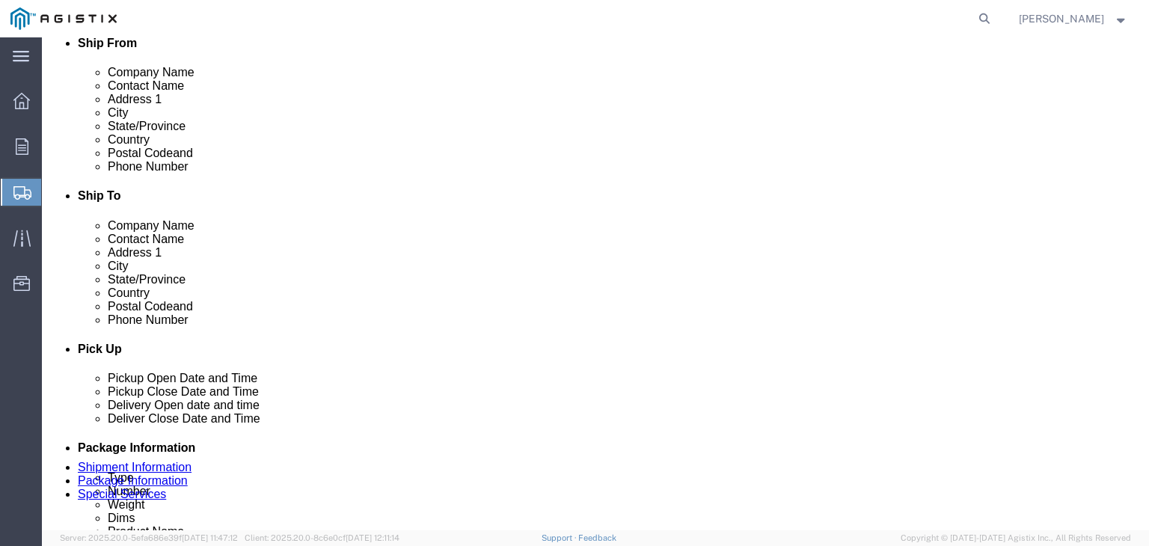
scroll to position [373, 0]
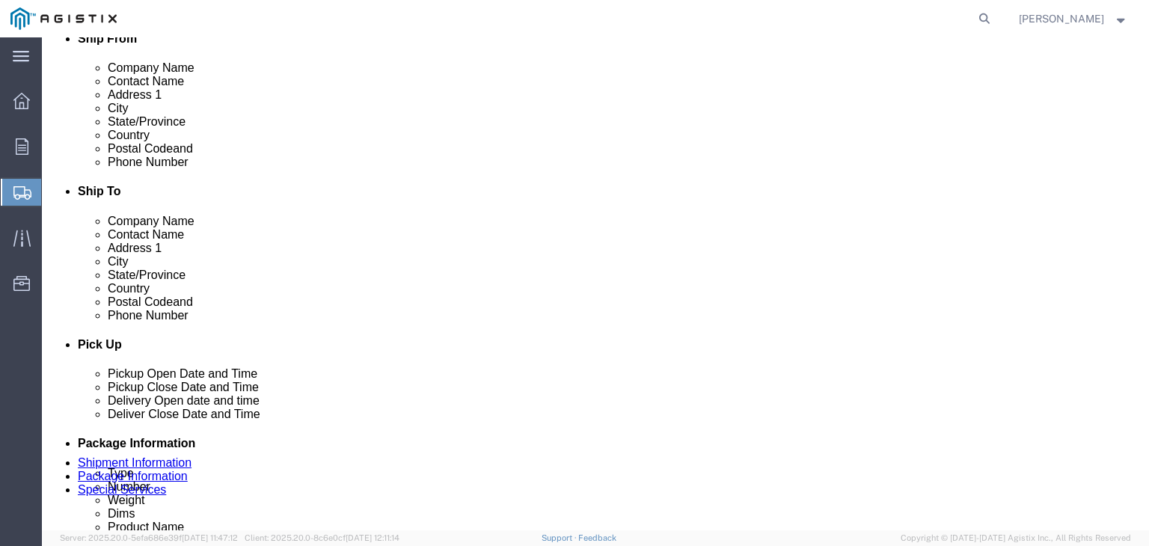
click link "Add Content"
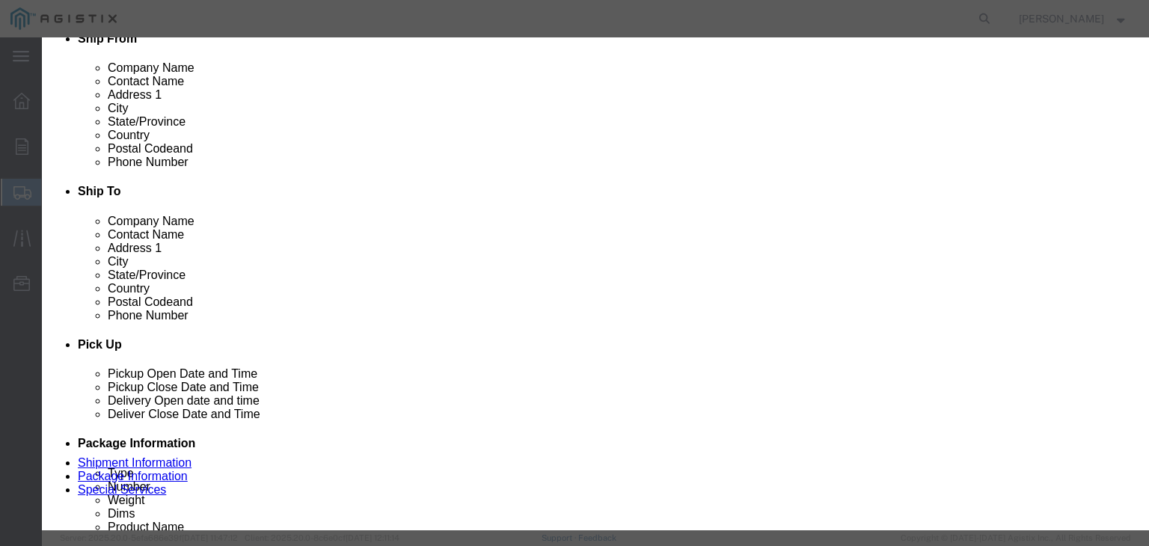
click button "Close"
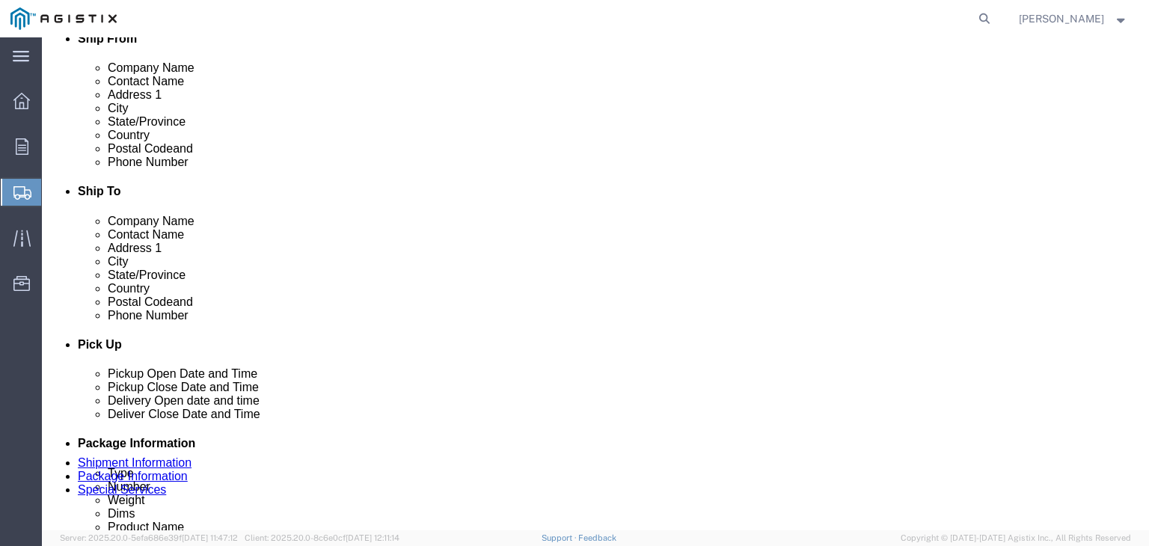
click icon
click link "Delete this content"
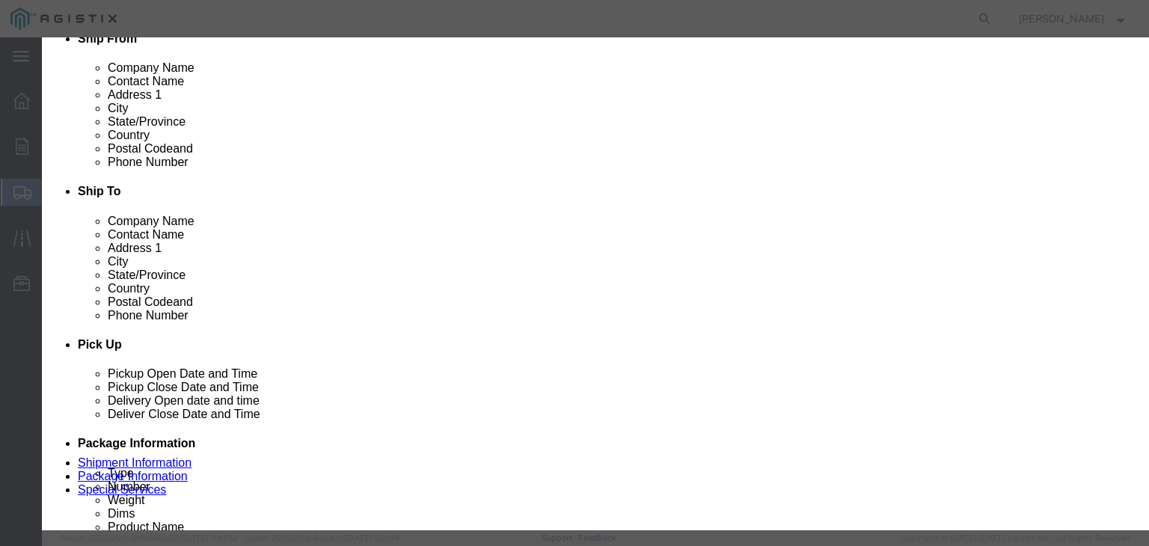
click button "Yes"
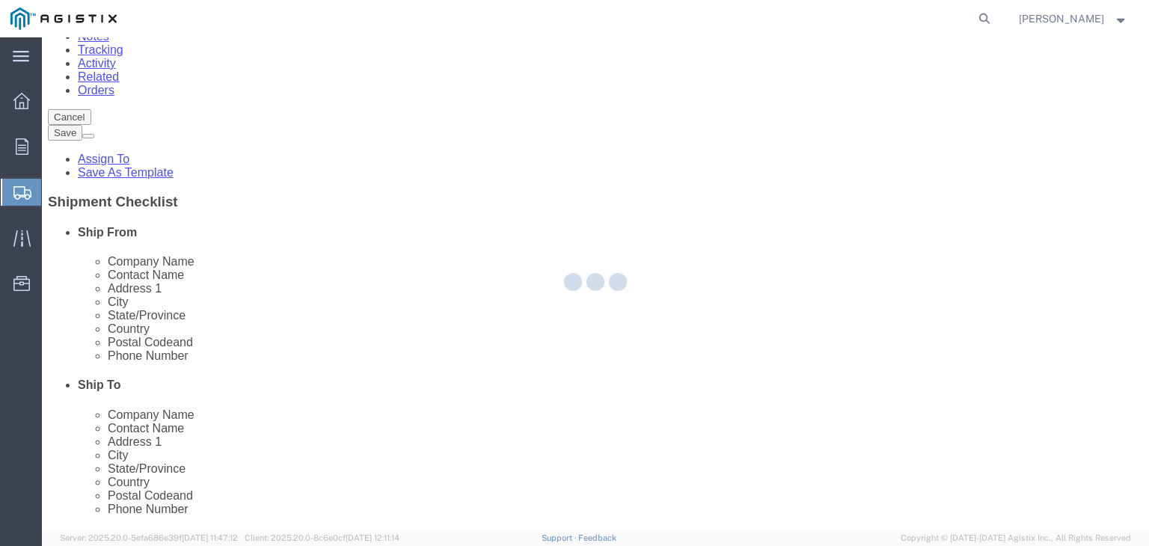
select select "PSNS"
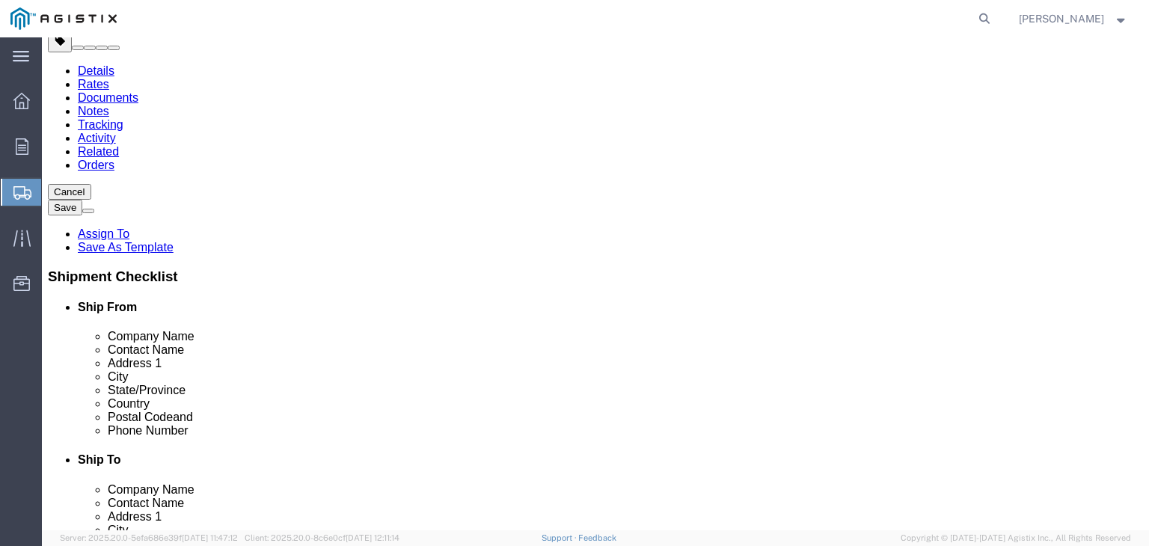
scroll to position [254, 0]
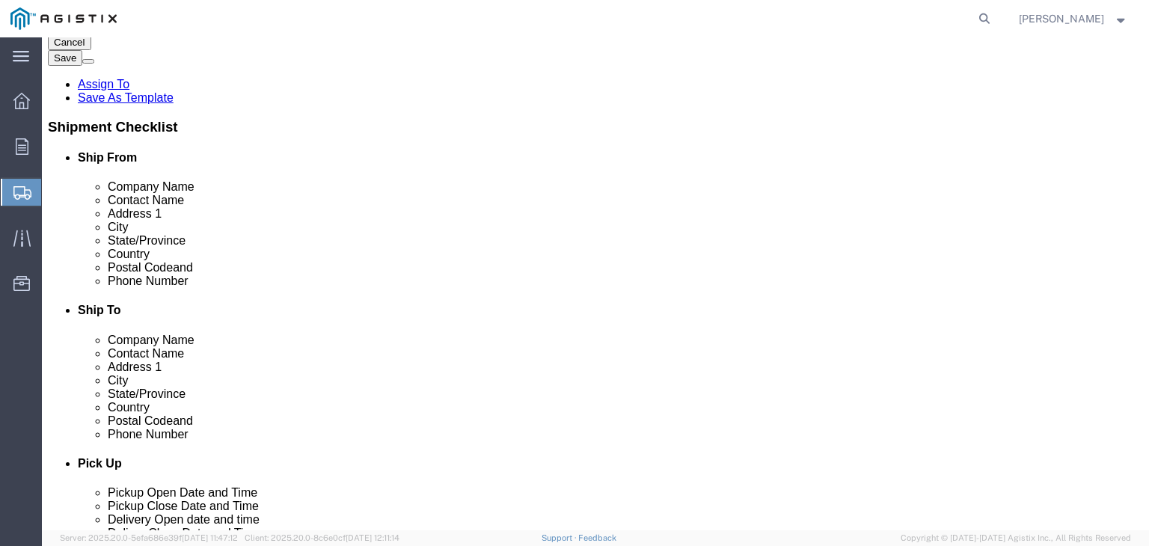
click dd "1.00 Each"
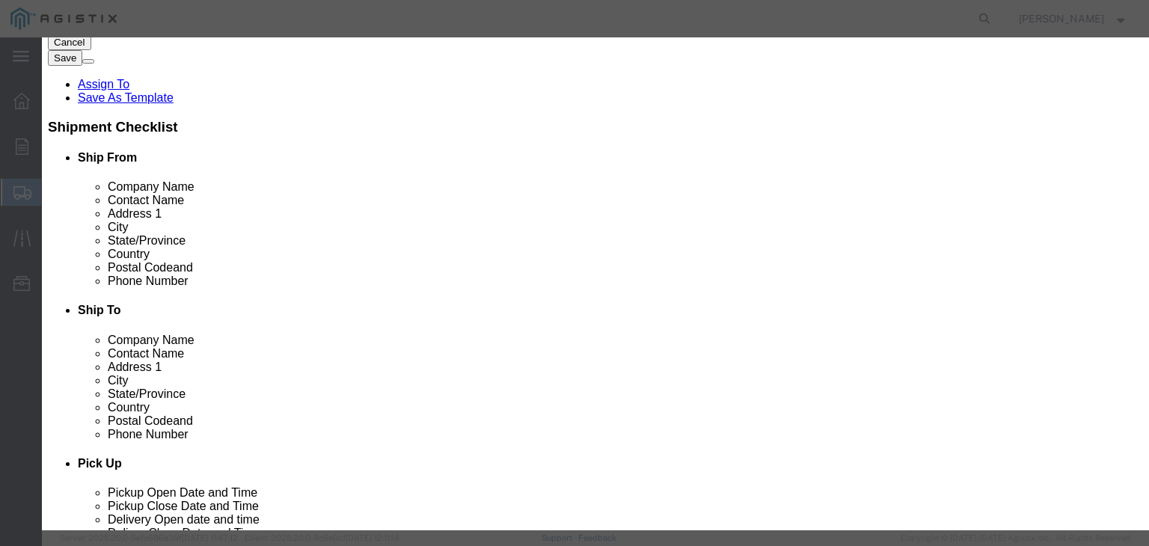
click button "Save & Close"
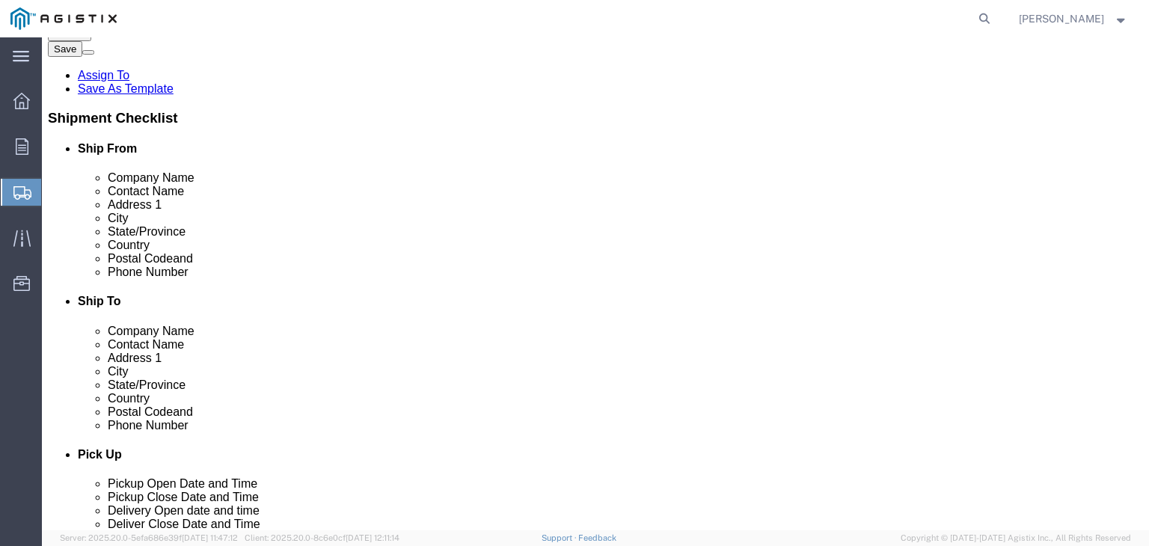
scroll to position [265, 0]
click button "Previous"
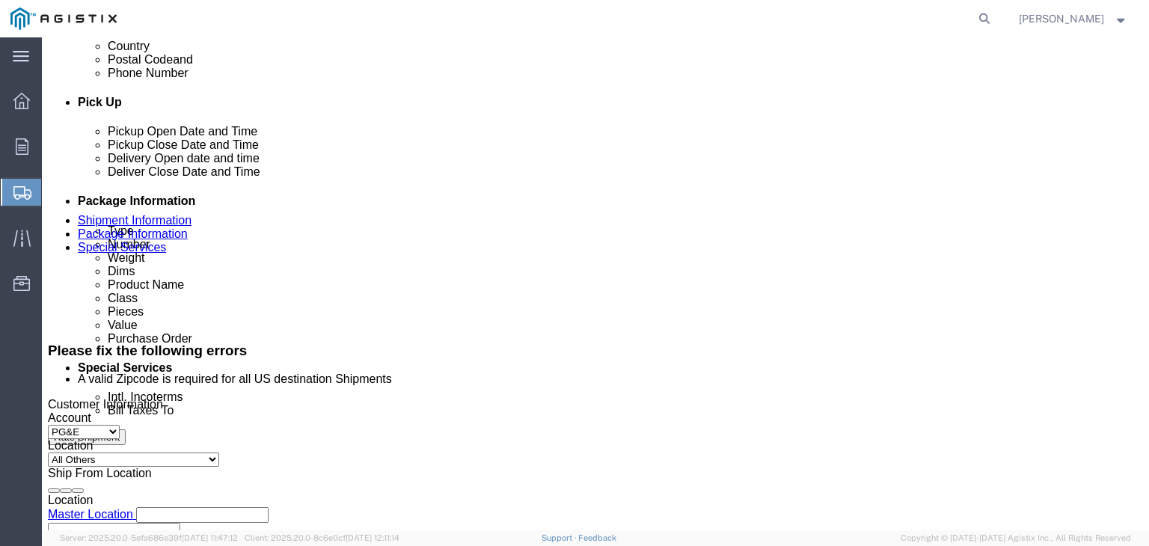
scroll to position [614, 0]
click div "[DATE] 8:00 AM"
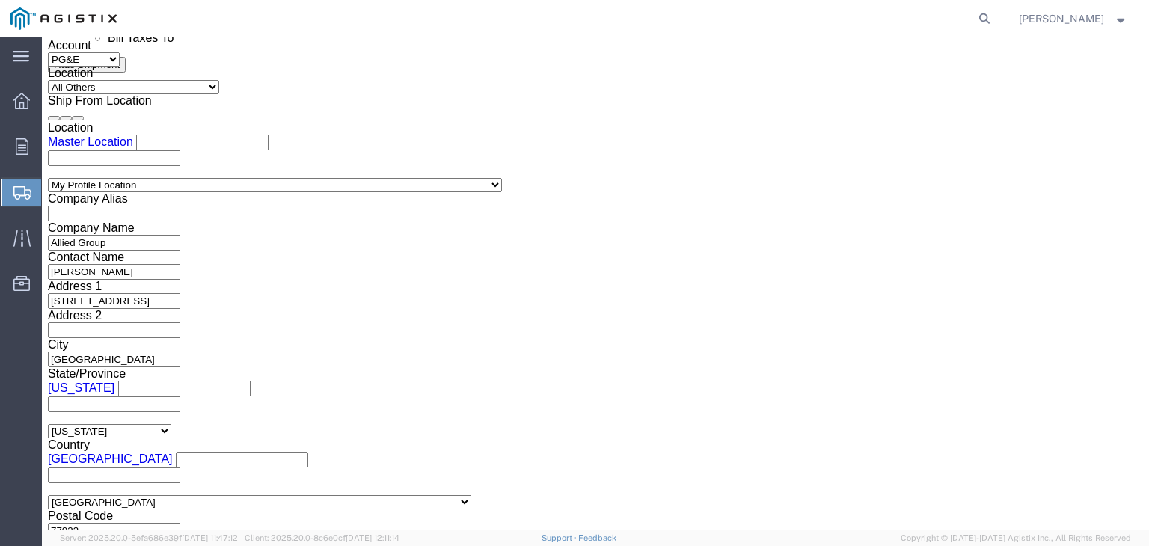
click button "Apply"
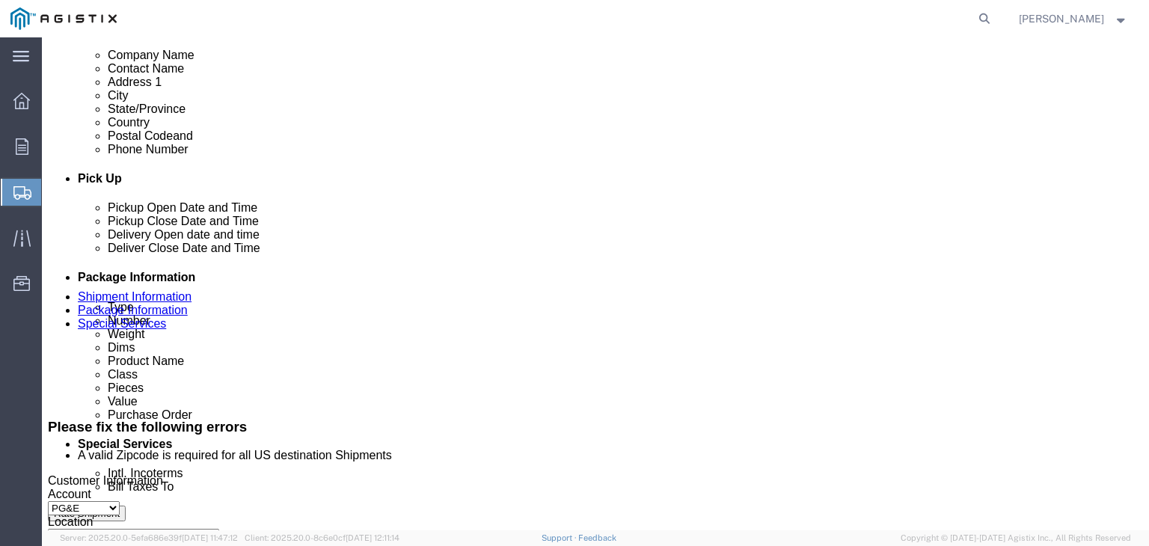
scroll to position [614, 0]
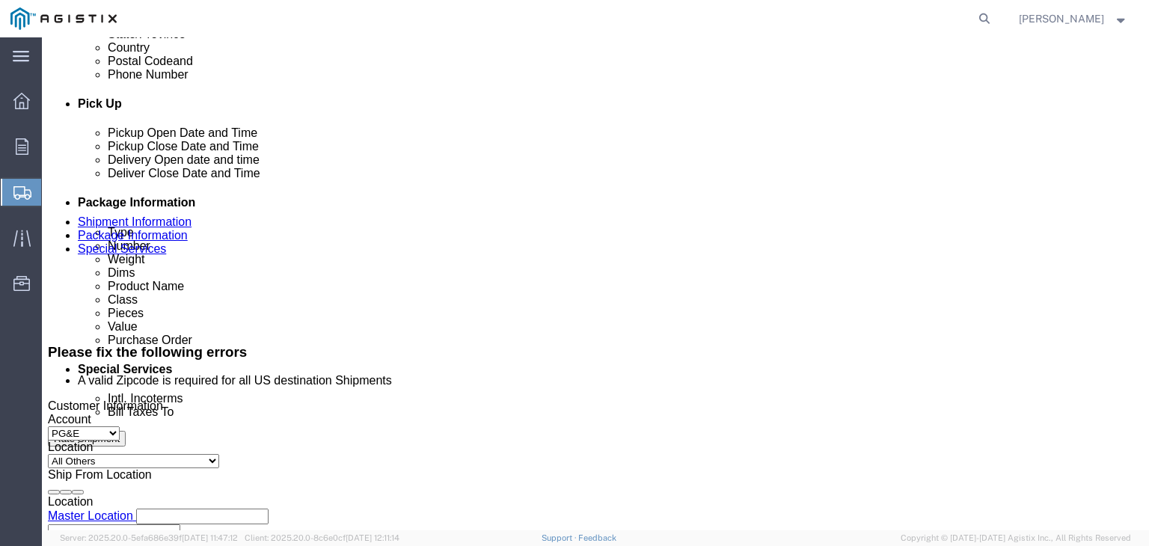
click div "[DATE] 8:00 AM"
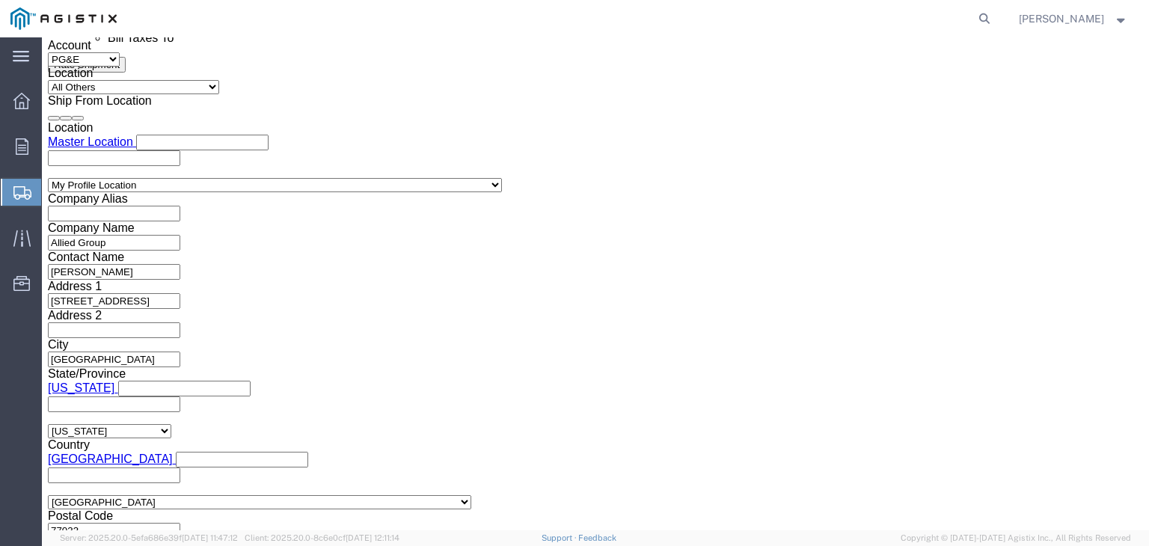
click button "Apply"
click button "Continue"
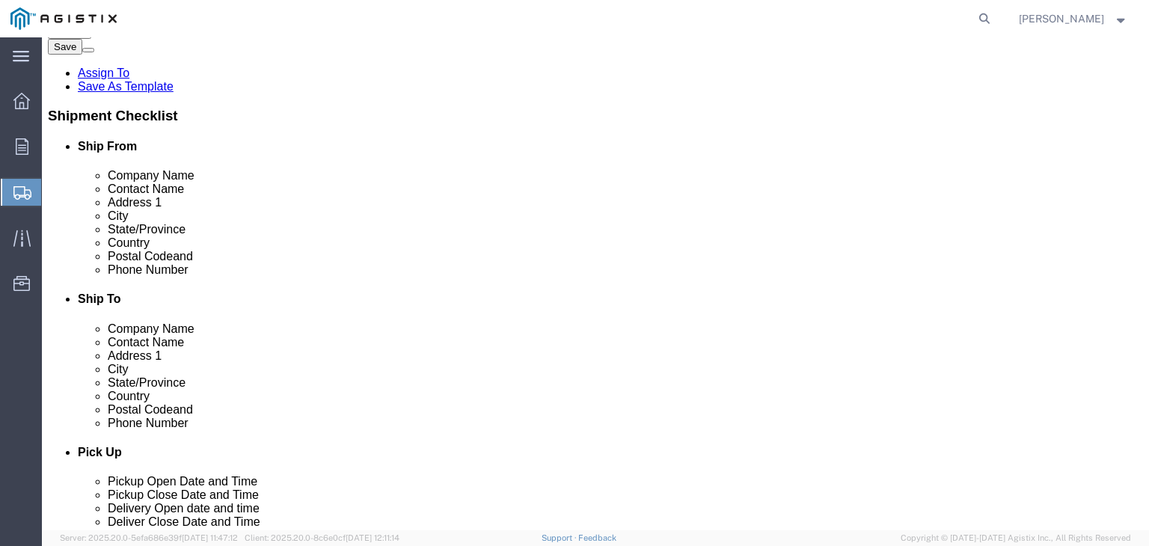
click dd "1.00 Each"
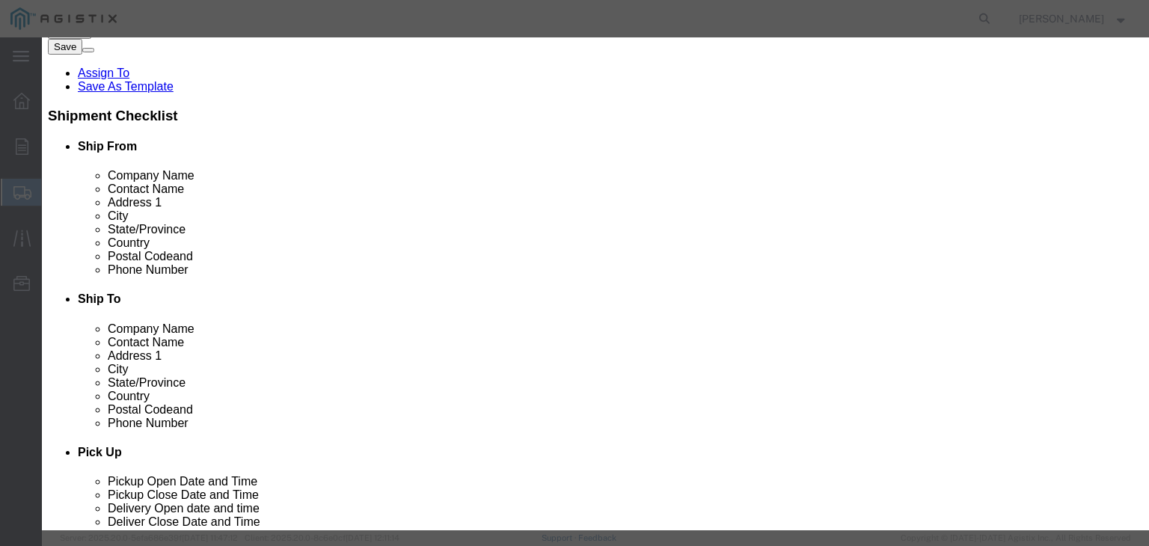
click button "Save & Close"
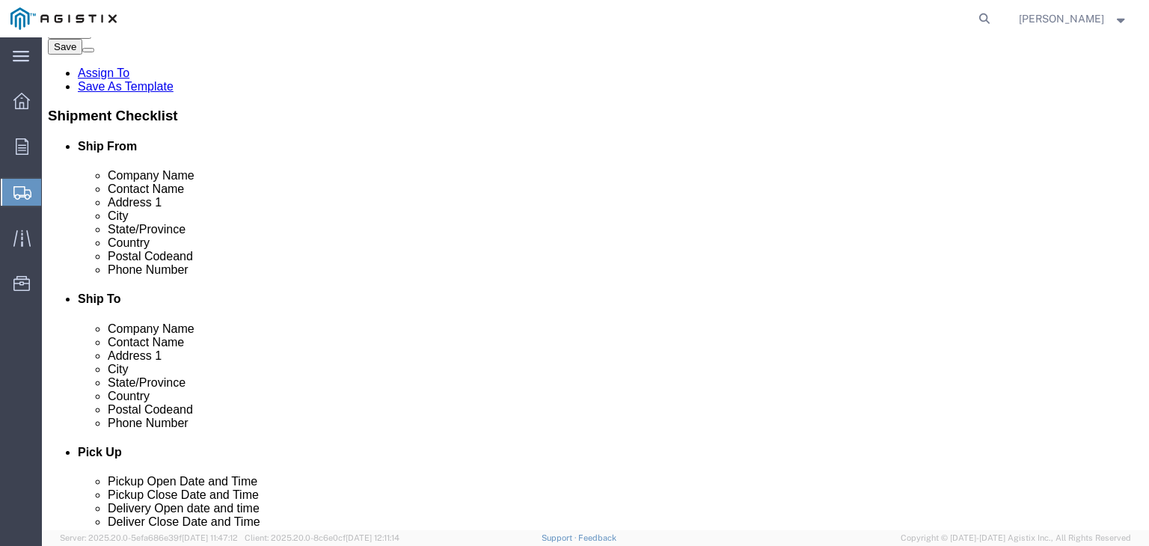
click button "Continue"
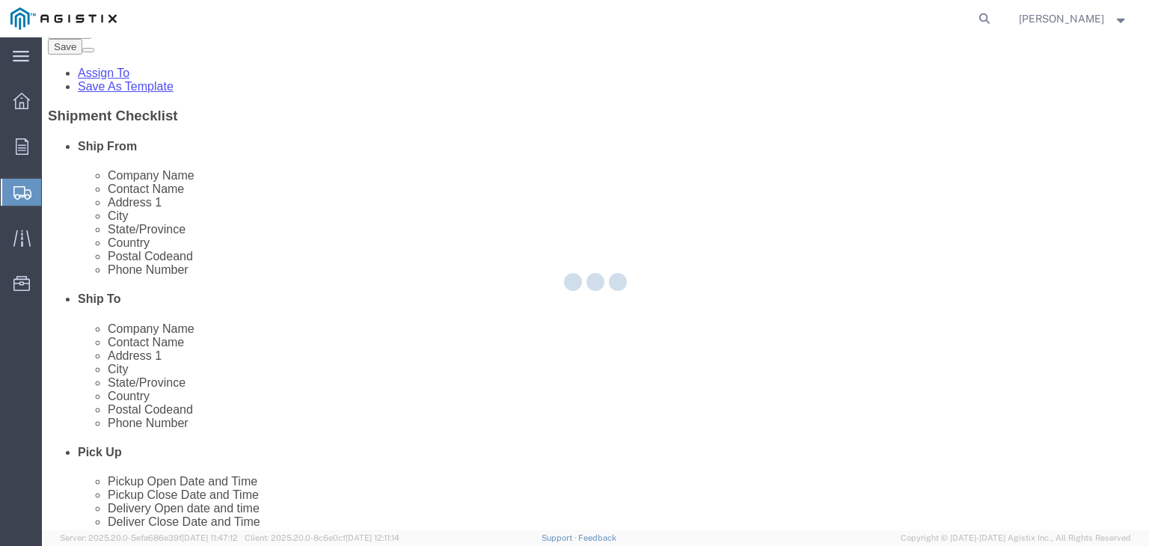
scroll to position [183, 0]
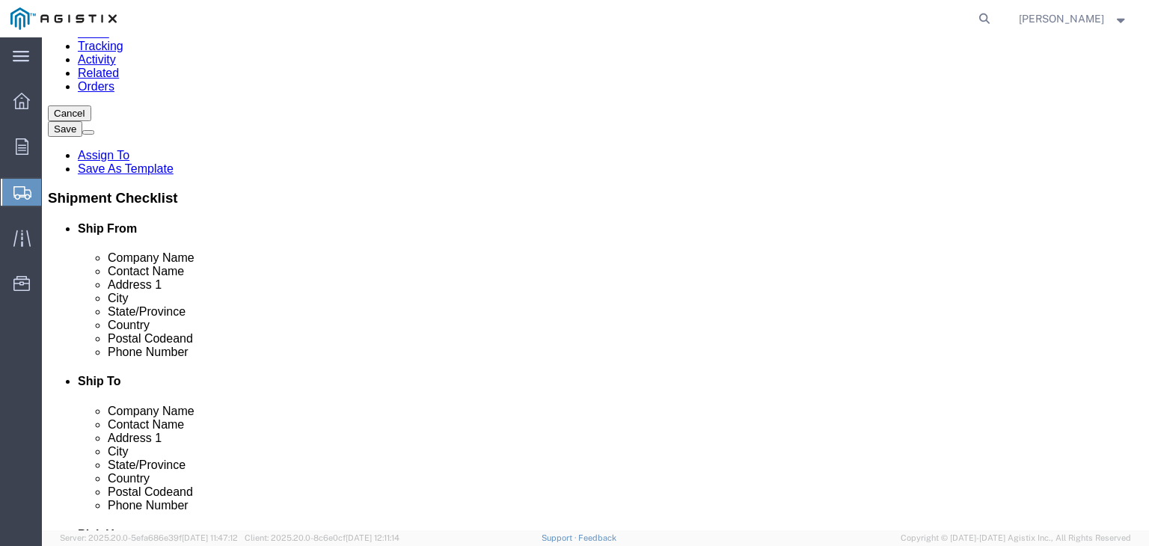
click button "Rate Shipment"
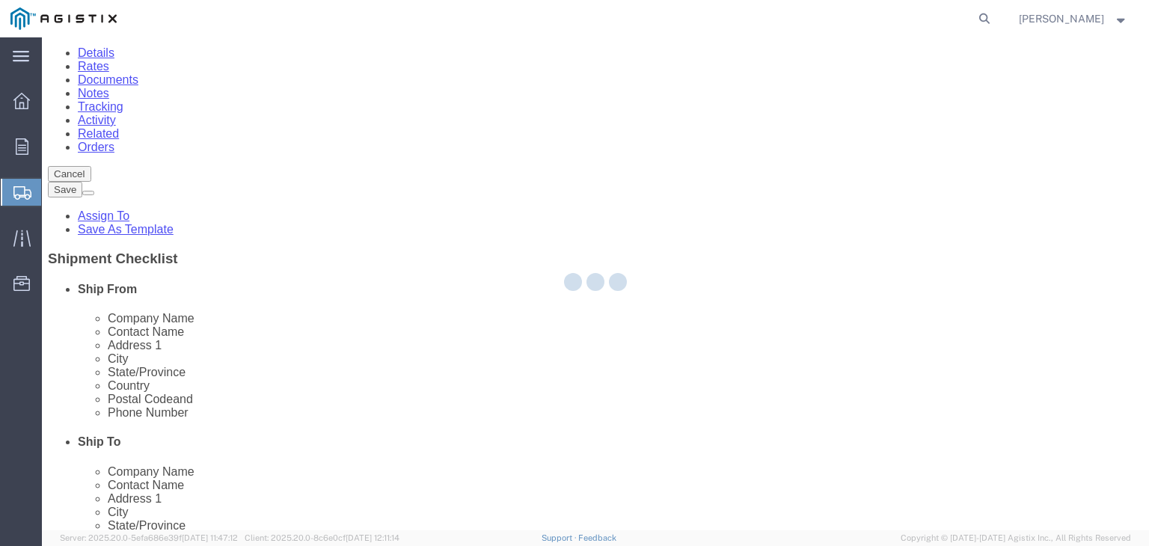
scroll to position [0, 0]
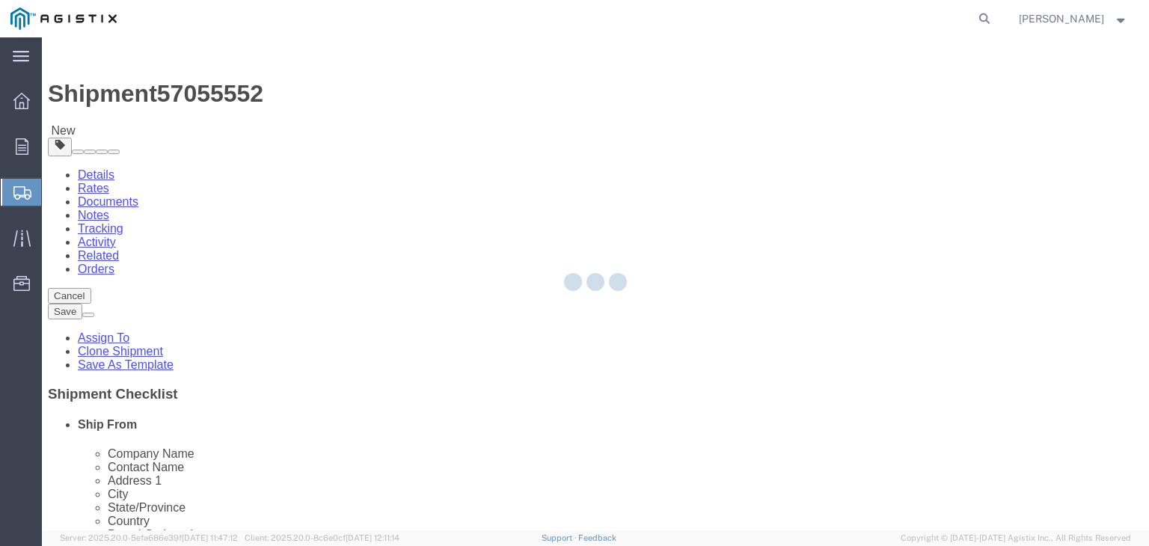
select select "35143"
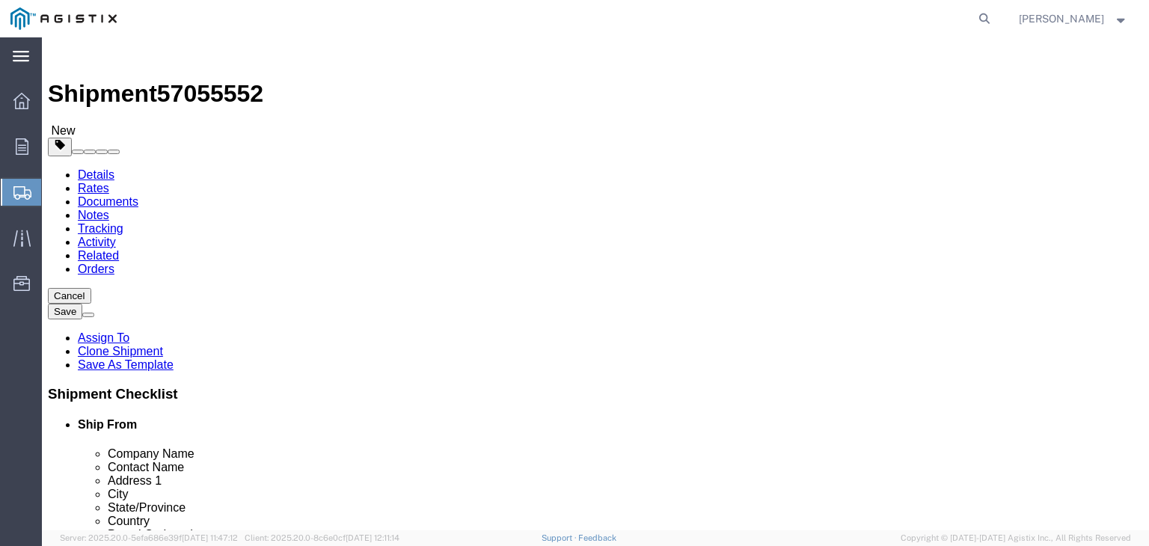
click at [15, 55] on icon at bounding box center [21, 56] width 16 height 11
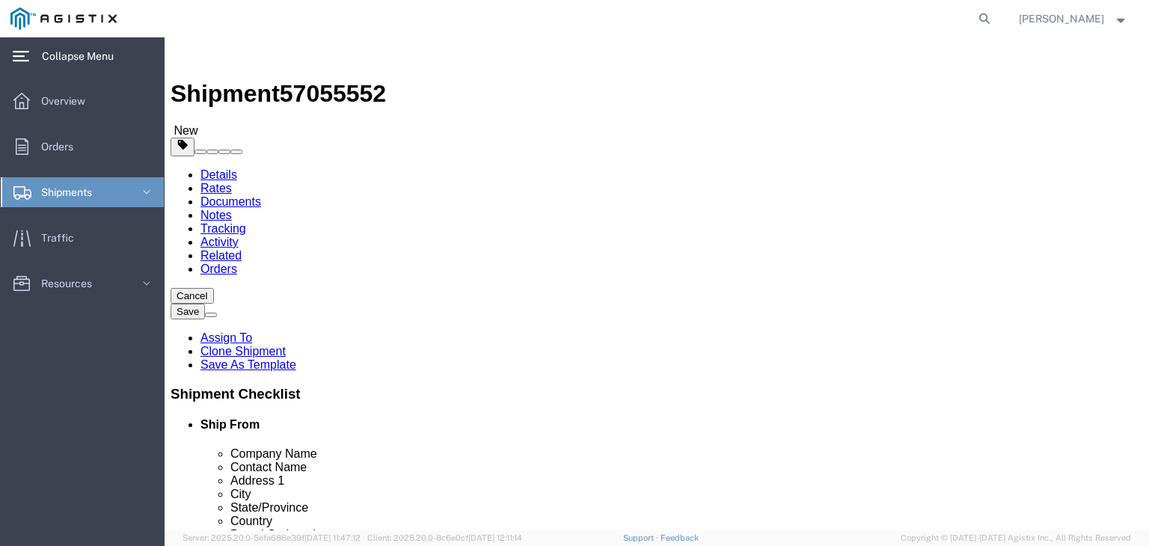
click at [184, 53] on img at bounding box center [180, 52] width 18 height 18
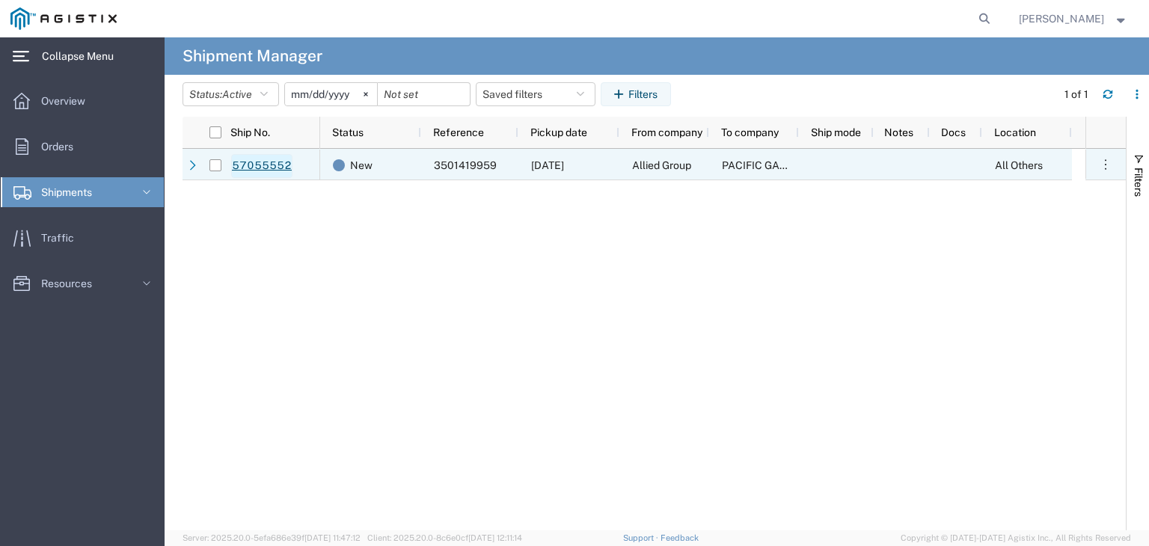
click at [259, 159] on link "57055552" at bounding box center [261, 166] width 61 height 24
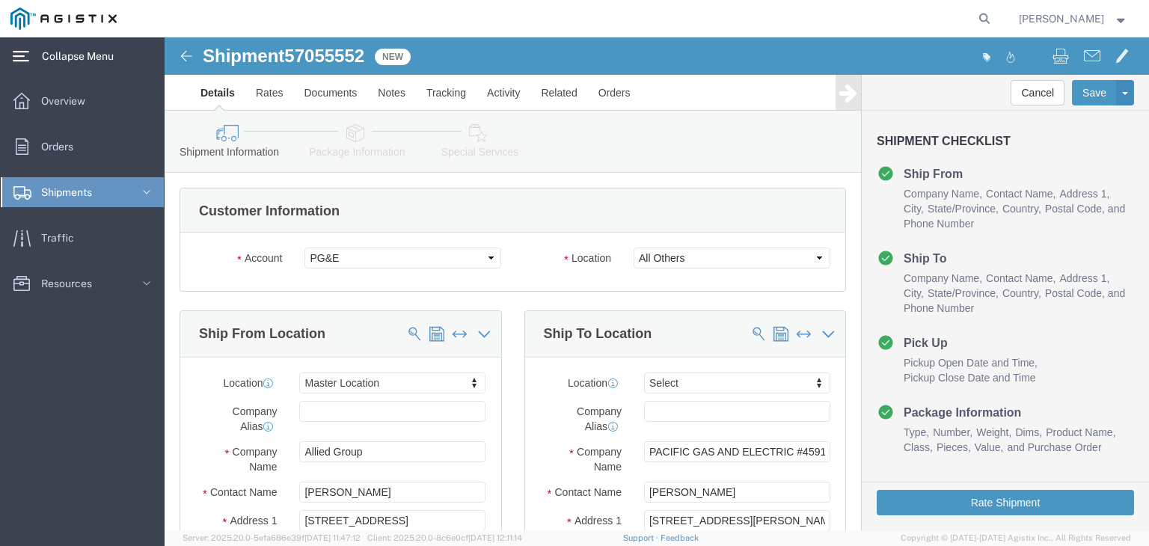
select select
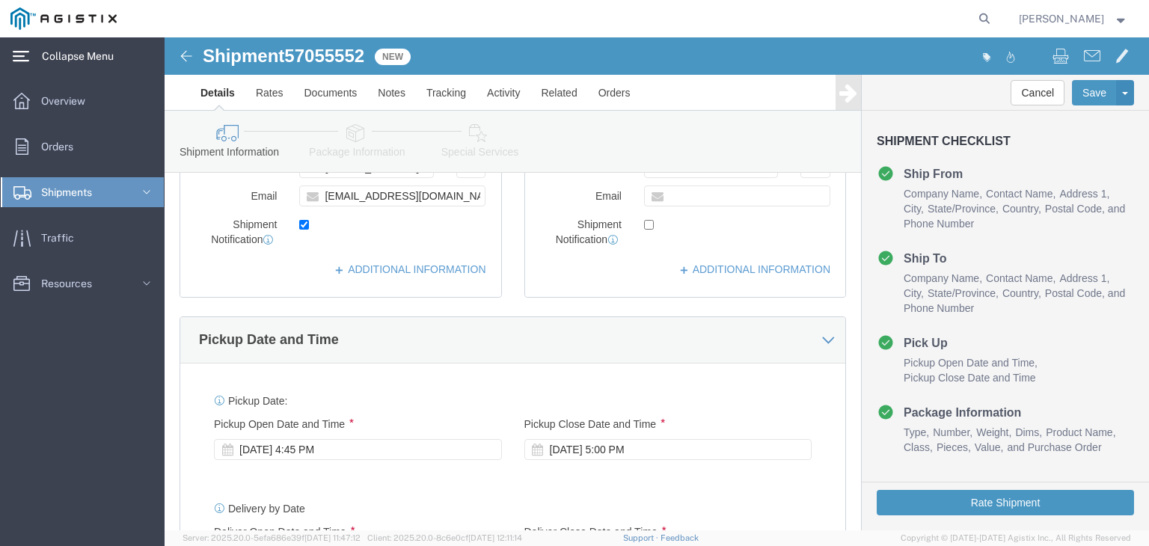
scroll to position [673, 0]
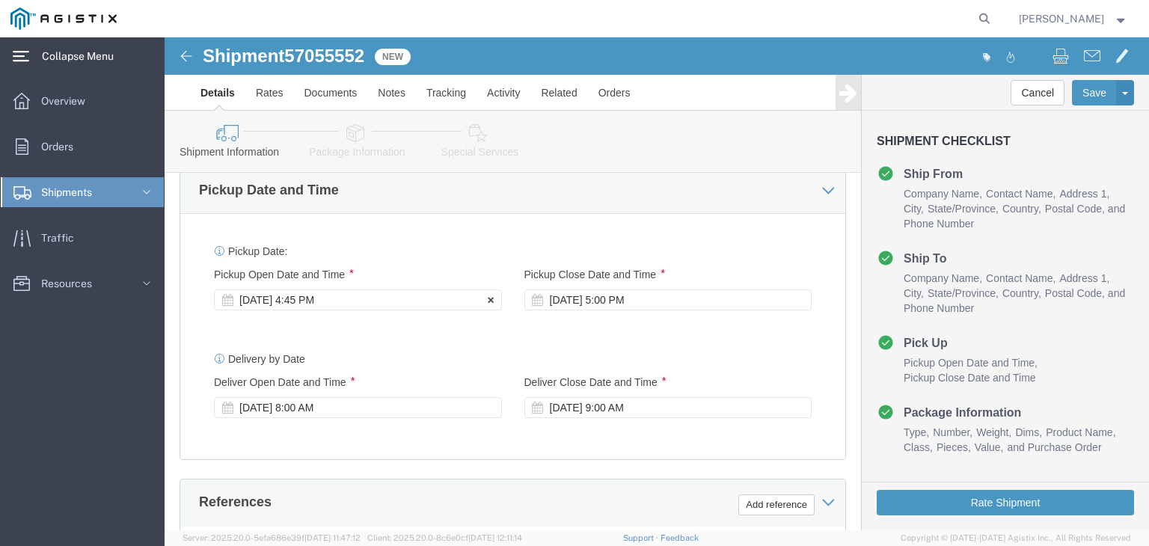
click div "[DATE] 4:45 PM"
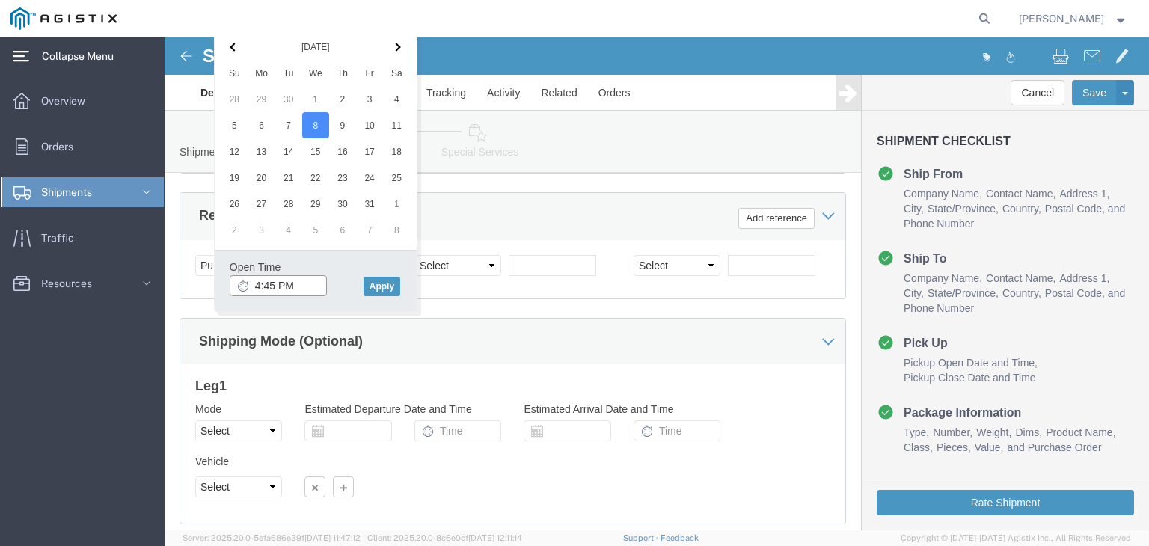
click input "4:45 PM"
type input "8:00 AM"
click button "Apply"
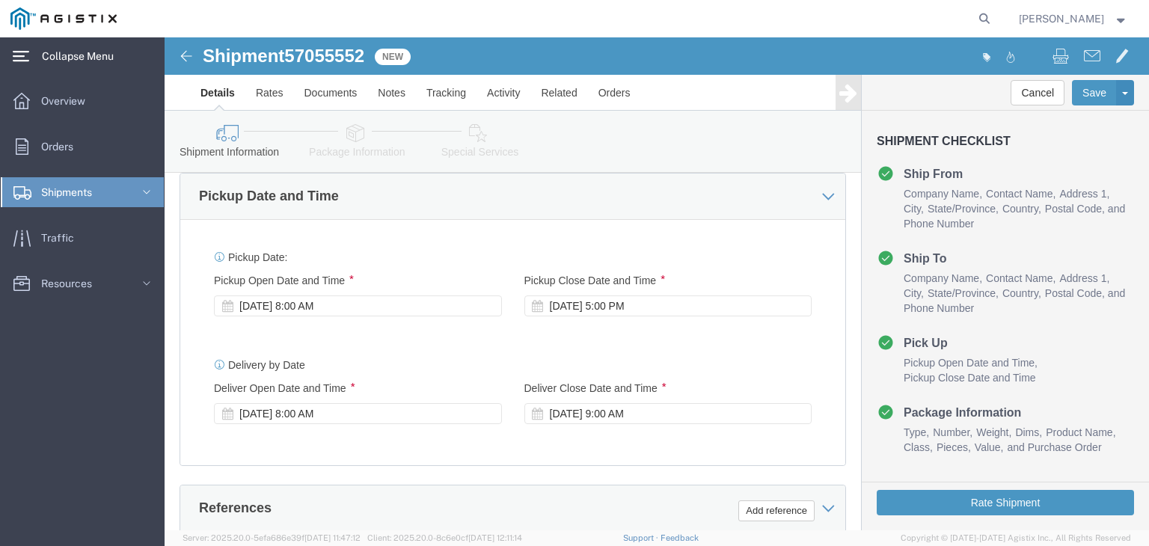
scroll to position [661, 0]
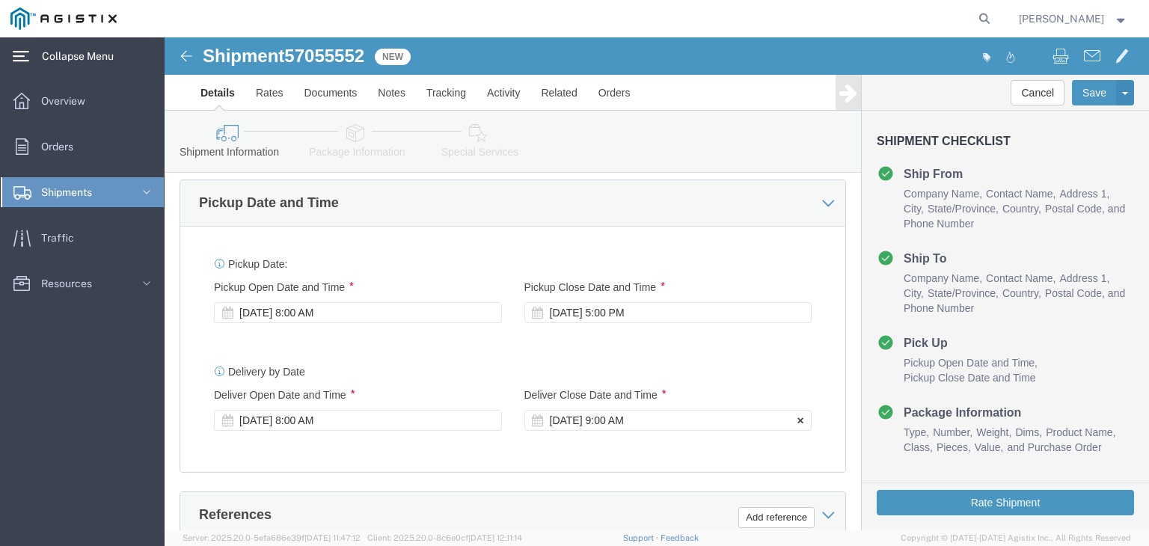
click div "[DATE] 9:00 AM"
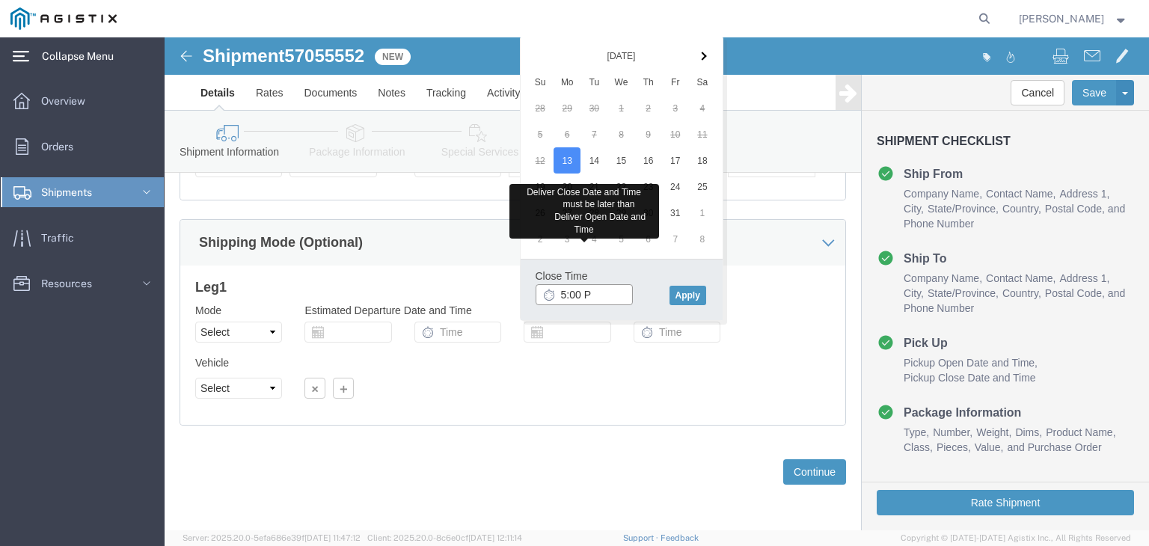
type input "5:00 PM"
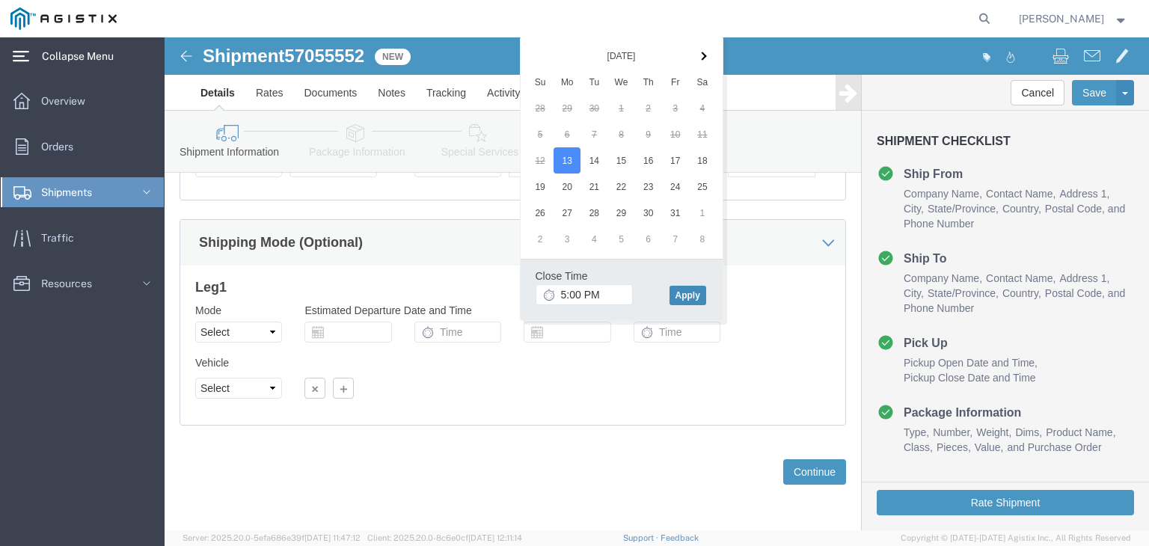
click button "Apply"
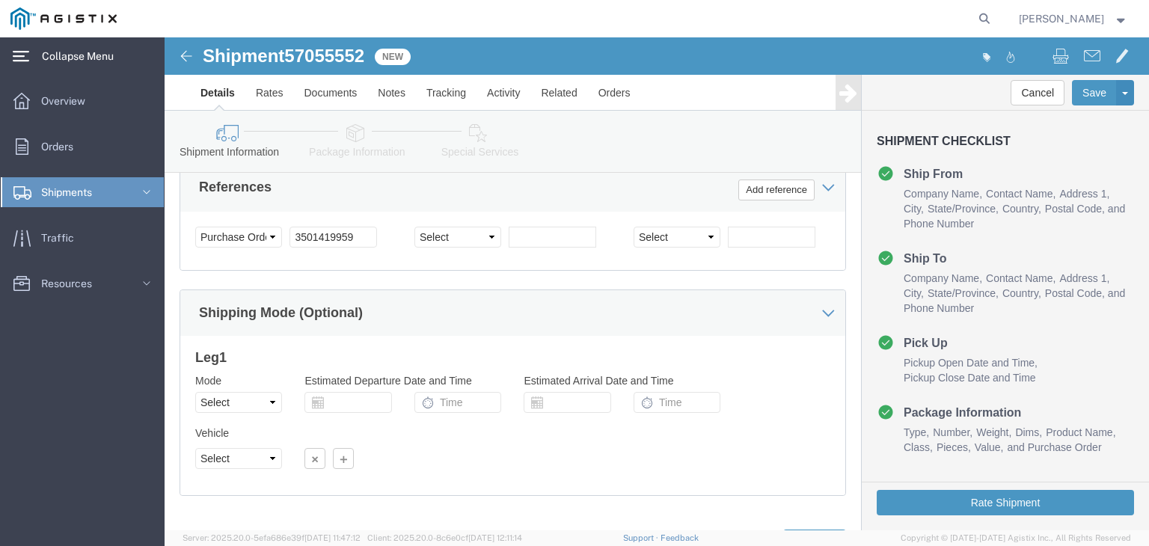
scroll to position [909, 0]
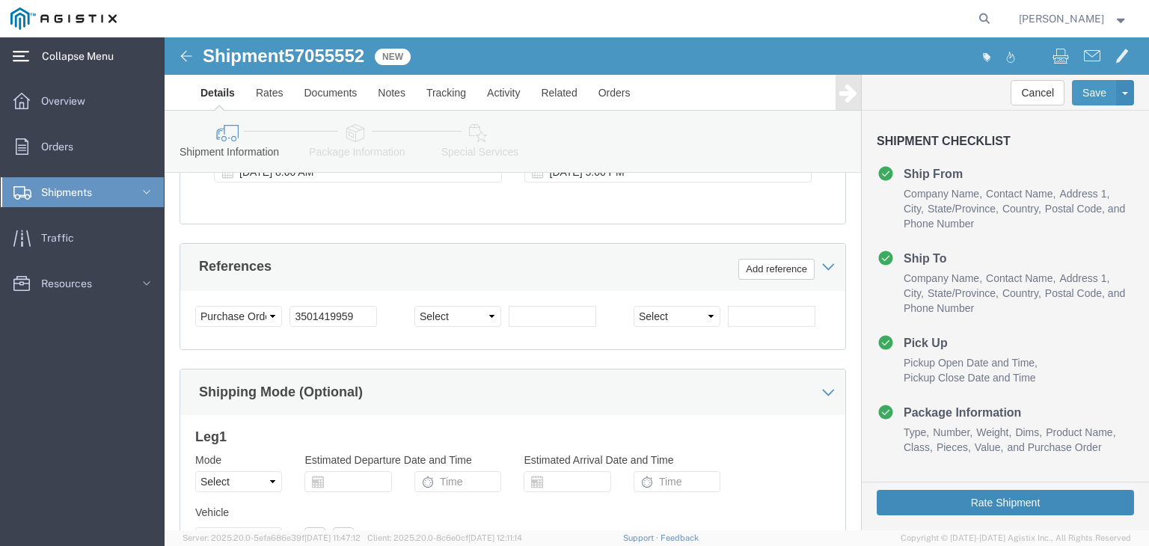
click button "Rate Shipment"
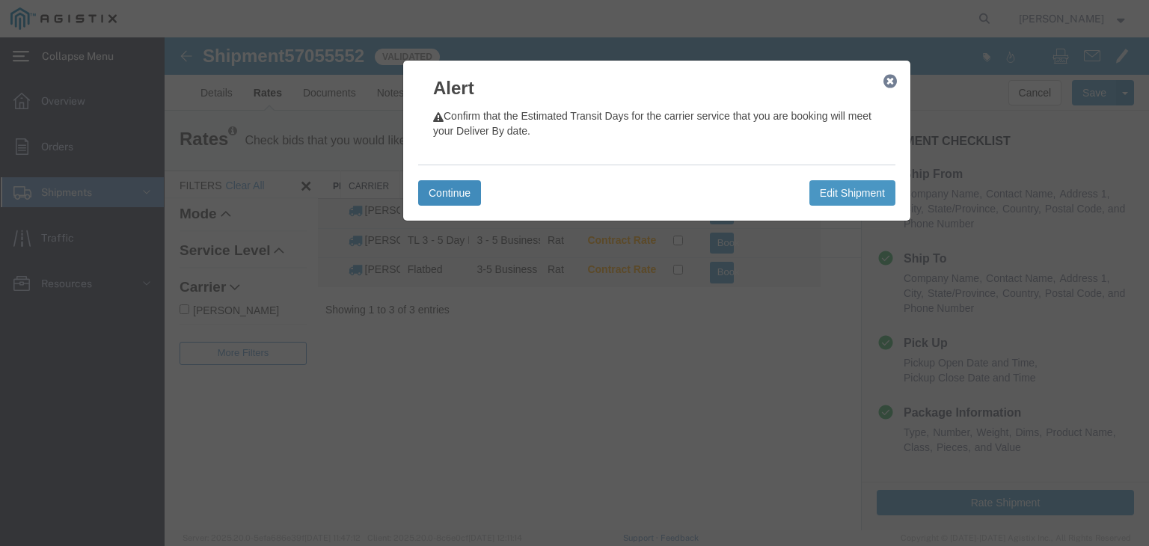
click at [470, 186] on button "Continue" at bounding box center [449, 192] width 63 height 25
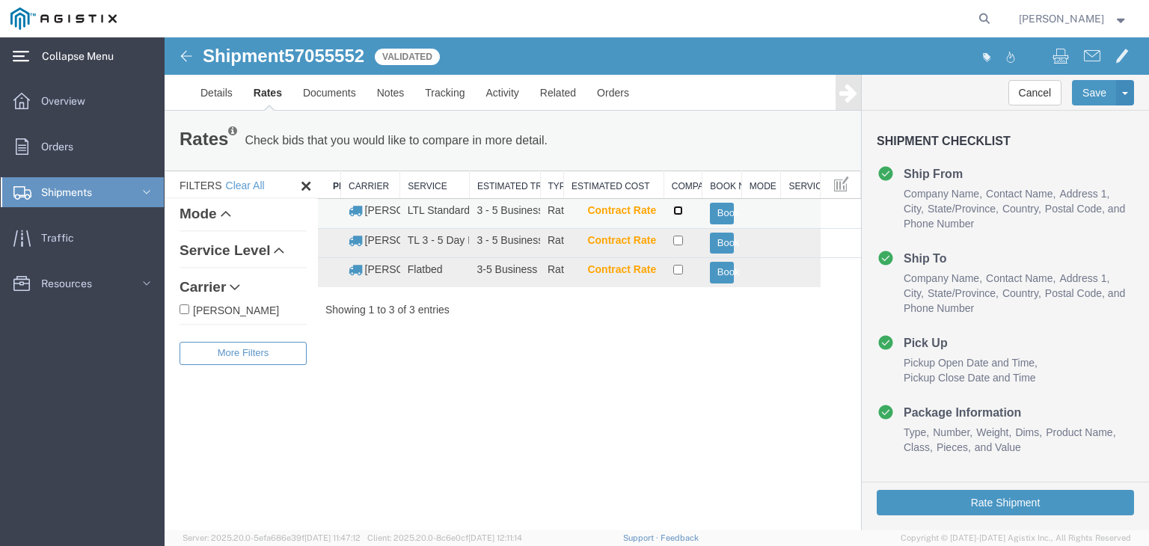
click at [679, 209] on input "checkbox" at bounding box center [678, 211] width 10 height 10
checkbox input "true"
click at [712, 208] on button "Book" at bounding box center [722, 214] width 25 height 22
